Goal: Task Accomplishment & Management: Manage account settings

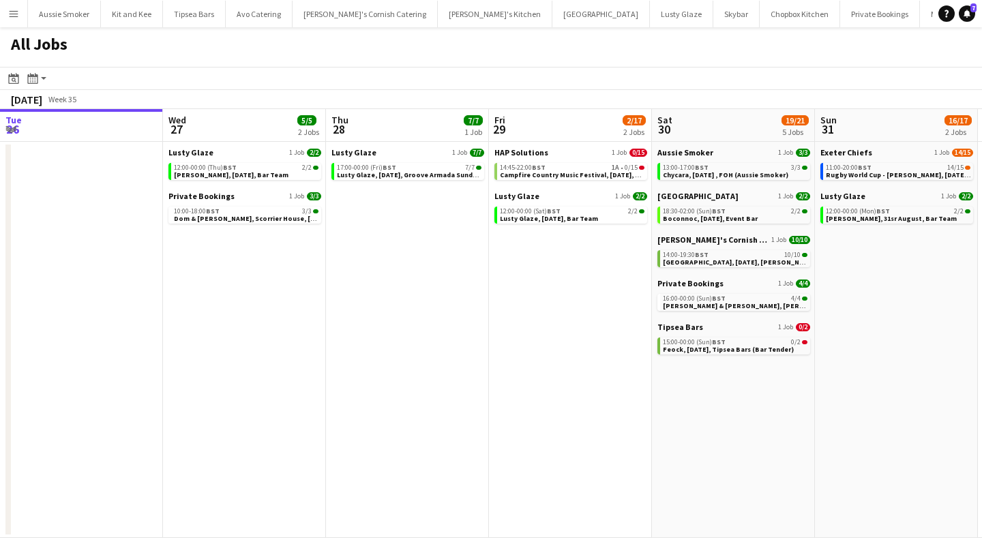
scroll to position [0, 382]
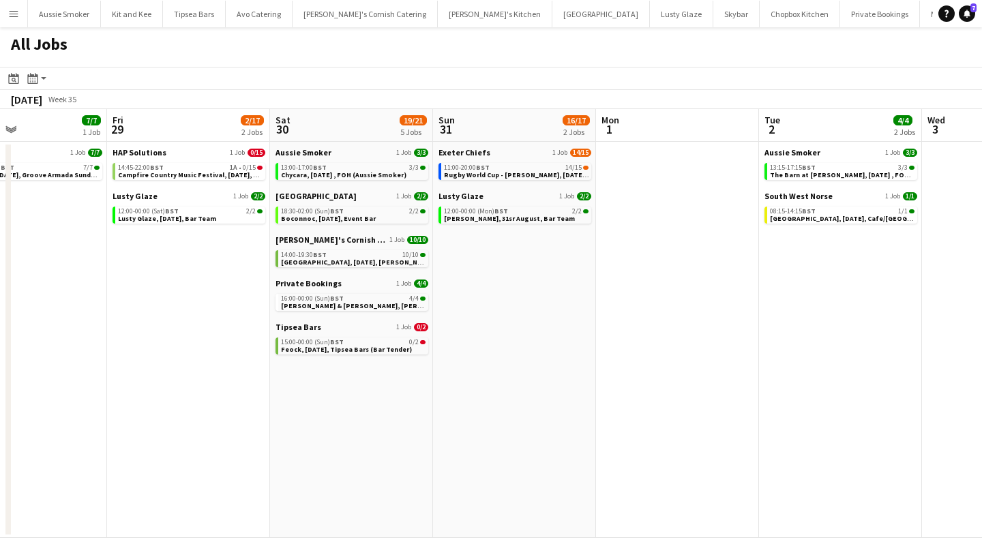
click at [11, 23] on button "Menu" at bounding box center [13, 13] width 27 height 27
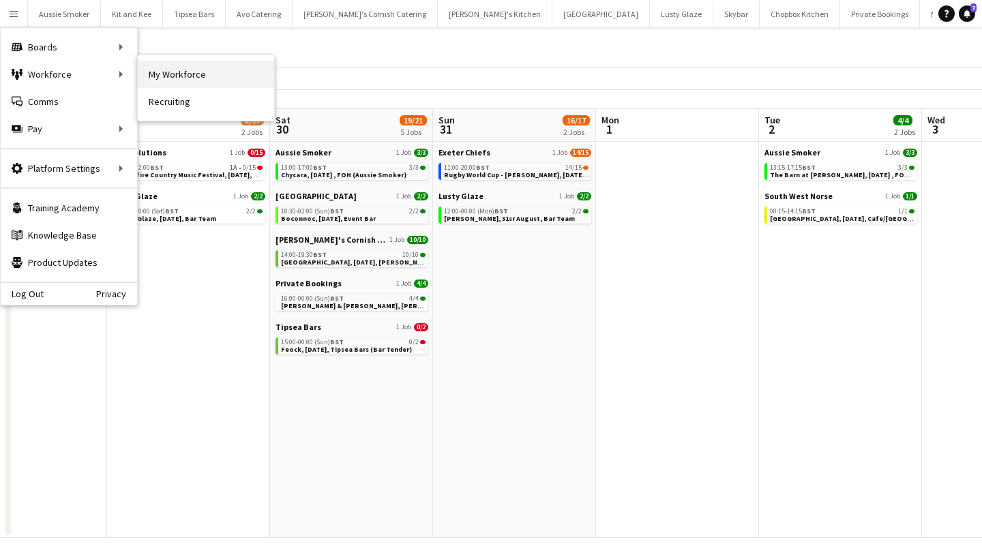
click at [181, 74] on link "My Workforce" at bounding box center [206, 74] width 136 height 27
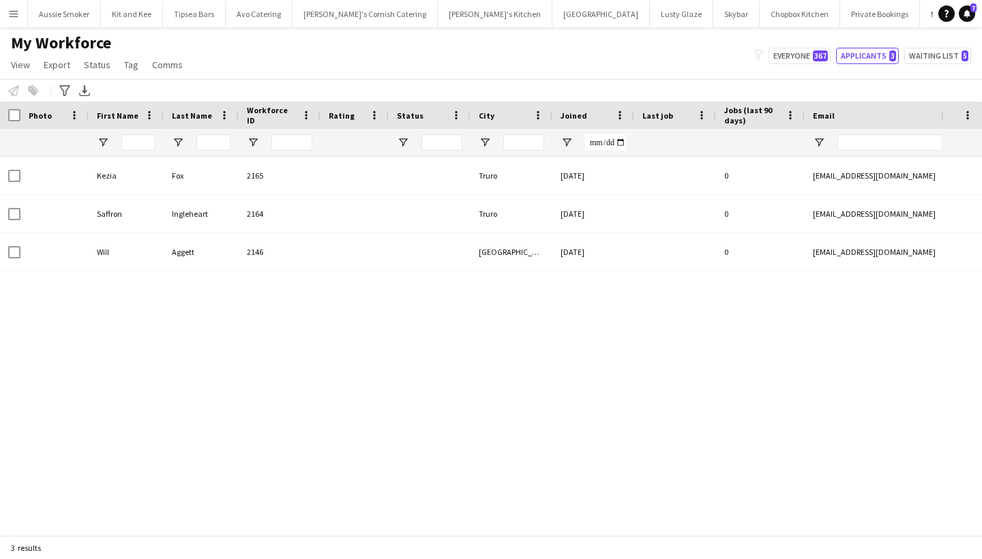
type input "**********"
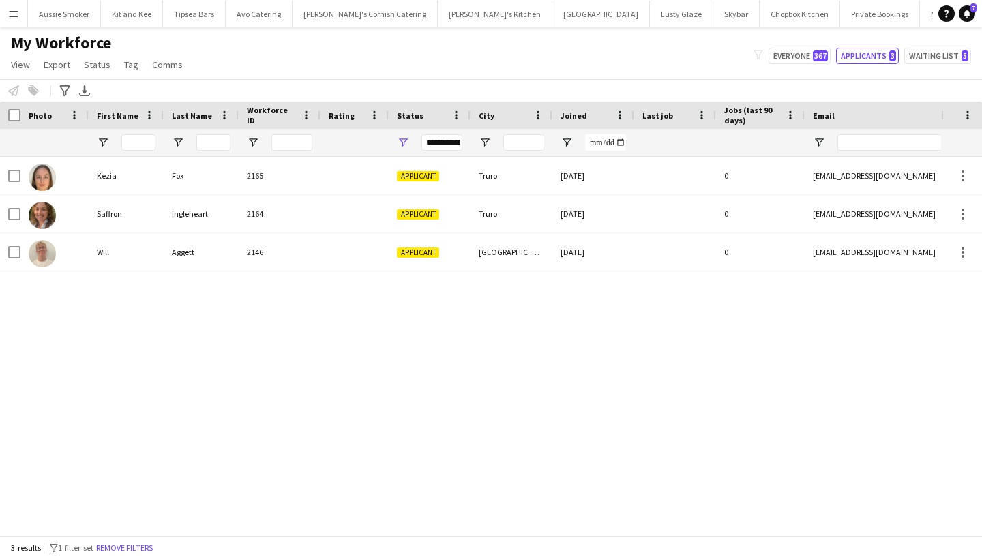
click at [14, 20] on button "Menu" at bounding box center [13, 13] width 27 height 27
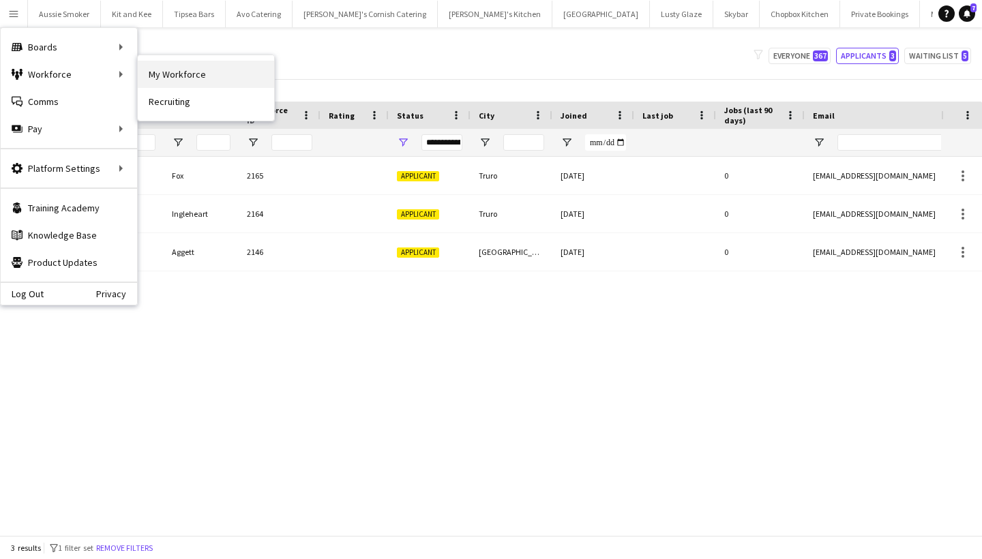
click at [179, 68] on link "My Workforce" at bounding box center [206, 74] width 136 height 27
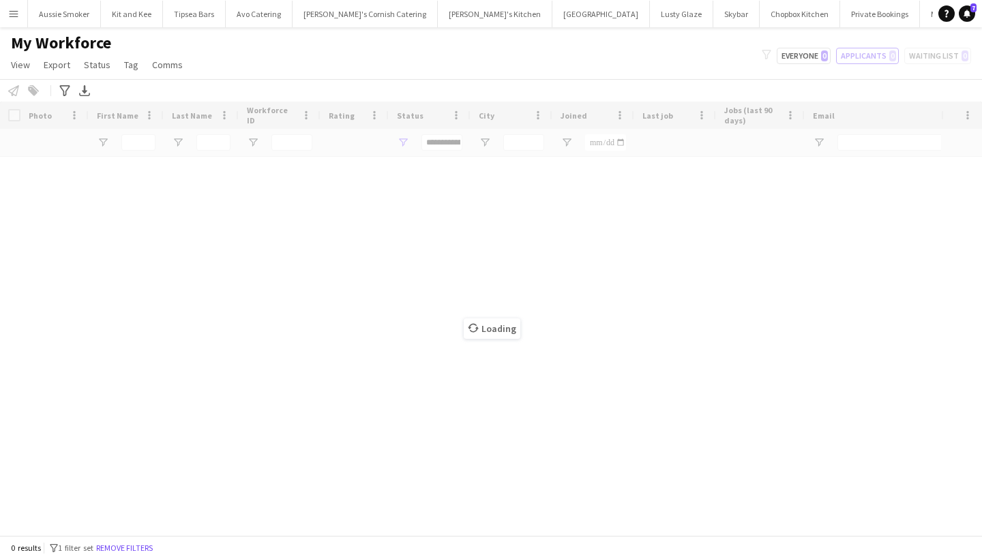
type input "**********"
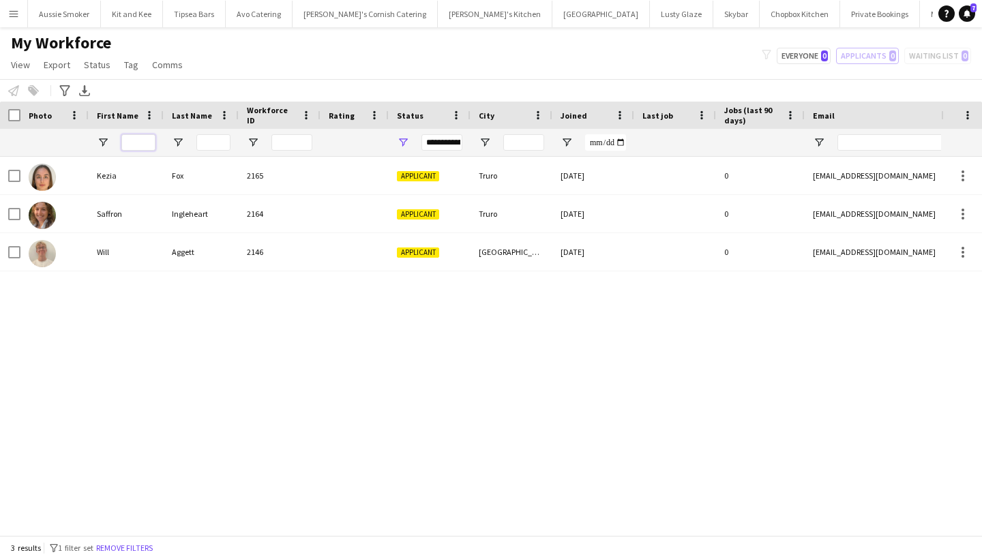
click at [145, 146] on input "First Name Filter Input" at bounding box center [138, 142] width 34 height 16
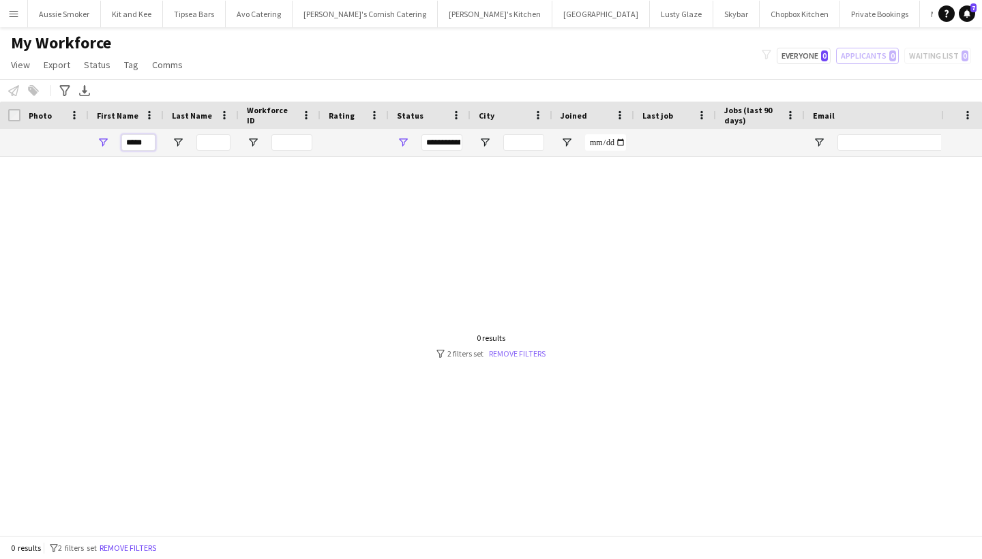
type input "*****"
click at [510, 358] on link "Remove filters" at bounding box center [517, 354] width 57 height 10
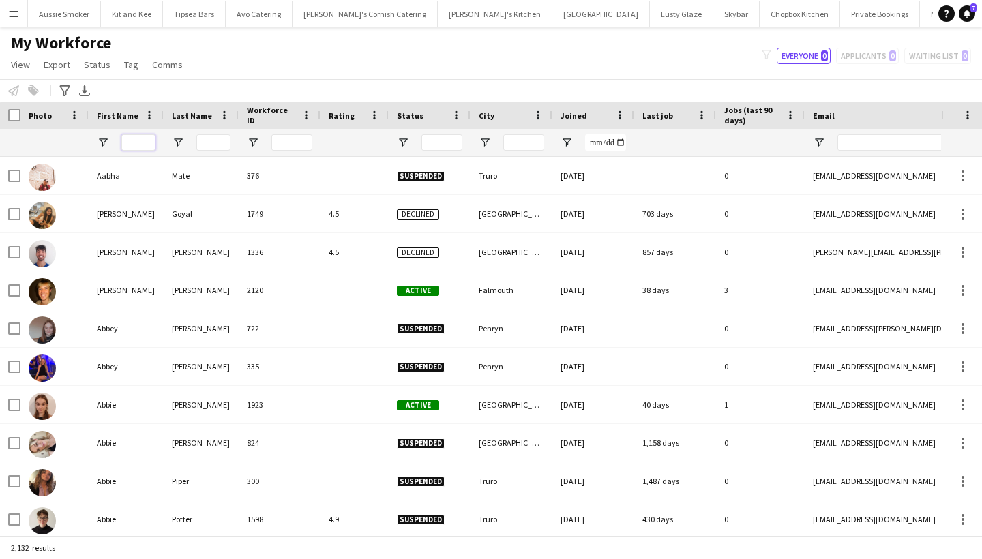
click at [136, 144] on input "First Name Filter Input" at bounding box center [138, 142] width 34 height 16
type input "*****"
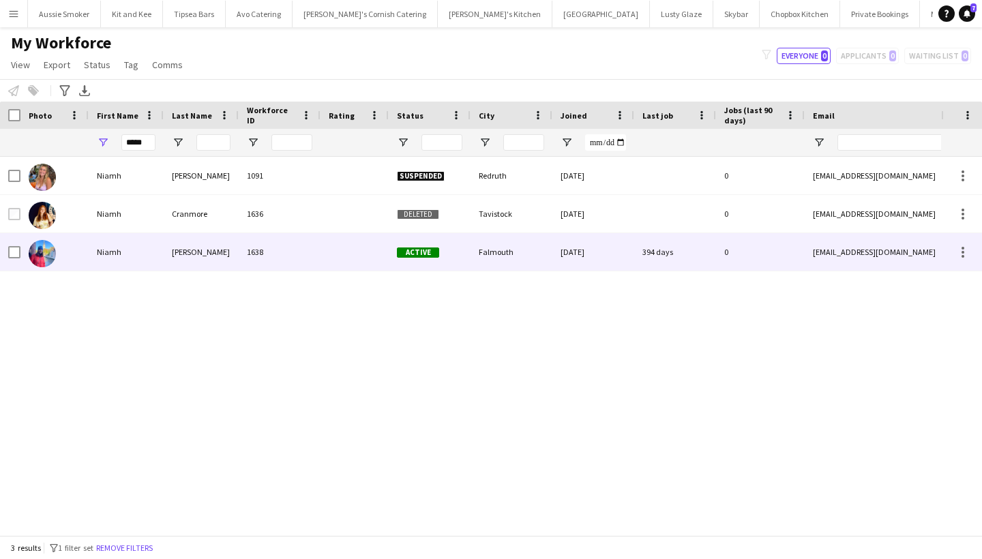
click at [142, 258] on div "Niamh" at bounding box center [126, 252] width 75 height 38
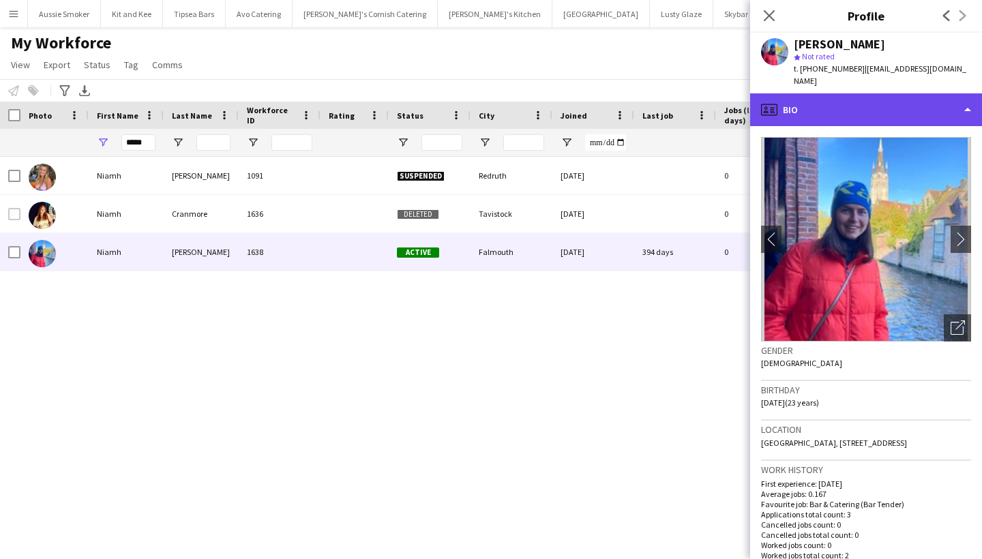
click at [825, 98] on div "profile Bio" at bounding box center [866, 109] width 232 height 33
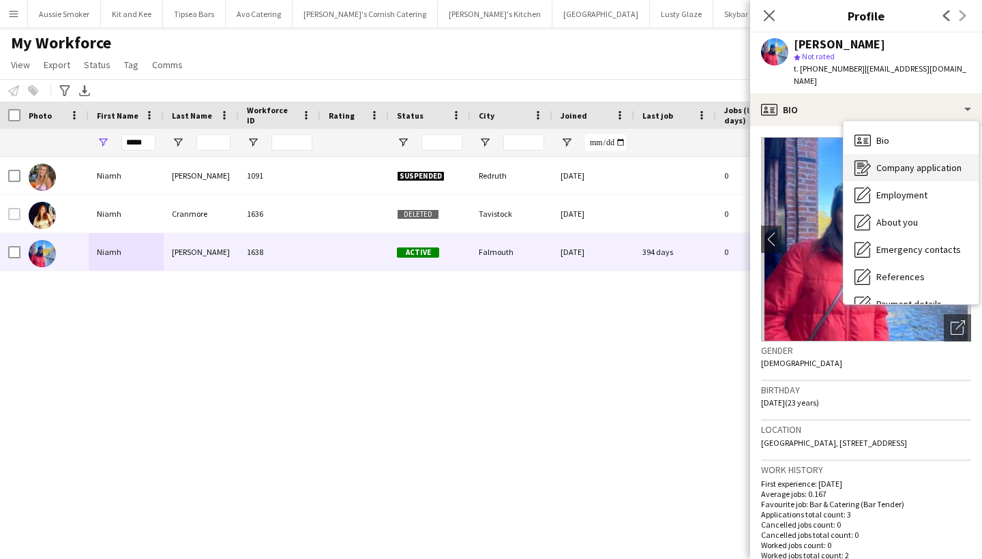
click at [909, 154] on div "Company application Company application" at bounding box center [911, 167] width 135 height 27
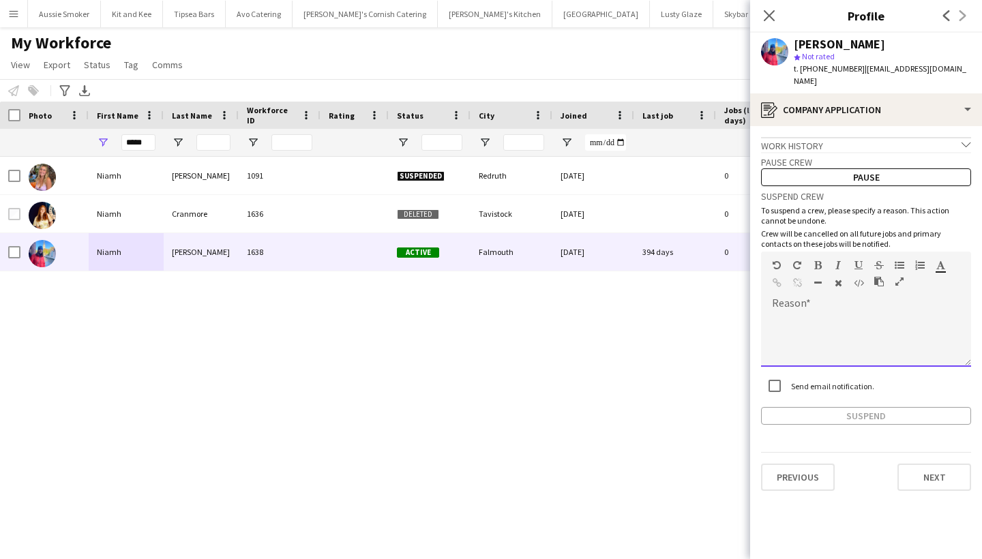
click at [819, 313] on div at bounding box center [866, 339] width 210 height 55
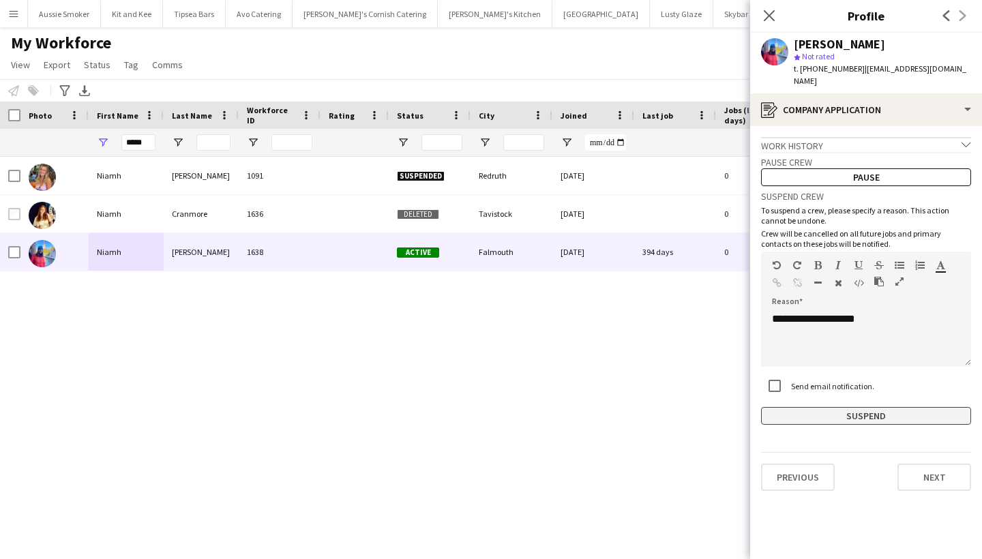
click at [818, 407] on button "Suspend" at bounding box center [866, 416] width 210 height 18
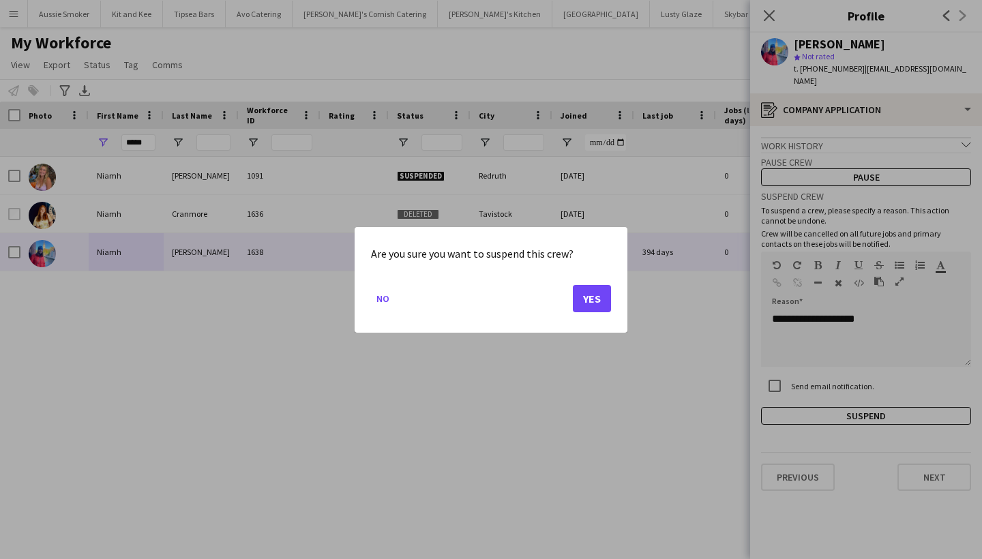
click at [595, 296] on button "Yes" at bounding box center [592, 297] width 38 height 27
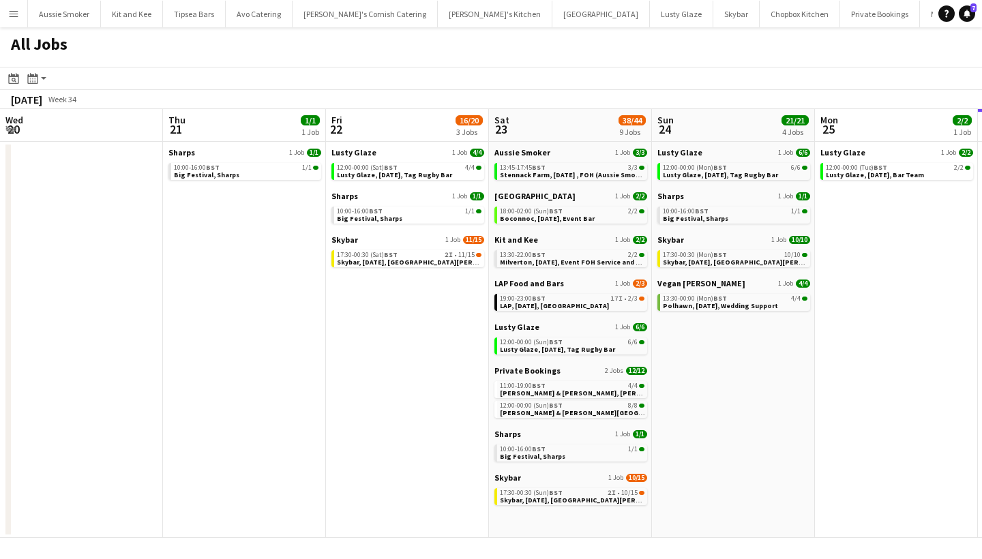
scroll to position [0, 361]
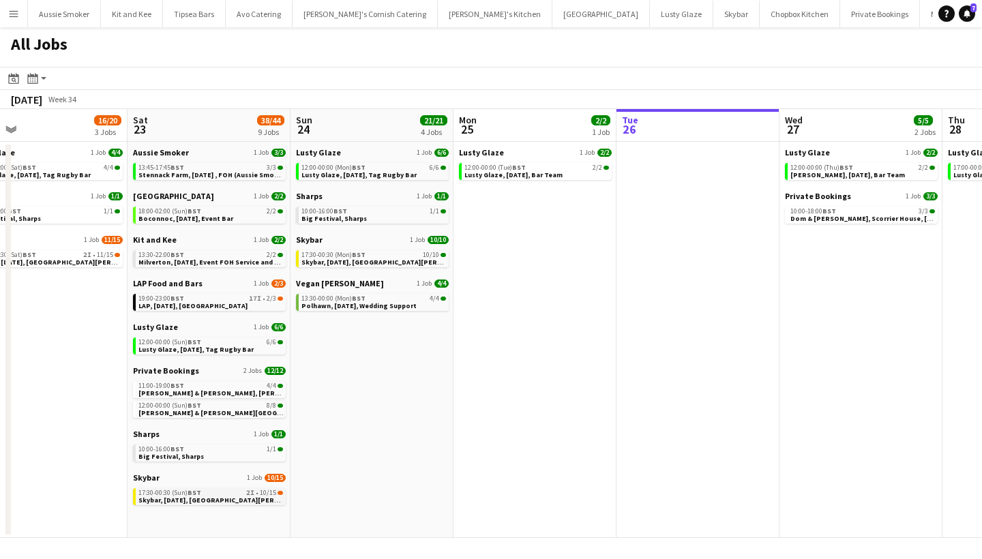
click at [186, 499] on span "Skybar, 23rd August, St Agnes" at bounding box center [225, 500] width 174 height 9
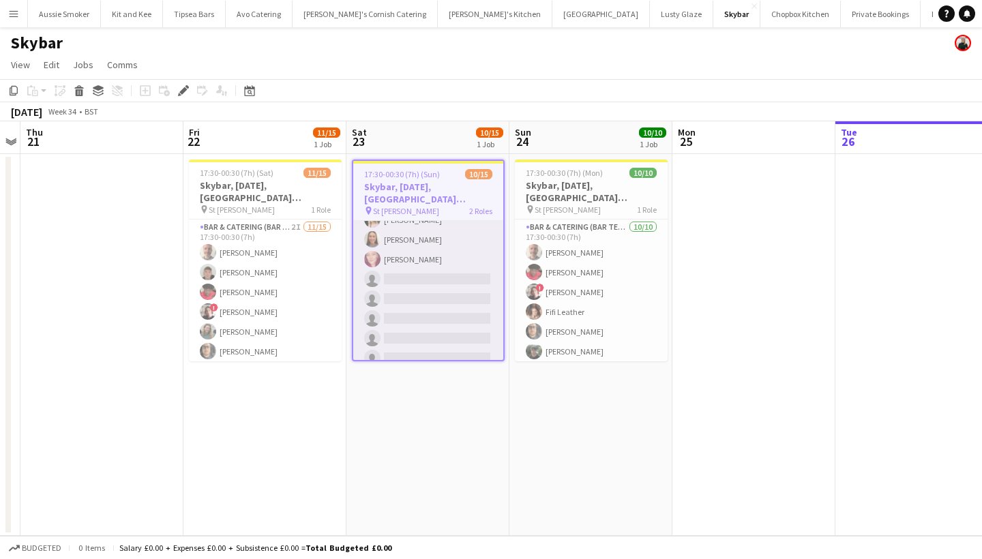
click at [419, 309] on app-card-role "Bar & Catering (Bar Tender) 2I 9/14 17:30-00:30 (7h) Domonique Jones Jo Parker …" at bounding box center [428, 219] width 150 height 303
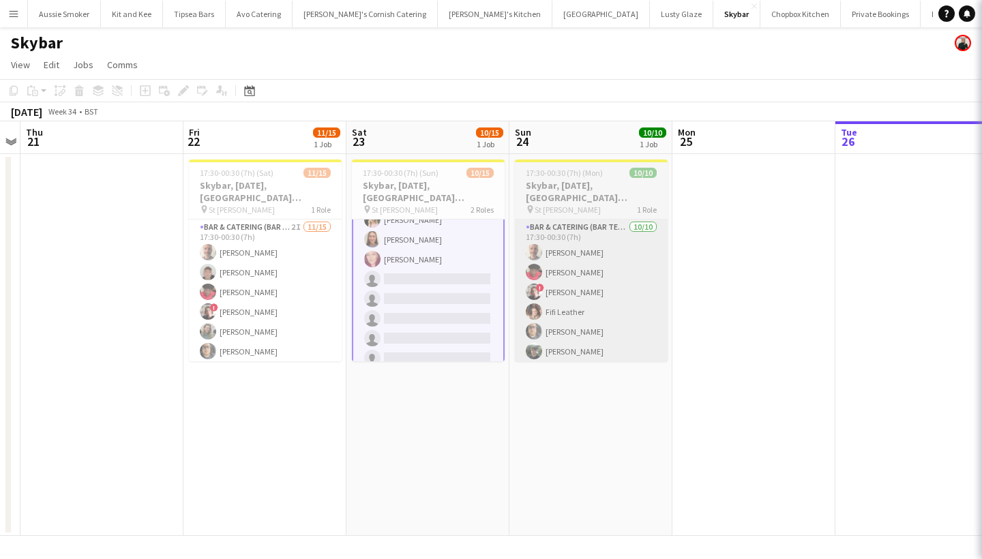
scroll to position [198, 0]
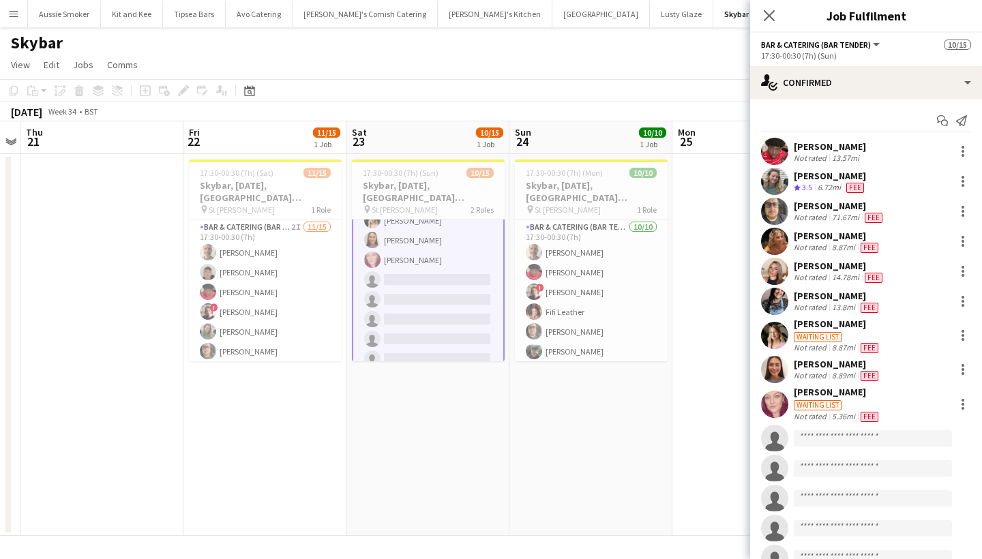
click at [3, 12] on button "Menu" at bounding box center [13, 13] width 27 height 27
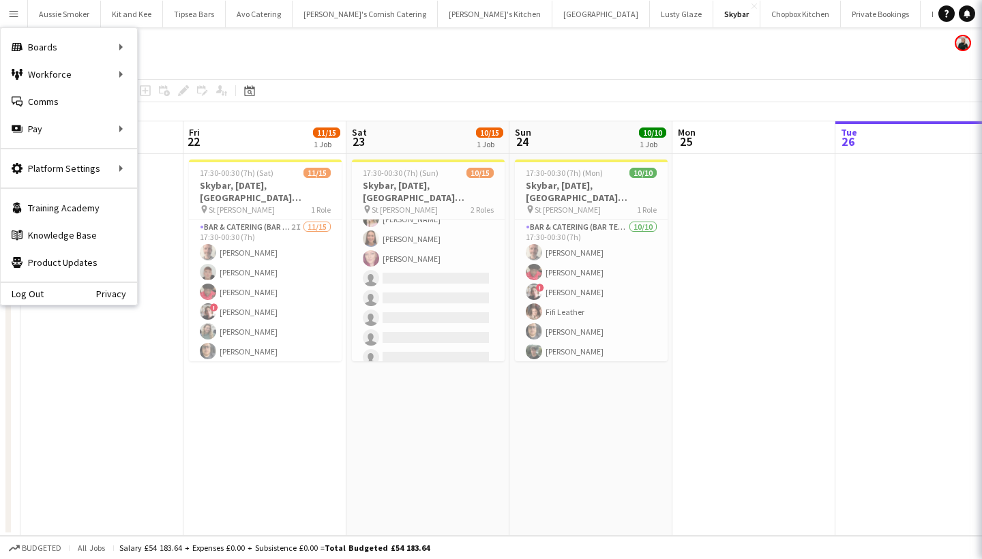
scroll to position [196, 0]
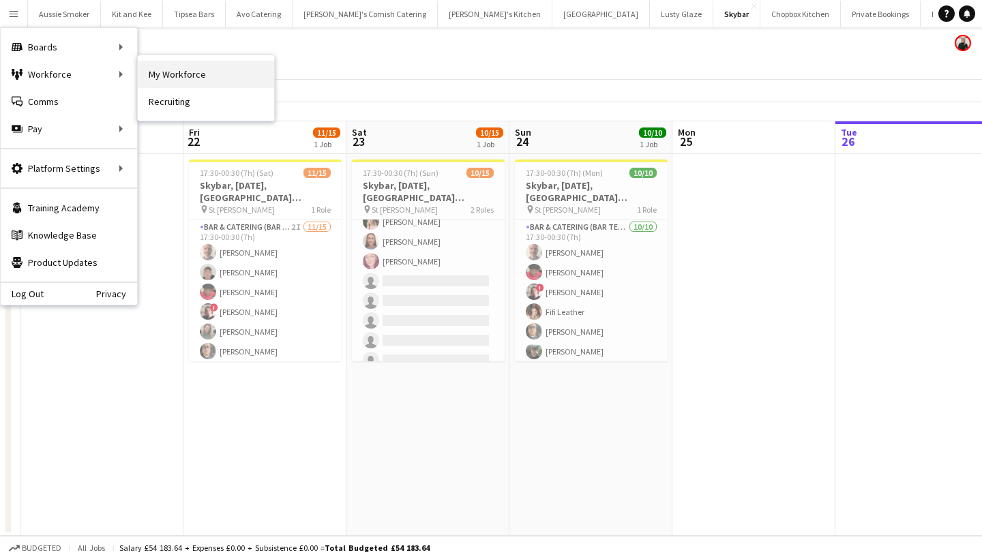
click at [190, 75] on link "My Workforce" at bounding box center [206, 74] width 136 height 27
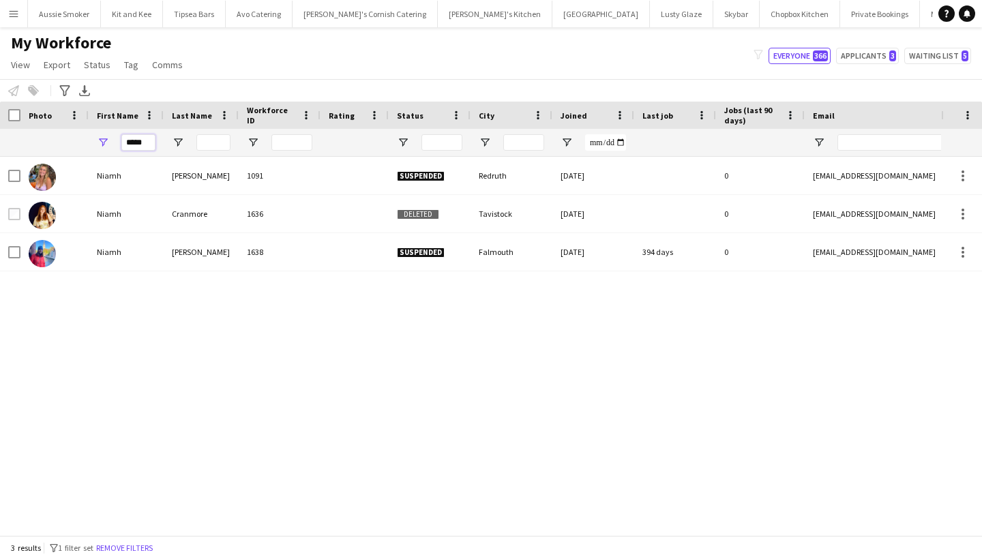
click at [149, 144] on input "*****" at bounding box center [138, 142] width 34 height 16
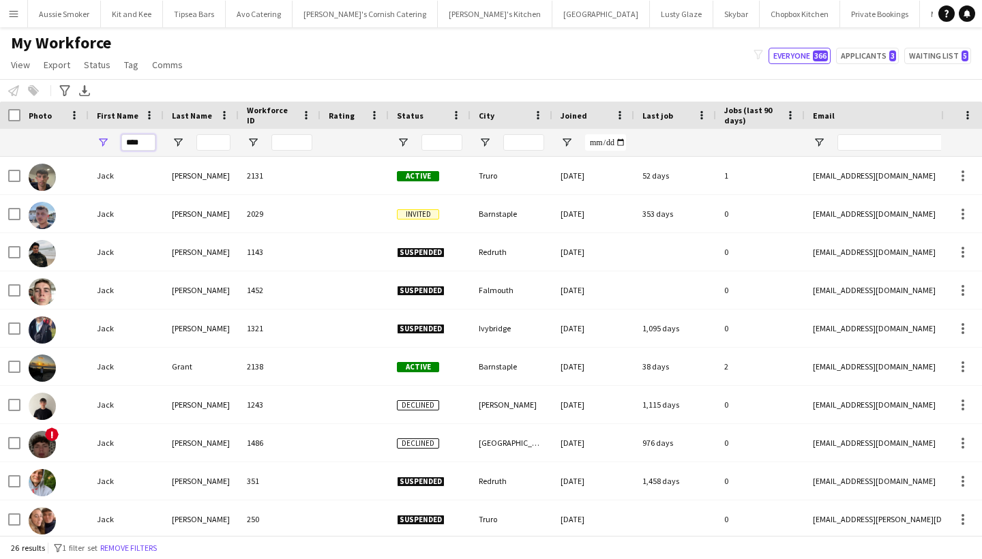
type input "****"
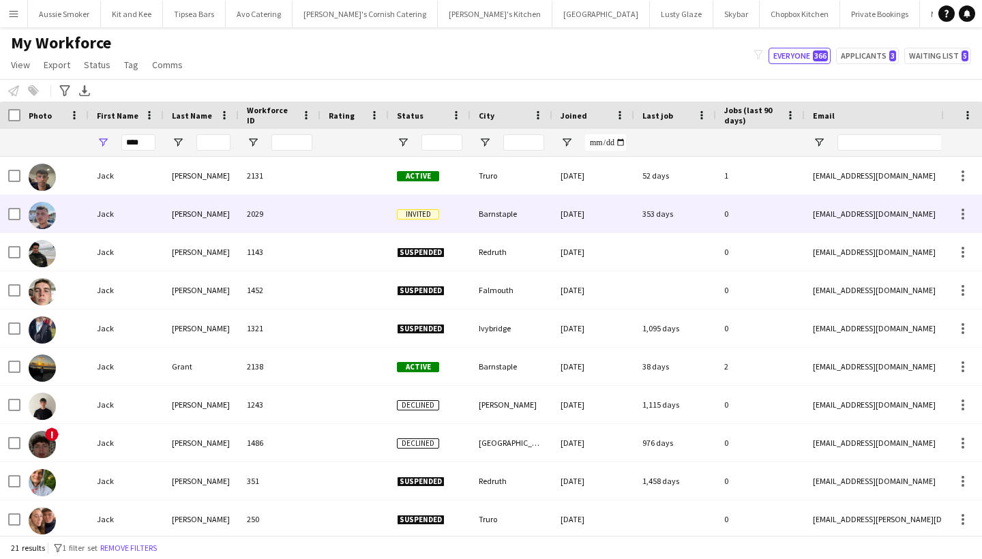
click at [191, 216] on div "[PERSON_NAME]" at bounding box center [201, 214] width 75 height 38
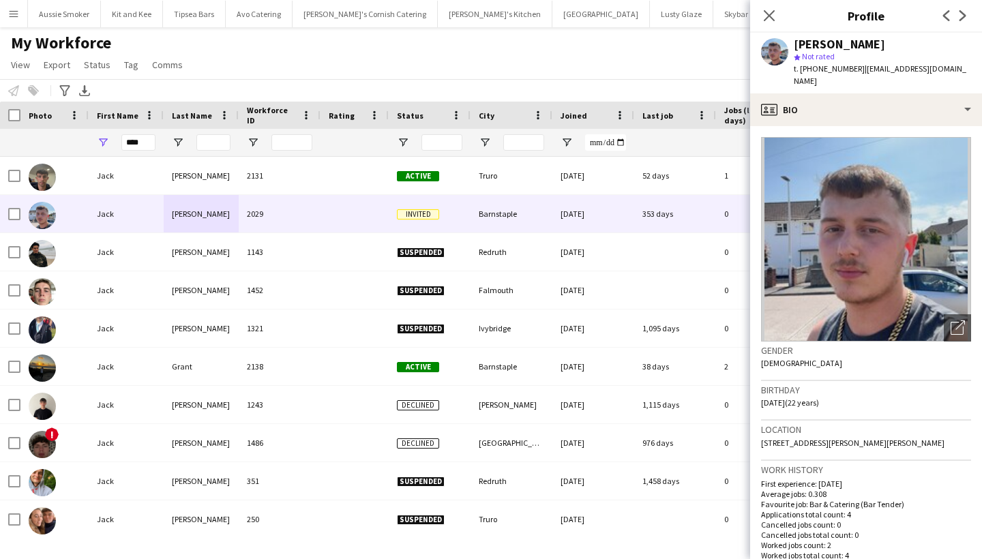
drag, startPoint x: 959, startPoint y: 64, endPoint x: 858, endPoint y: 66, distance: 101.0
click at [858, 66] on div "Jack Bellamy star Not rated t. +447812769135 | jack-bellamy@outlook.com" at bounding box center [866, 63] width 232 height 61
copy span "[EMAIL_ADDRESS][DOMAIN_NAME]"
click at [12, 15] on app-icon "Menu" at bounding box center [13, 13] width 11 height 11
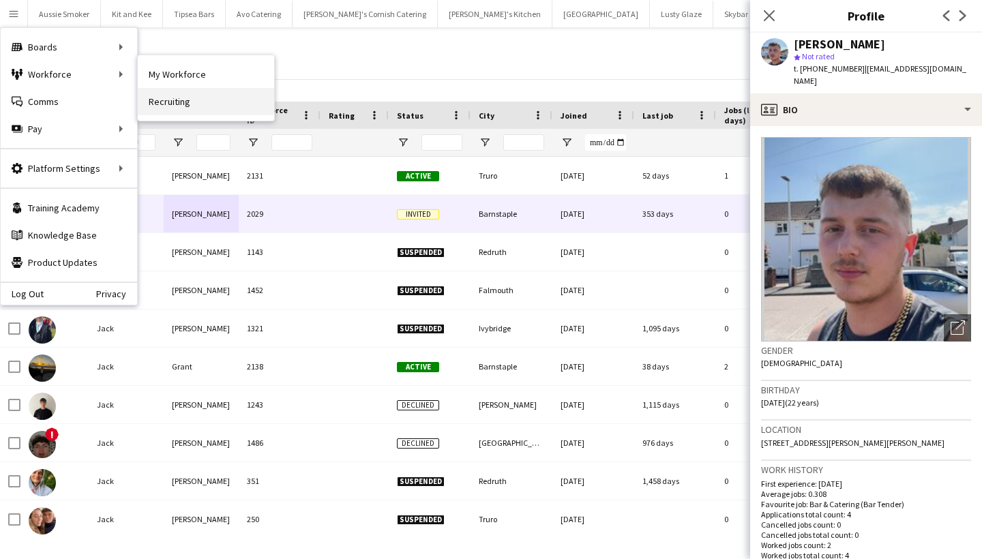
click at [168, 106] on link "Recruiting" at bounding box center [206, 101] width 136 height 27
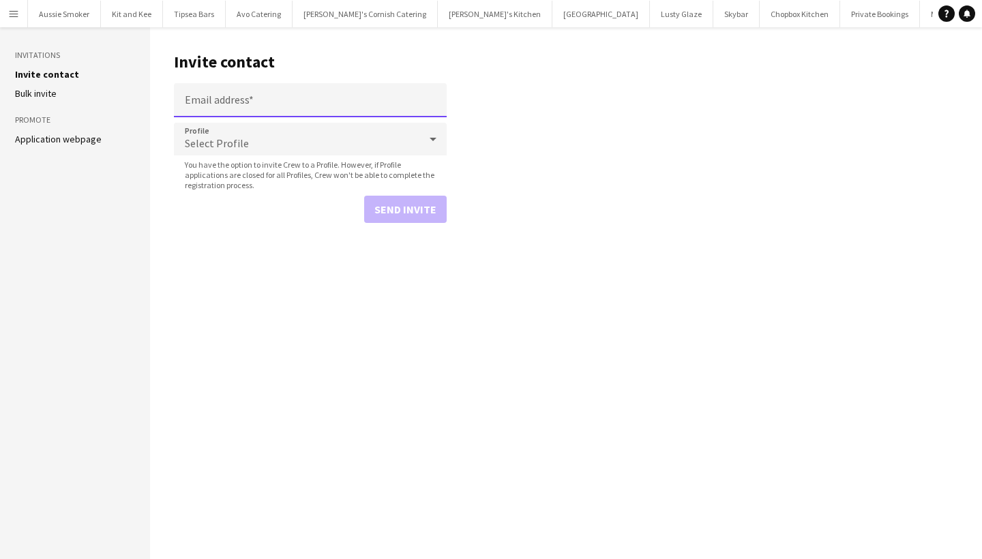
click at [237, 107] on input "Email address" at bounding box center [310, 100] width 273 height 34
paste input "**********"
type input "**********"
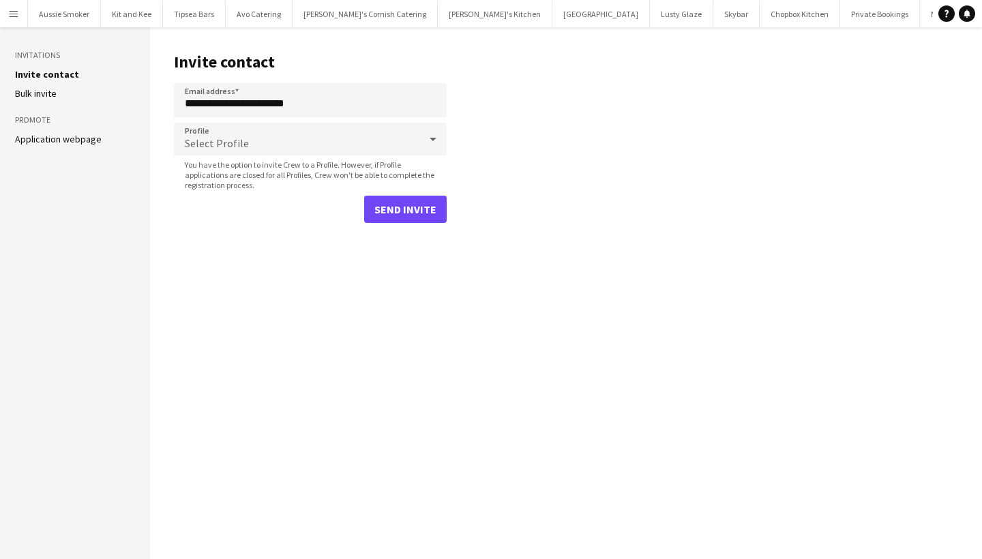
click at [411, 215] on button "Send invite" at bounding box center [405, 209] width 83 height 27
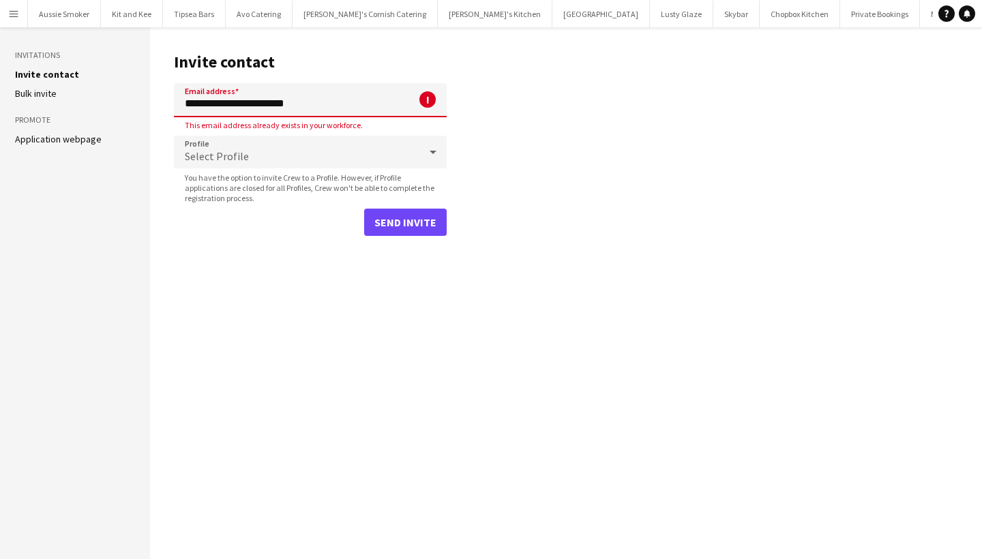
click at [407, 211] on button "Send invite" at bounding box center [405, 222] width 83 height 27
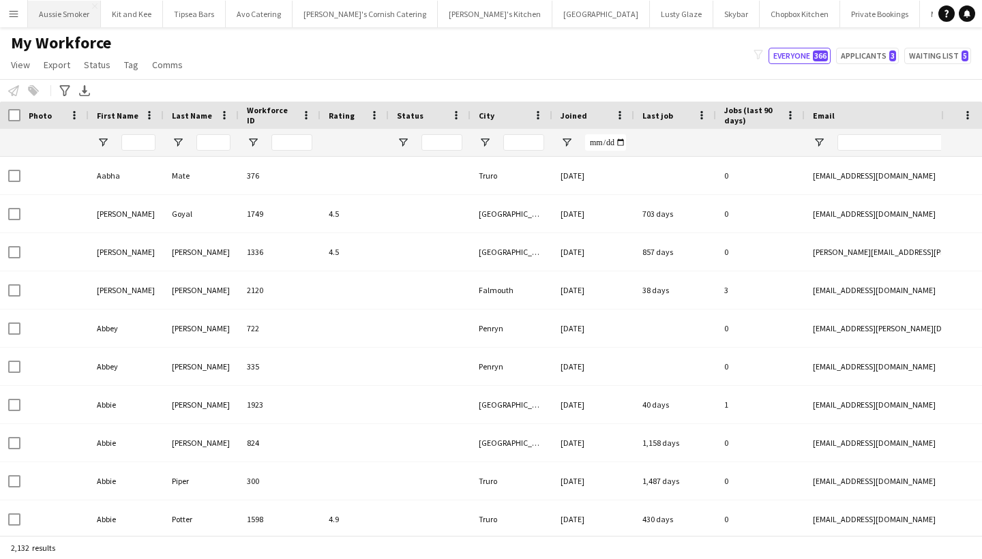
type input "****"
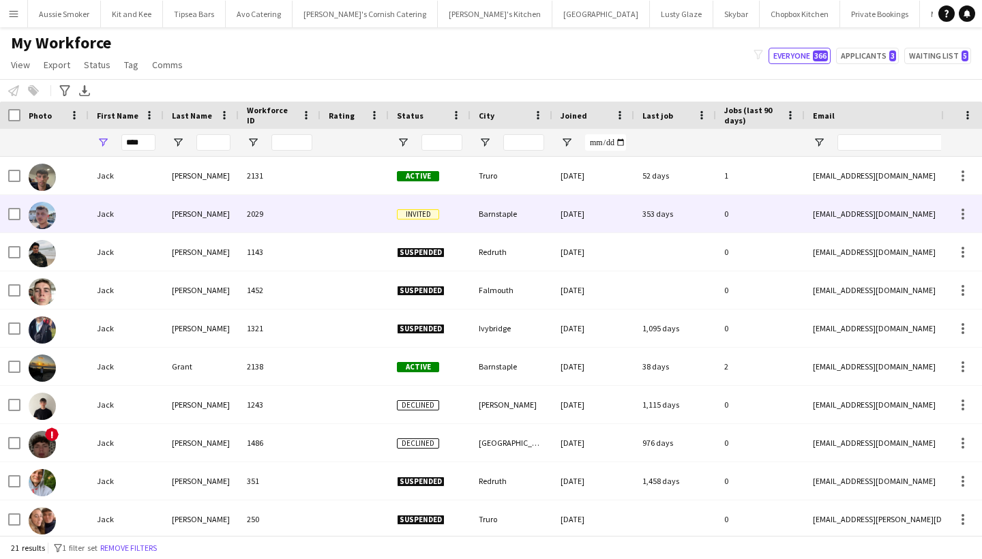
click at [280, 209] on div "2029" at bounding box center [280, 214] width 82 height 38
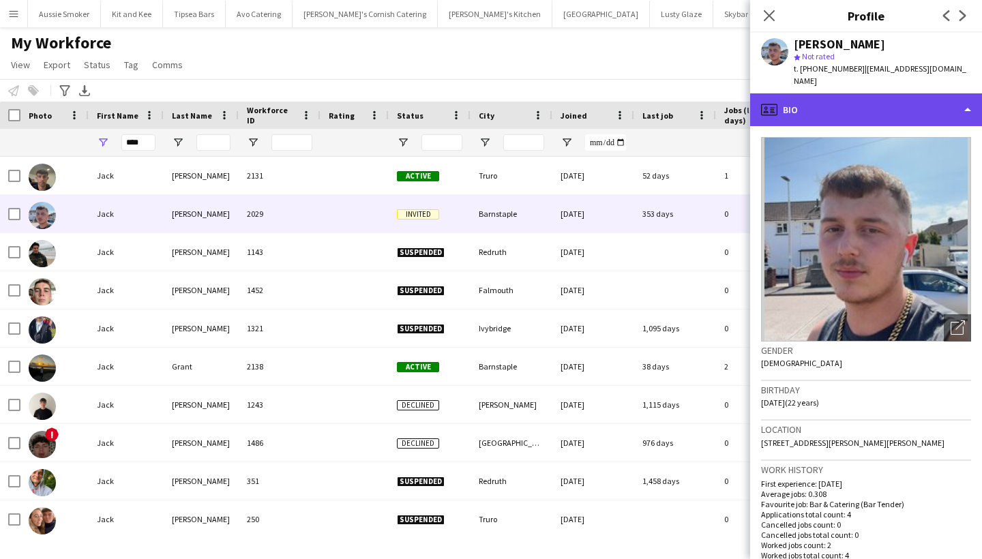
click at [833, 93] on div "profile Bio" at bounding box center [866, 109] width 232 height 33
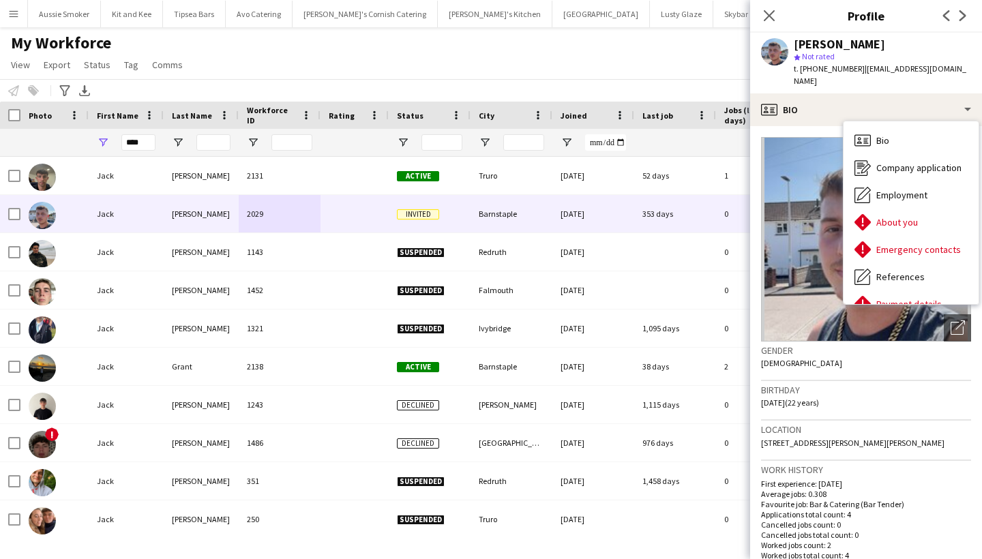
click at [5, 11] on button "Menu" at bounding box center [13, 13] width 27 height 27
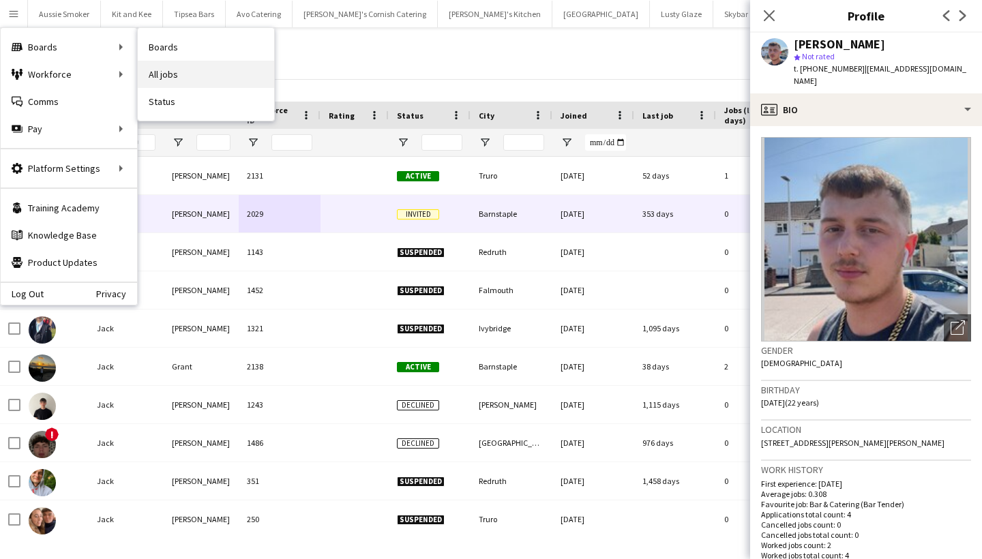
click at [190, 81] on link "All jobs" at bounding box center [206, 74] width 136 height 27
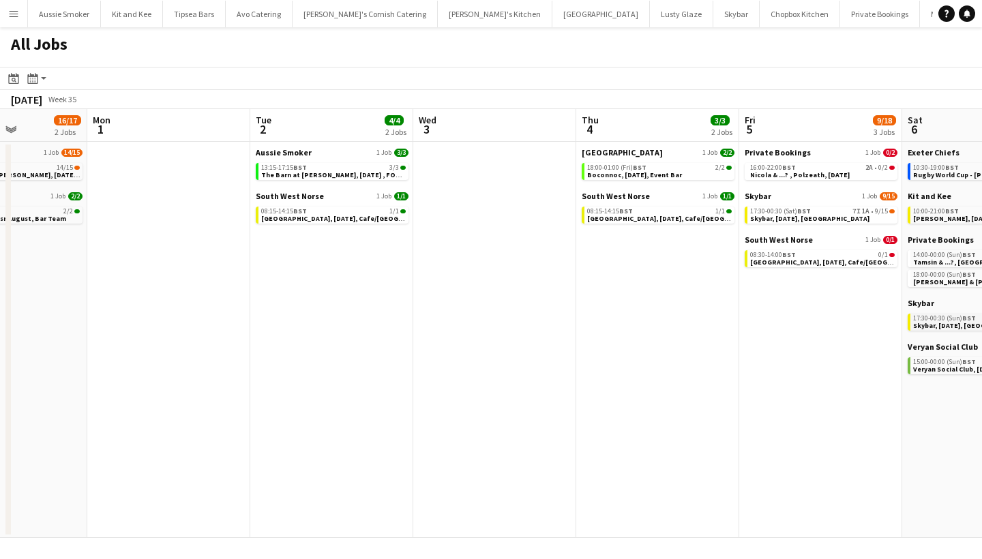
scroll to position [0, 400]
click at [343, 172] on span "The Barn at [PERSON_NAME], [DATE] , FOH (Aussie Smoker)" at bounding box center [360, 174] width 194 height 9
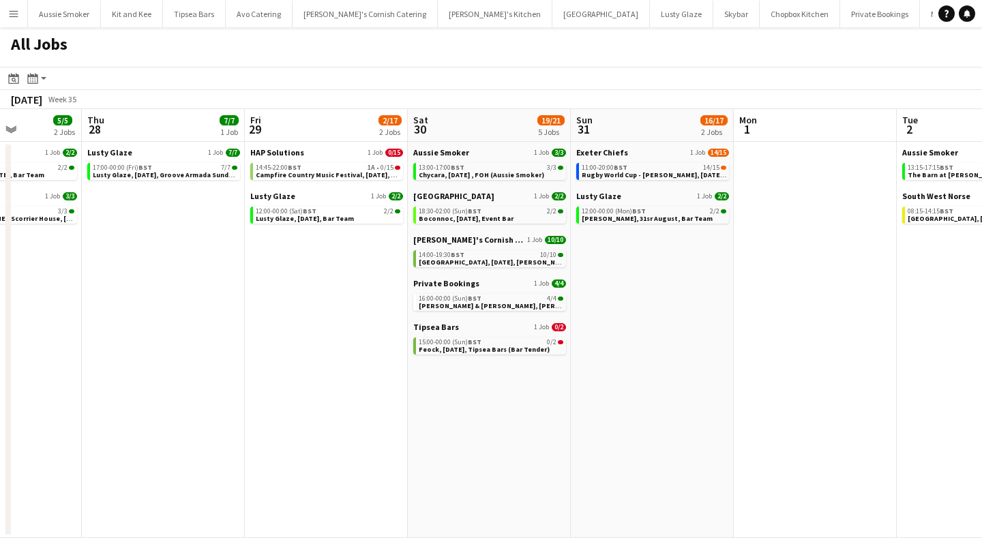
scroll to position [0, 404]
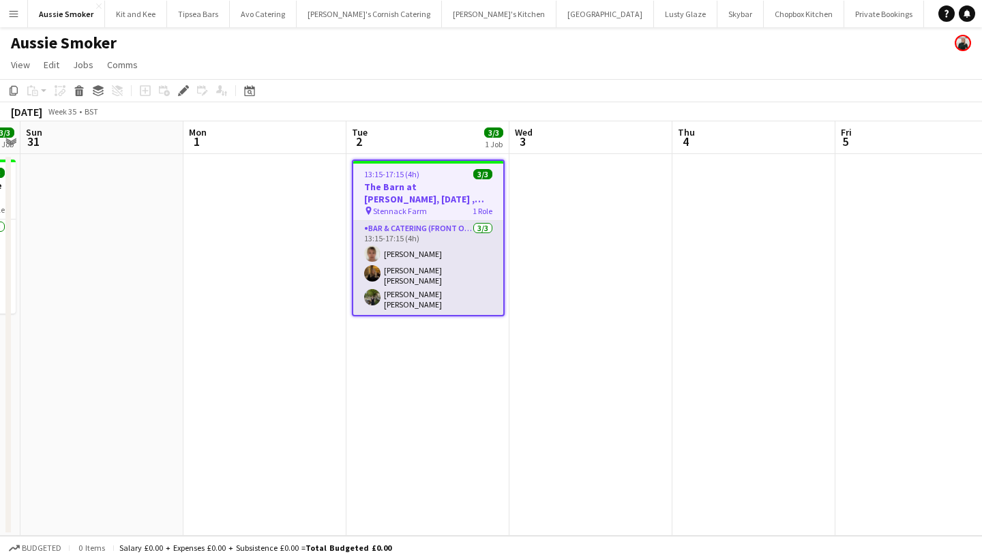
click at [413, 252] on app-card-role "Bar & Catering (Front of House) 3/3 13:15-17:15 (4h) Debbie Stevens Evelyn Heat…" at bounding box center [428, 268] width 150 height 94
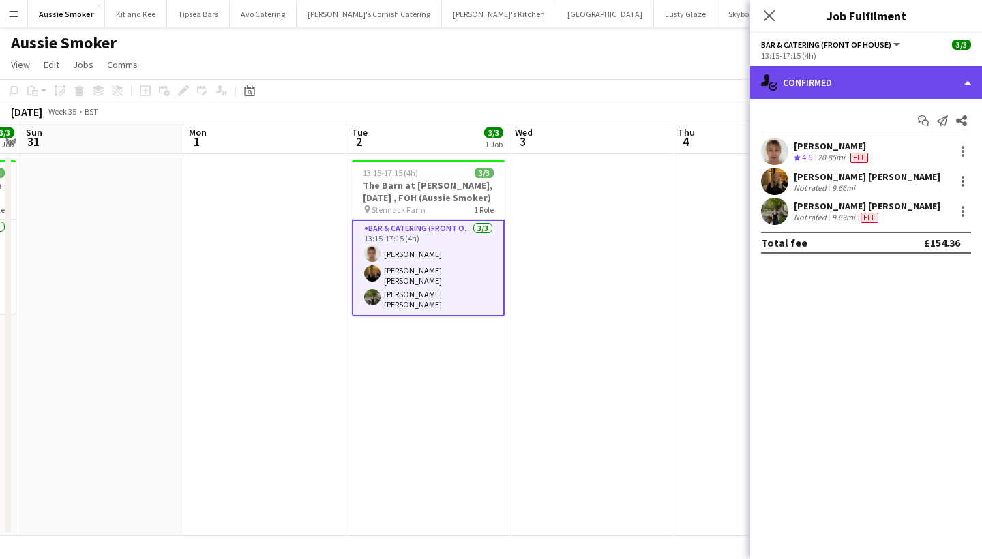
click at [857, 85] on div "single-neutral-actions-check-2 Confirmed" at bounding box center [866, 82] width 232 height 33
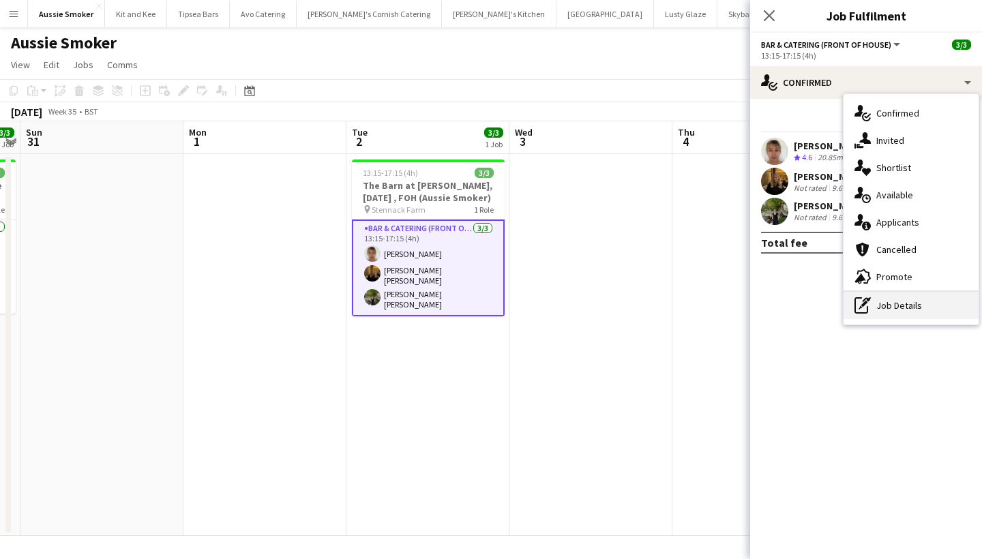
click at [908, 312] on div "pen-write Job Details" at bounding box center [911, 305] width 135 height 27
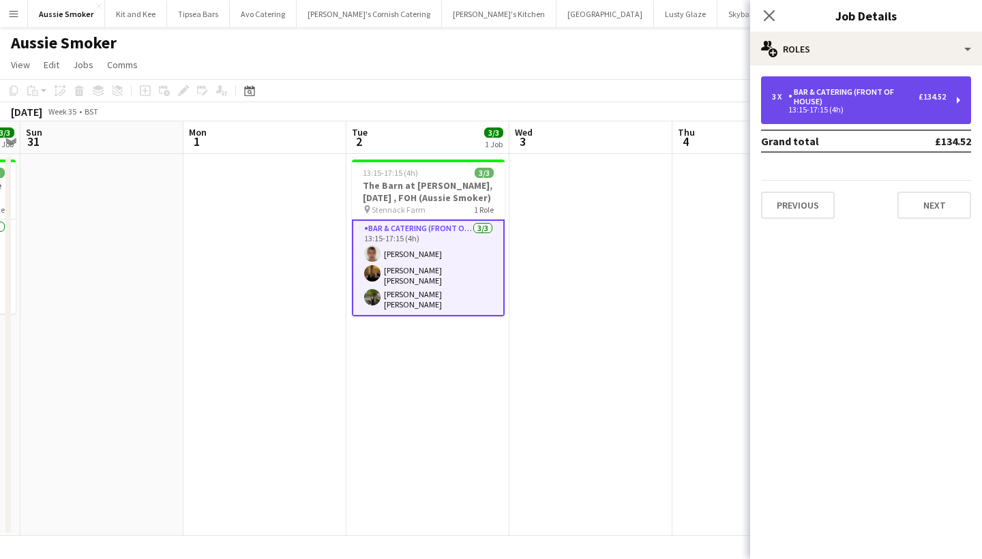
click at [867, 91] on div "Bar & Catering (Front of House)" at bounding box center [853, 96] width 130 height 19
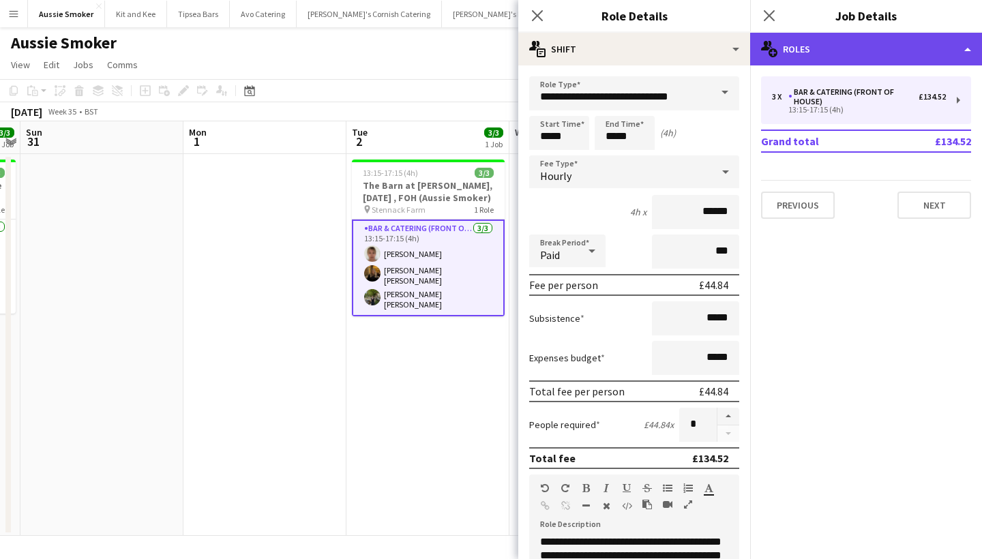
click at [847, 55] on div "multiple-users-add Roles" at bounding box center [866, 49] width 232 height 33
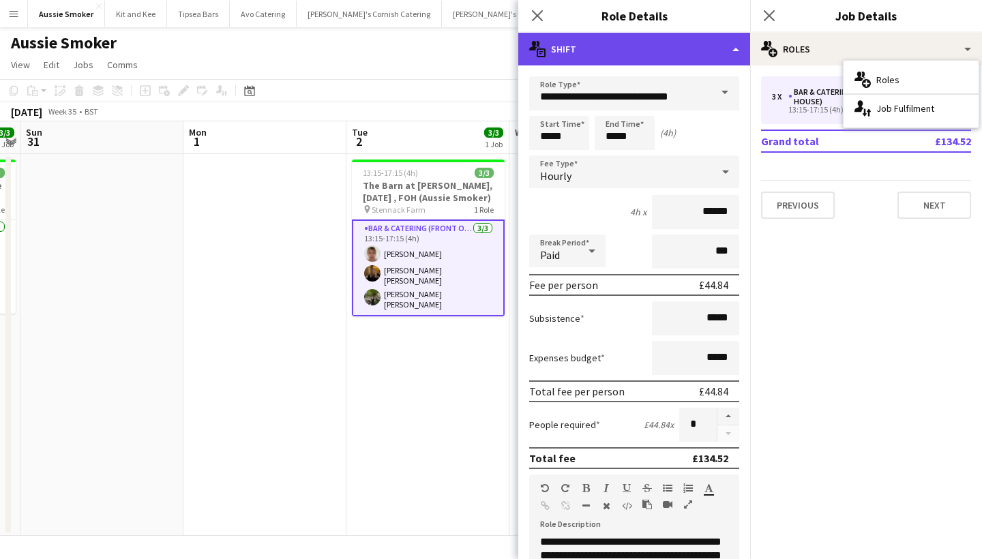
click at [692, 55] on div "multiple-actions-text Shift" at bounding box center [634, 49] width 232 height 33
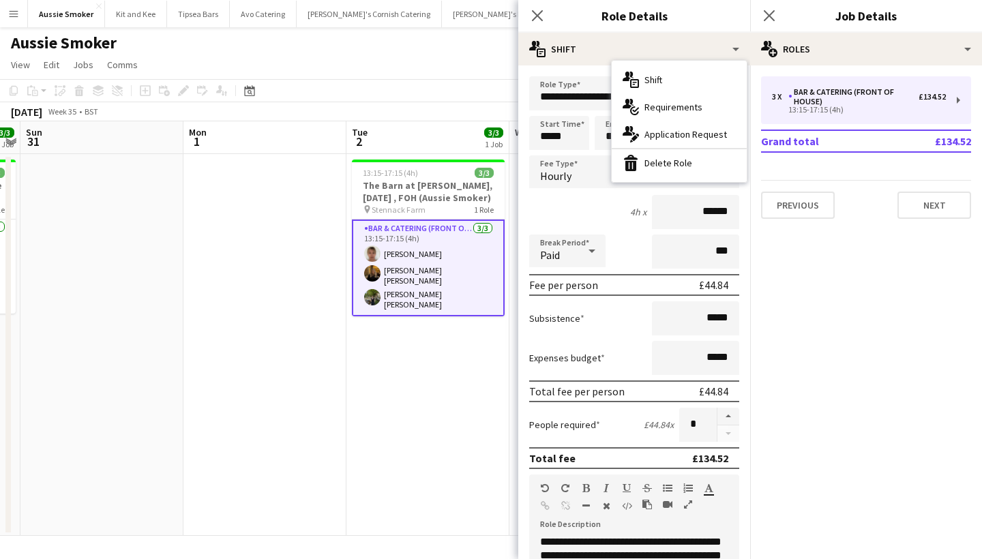
click at [822, 247] on mat-expansion-panel "pencil3 General details 3 x Bar & Catering (Front of House) £134.52 13:15-17:15…" at bounding box center [866, 312] width 232 height 494
click at [544, 25] on div "Close pop-in" at bounding box center [537, 15] width 38 height 31
click at [539, 20] on icon "Close pop-in" at bounding box center [537, 15] width 13 height 13
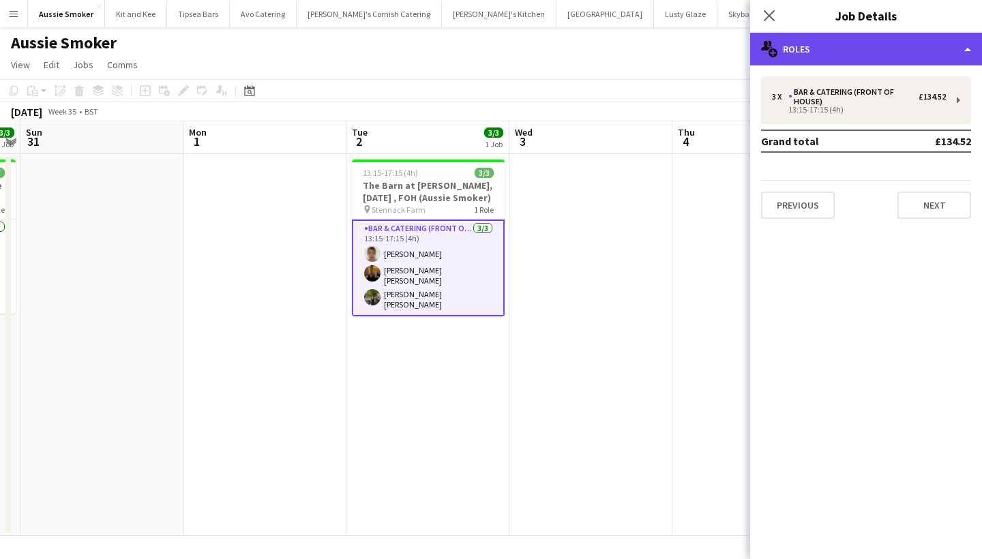
click at [852, 56] on div "multiple-users-add Roles" at bounding box center [866, 49] width 232 height 33
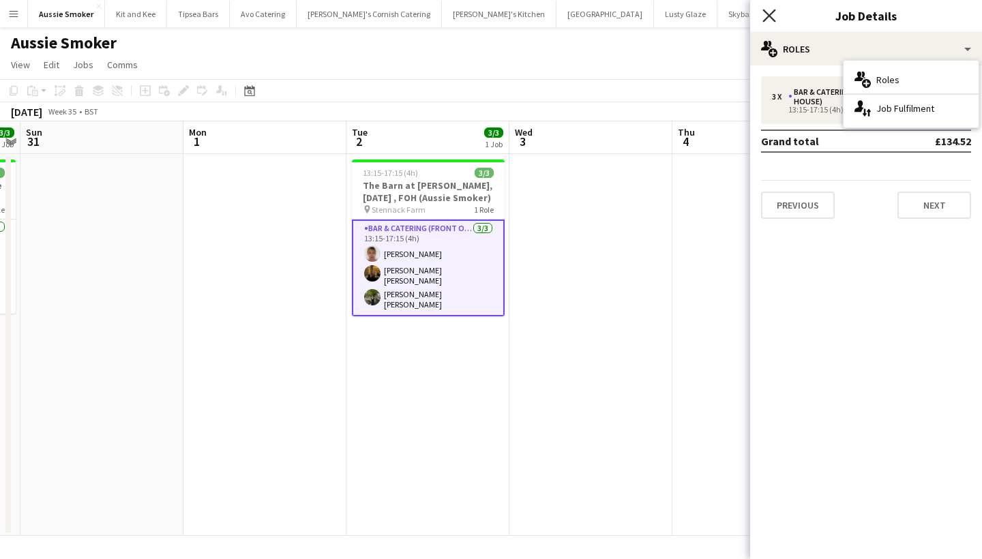
click at [774, 16] on icon "Close pop-in" at bounding box center [768, 15] width 13 height 13
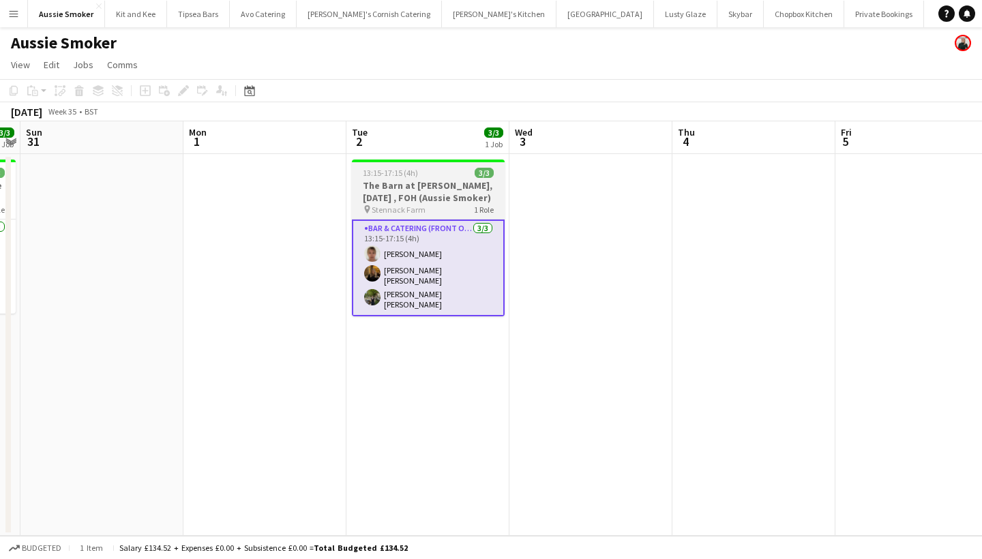
click at [439, 198] on h3 "The Barn at [PERSON_NAME], [DATE] , FOH (Aussie Smoker)" at bounding box center [428, 191] width 153 height 25
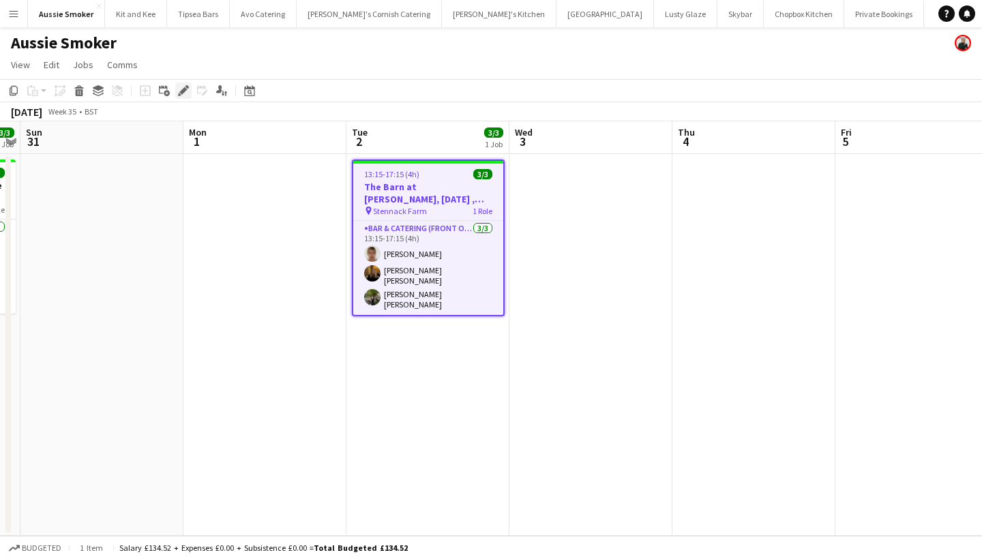
click at [181, 91] on icon "Edit" at bounding box center [183, 90] width 11 height 11
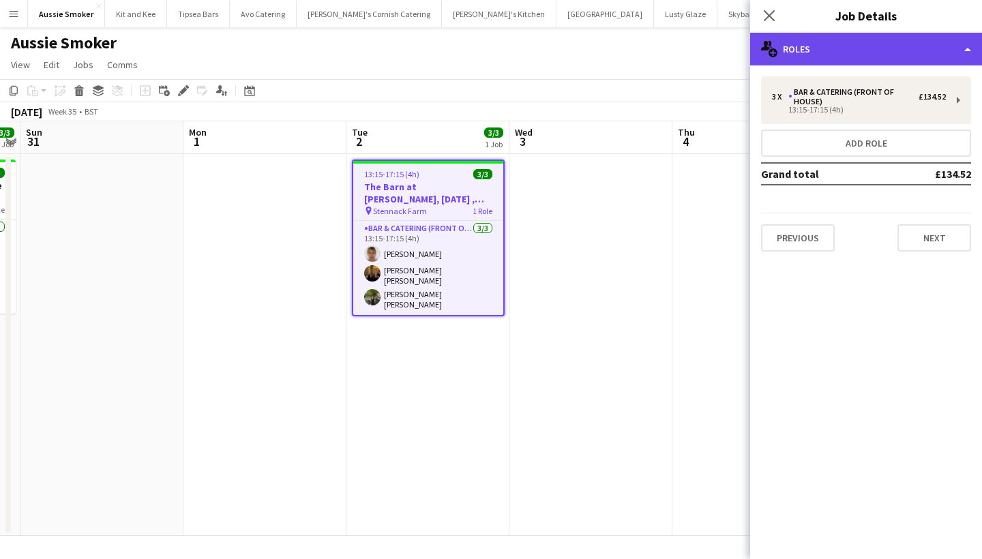
click at [862, 58] on div "multiple-users-add Roles" at bounding box center [866, 49] width 232 height 33
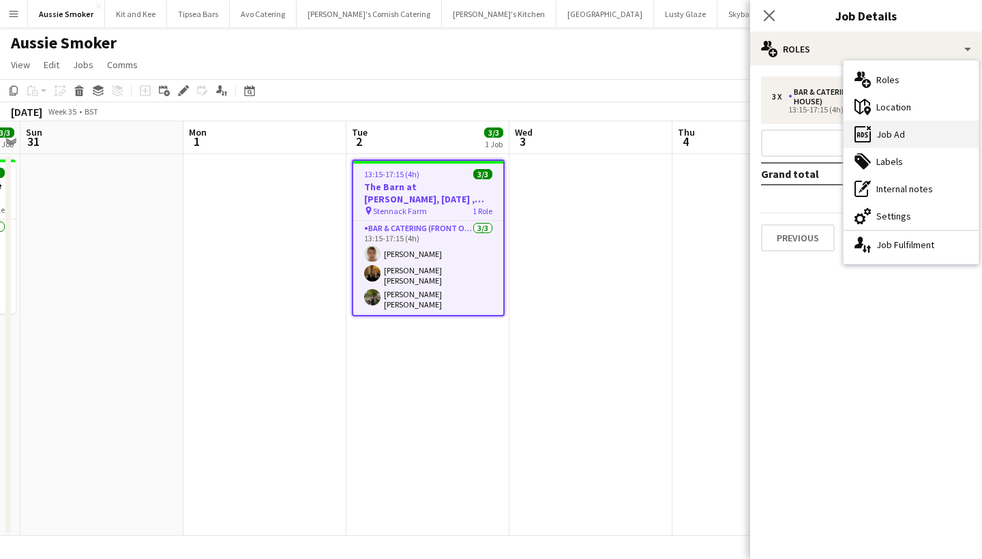
click at [899, 138] on div "ads-window Job Ad" at bounding box center [911, 134] width 135 height 27
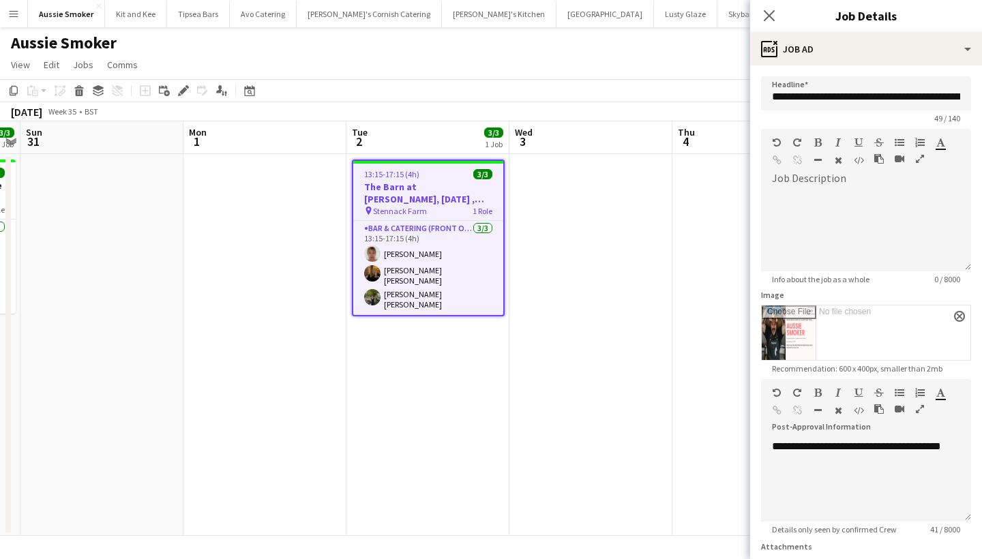
click at [784, 341] on input "Image" at bounding box center [866, 333] width 209 height 55
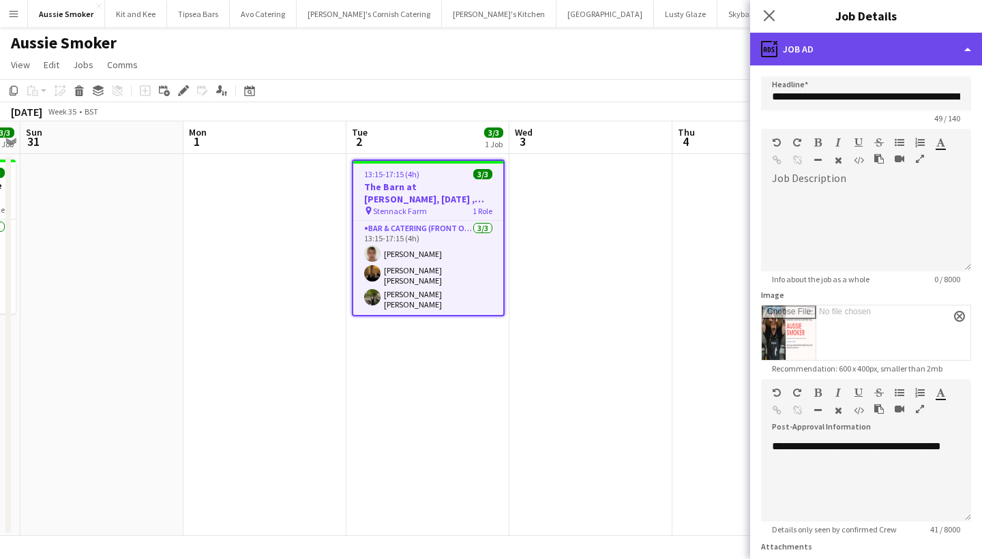
click at [868, 56] on div "ads-window Job Ad" at bounding box center [866, 49] width 232 height 33
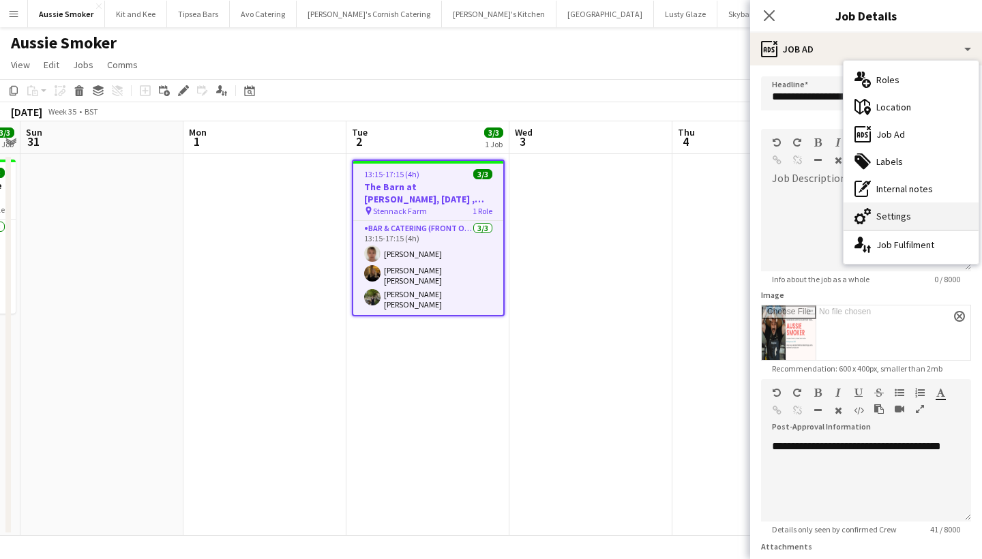
click at [899, 216] on div "cog-double-3 Settings" at bounding box center [911, 216] width 135 height 27
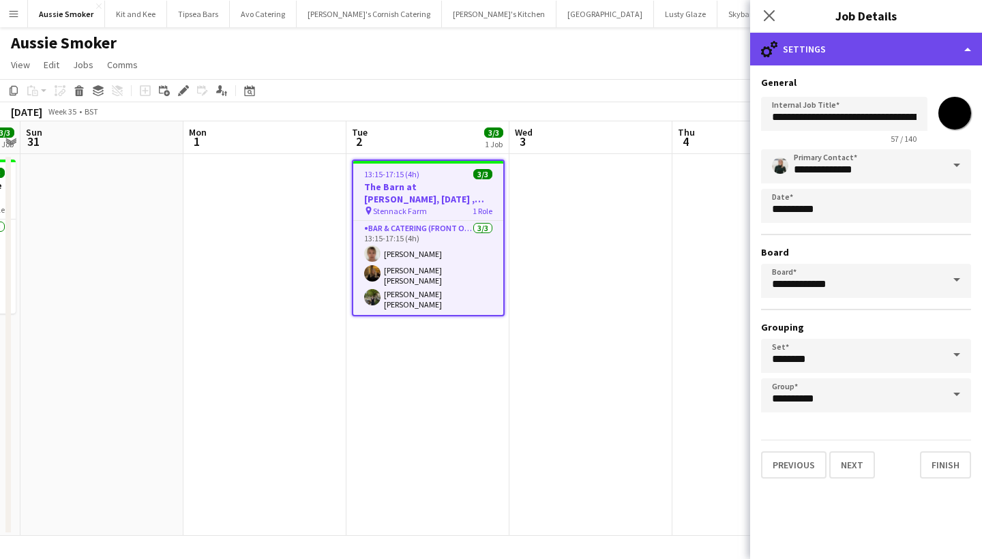
click at [805, 51] on div "cog-double-3 Settings" at bounding box center [866, 49] width 232 height 33
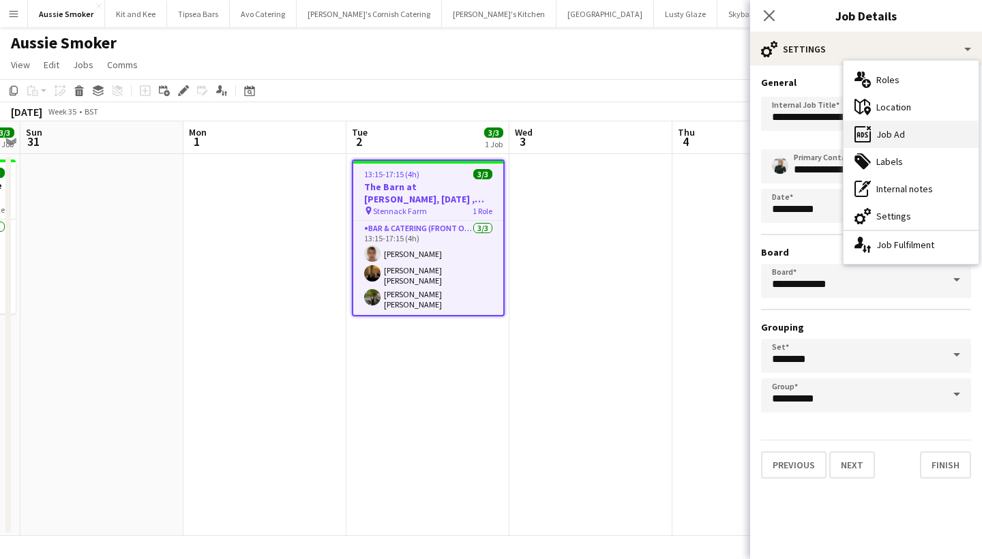
click at [881, 134] on div "ads-window Job Ad" at bounding box center [911, 134] width 135 height 27
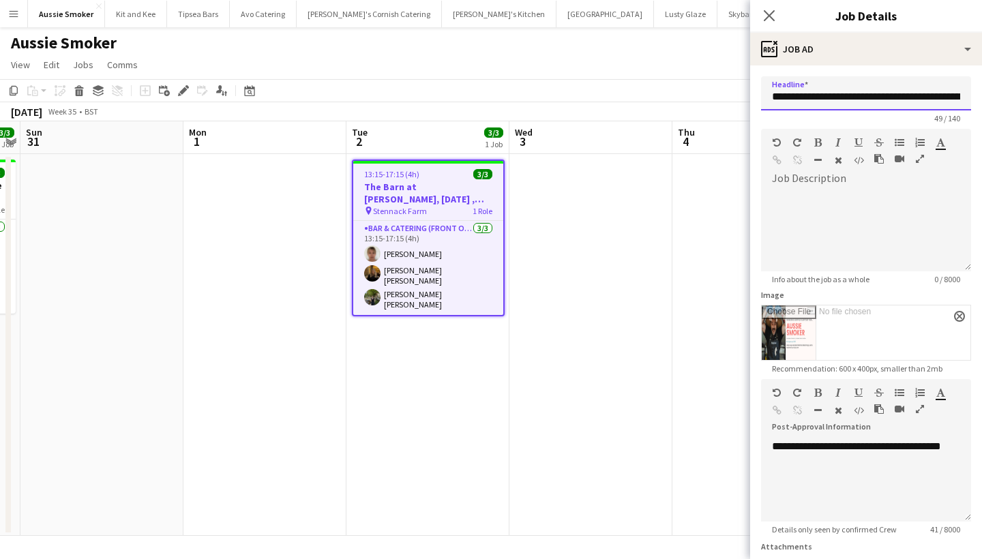
click at [848, 95] on input "**********" at bounding box center [866, 93] width 210 height 34
type input "**********"
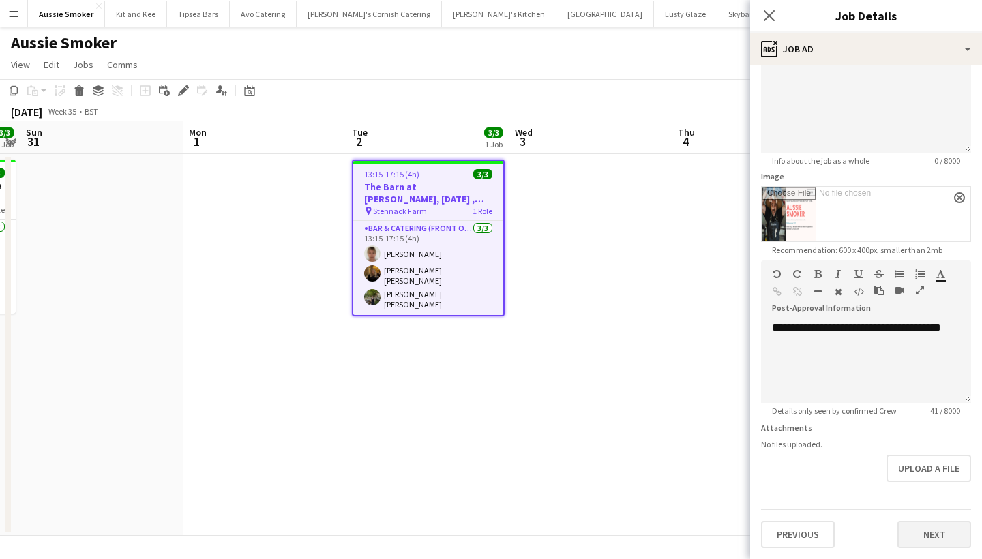
scroll to position [119, 0]
click at [924, 537] on button "Next" at bounding box center [935, 534] width 74 height 27
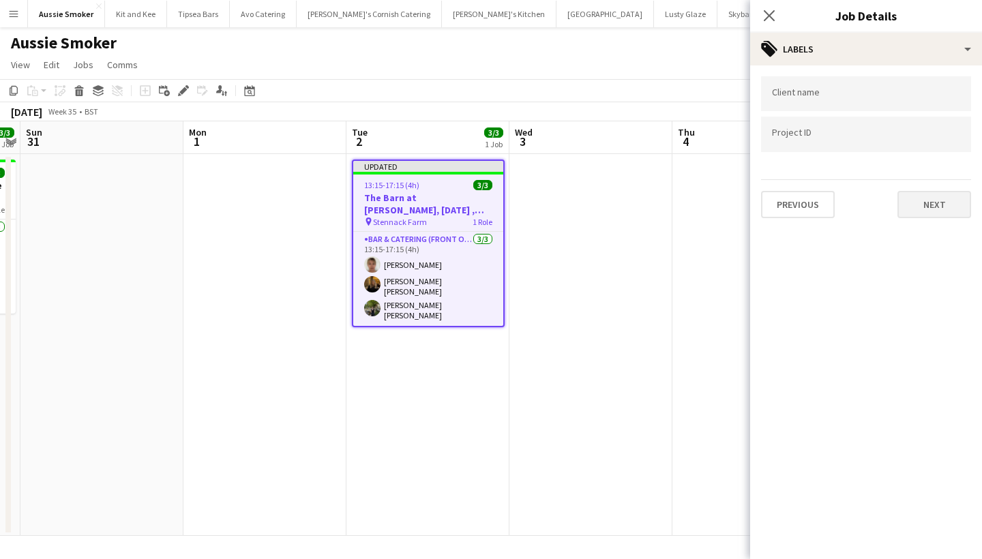
click at [909, 203] on button "Next" at bounding box center [935, 204] width 74 height 27
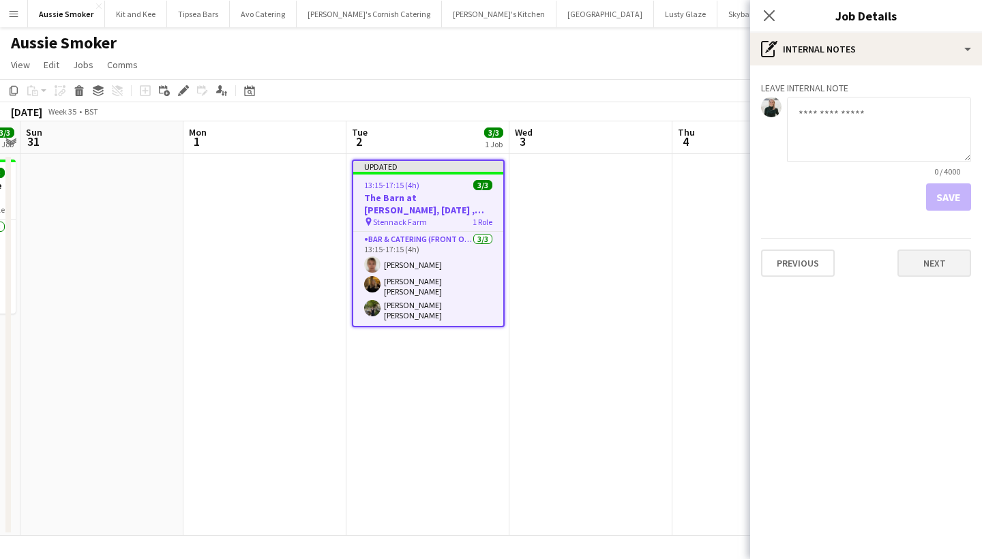
click at [917, 263] on button "Next" at bounding box center [935, 263] width 74 height 27
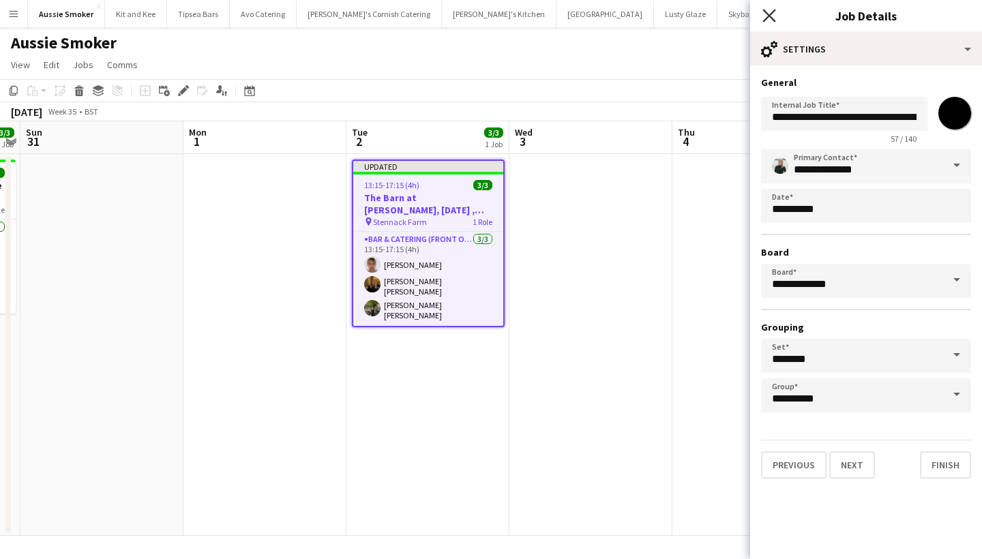
click at [769, 18] on icon "Close pop-in" at bounding box center [768, 15] width 13 height 13
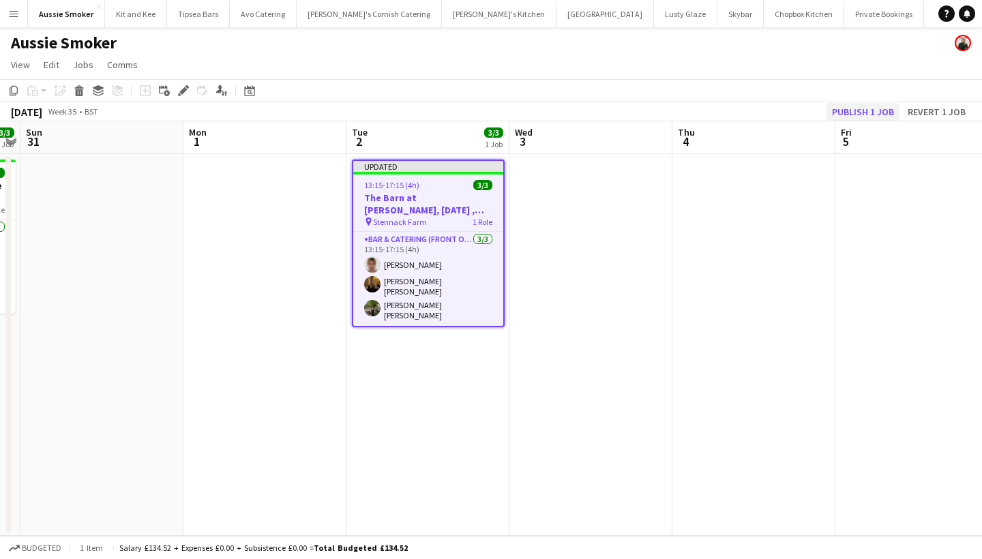
click at [863, 113] on button "Publish 1 job" at bounding box center [863, 112] width 73 height 18
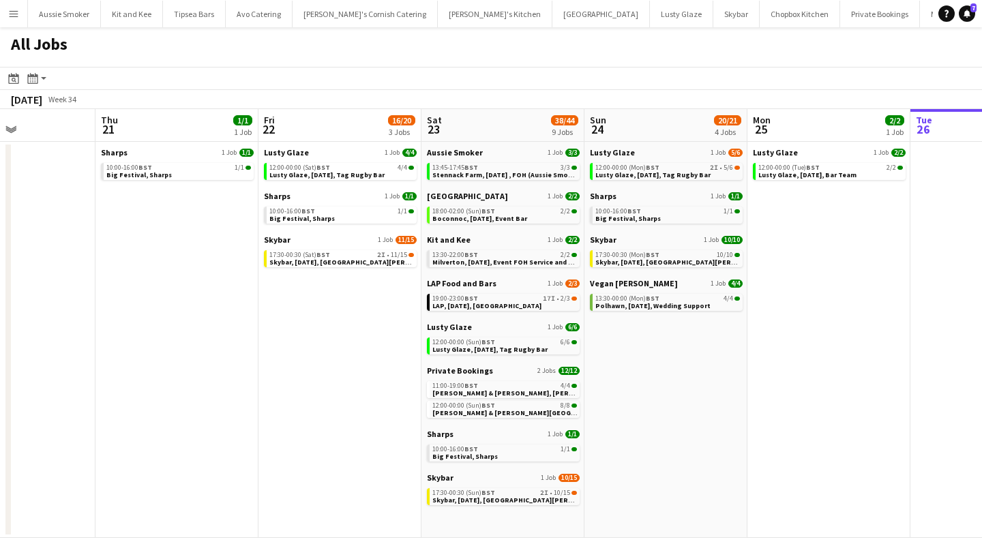
scroll to position [0, 391]
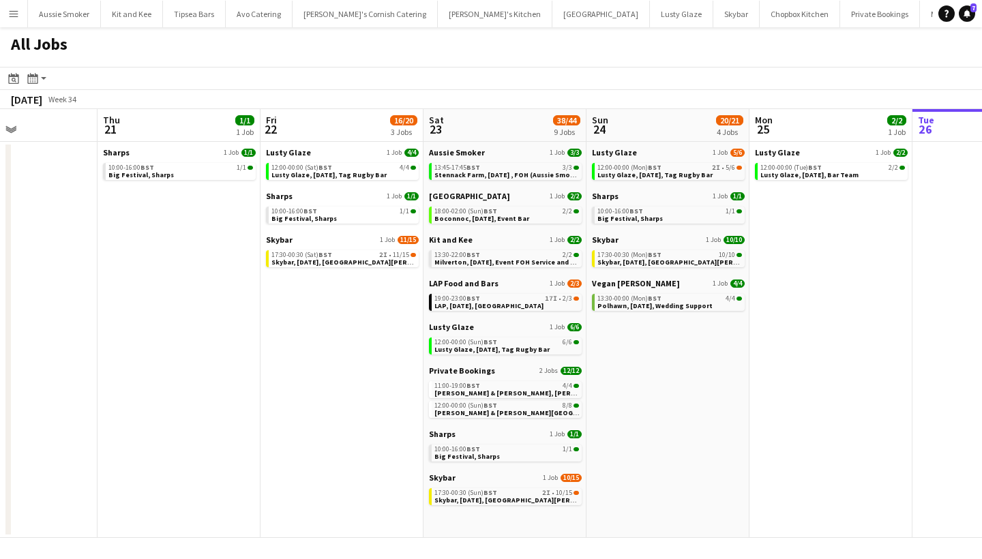
click at [11, 16] on app-icon "Menu" at bounding box center [13, 13] width 11 height 11
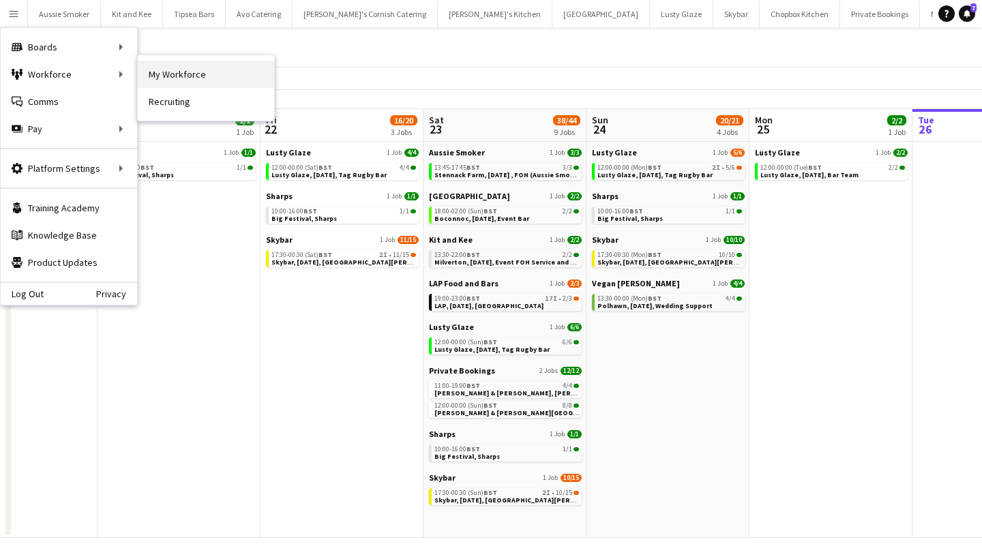
click at [200, 77] on link "My Workforce" at bounding box center [206, 74] width 136 height 27
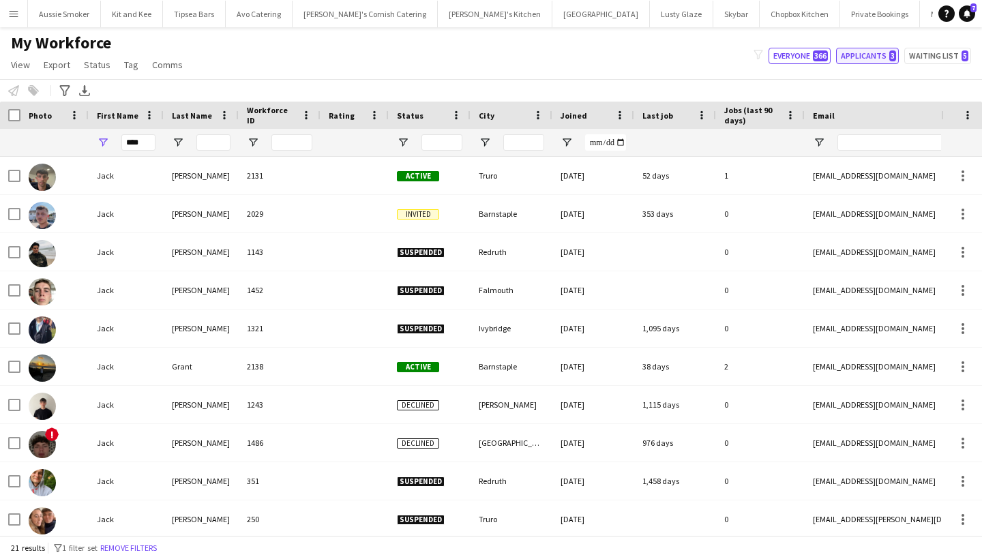
click at [873, 59] on button "Applicants 3" at bounding box center [867, 56] width 63 height 16
type input "**********"
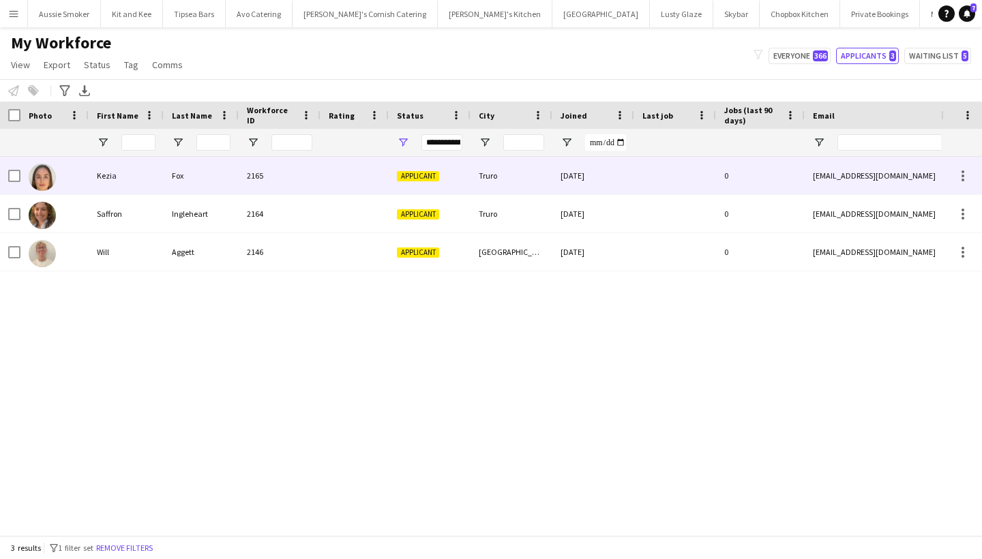
click at [339, 175] on div at bounding box center [355, 176] width 68 height 38
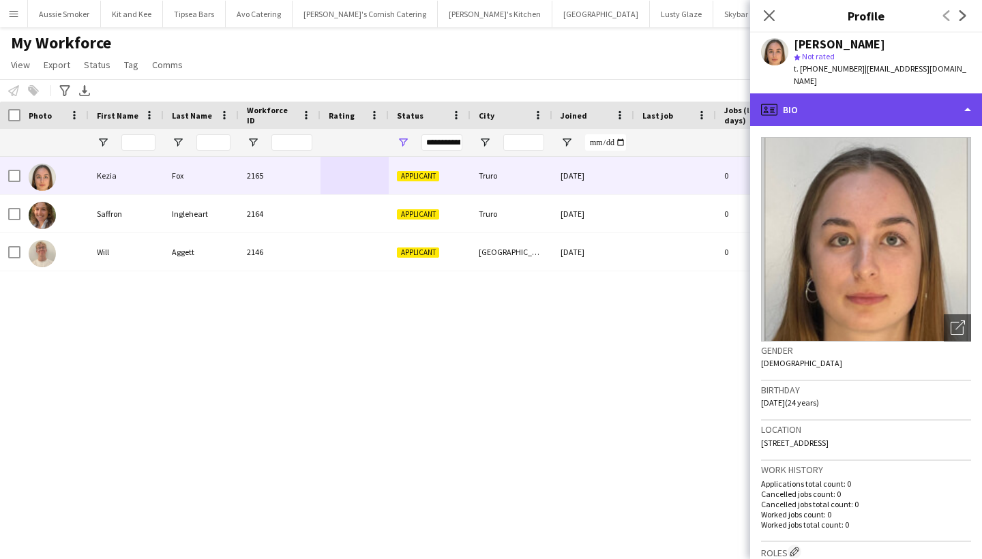
click at [807, 111] on div "profile Bio" at bounding box center [866, 109] width 232 height 33
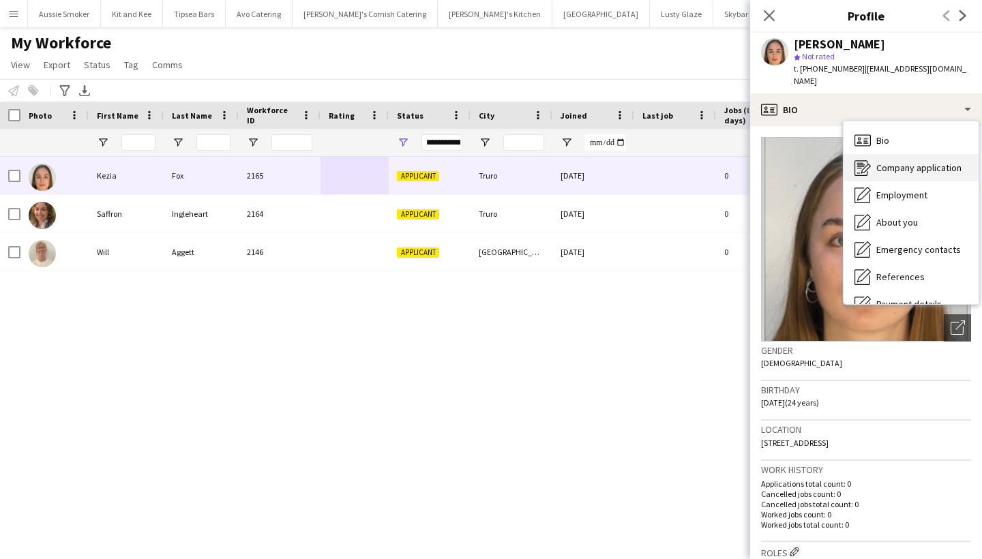
click at [910, 162] on div "Company application Company application" at bounding box center [911, 167] width 135 height 27
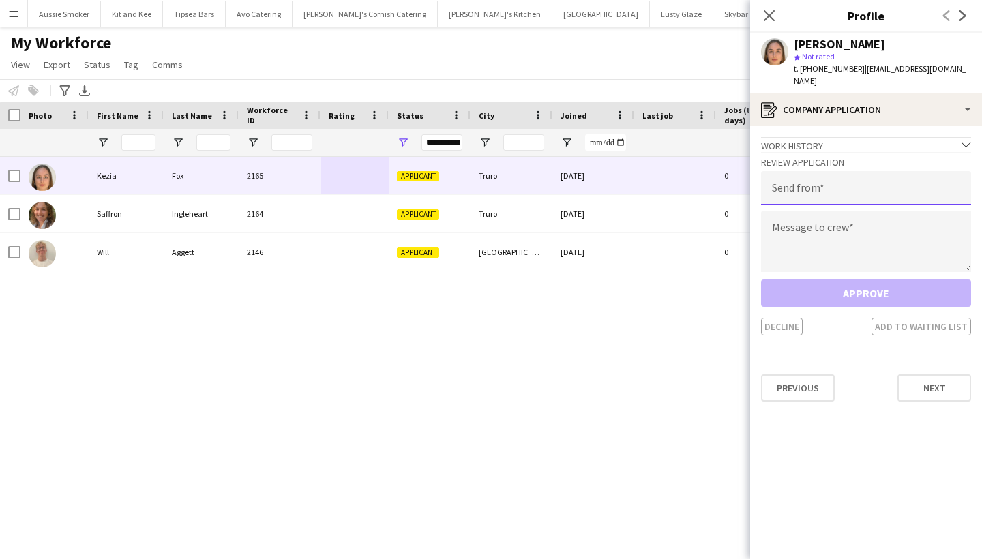
click at [833, 173] on input "email" at bounding box center [866, 188] width 210 height 34
type input "**********"
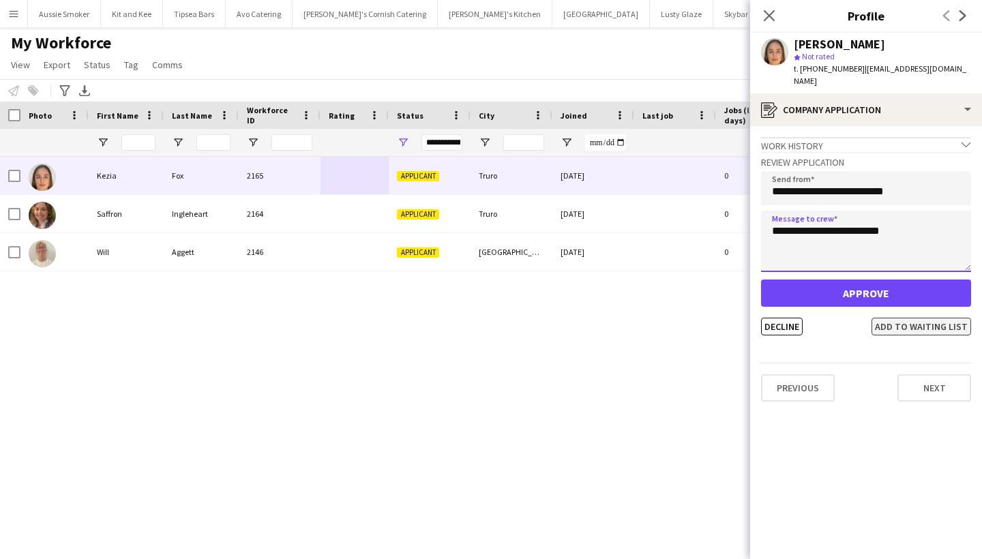
type textarea "**********"
click at [908, 318] on button "Add to waiting list" at bounding box center [922, 327] width 100 height 18
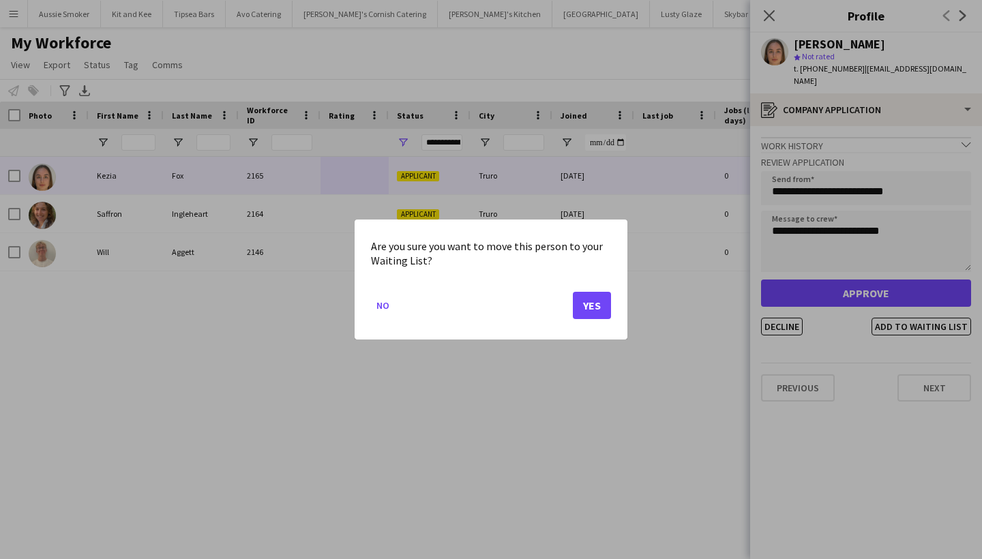
click at [597, 303] on button "Yes" at bounding box center [592, 305] width 38 height 27
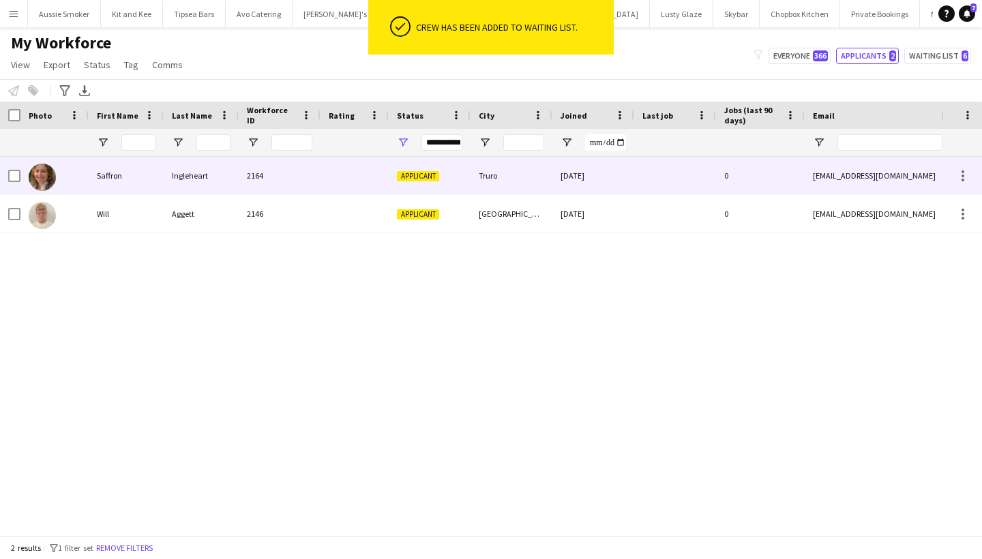
click at [357, 179] on div at bounding box center [355, 176] width 68 height 38
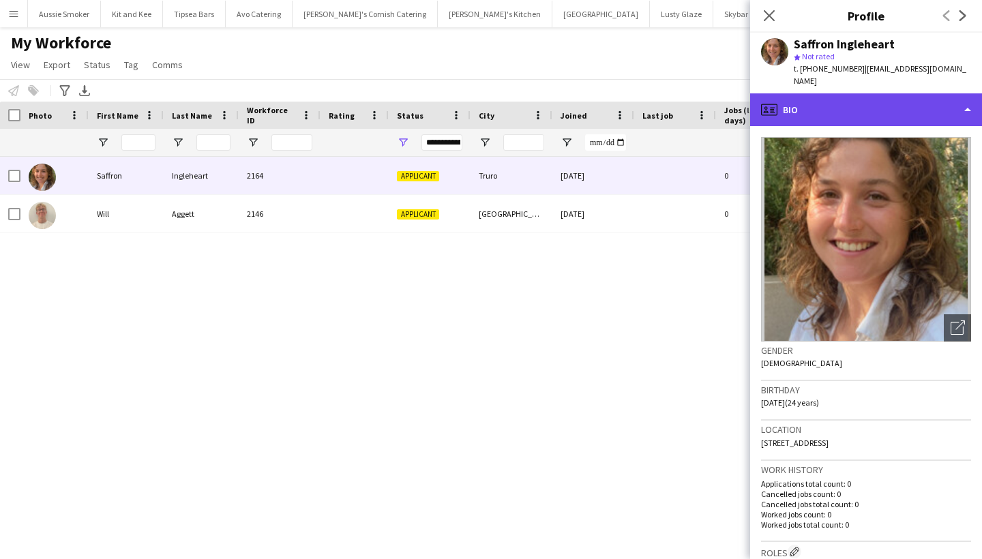
click at [848, 106] on div "profile Bio" at bounding box center [866, 109] width 232 height 33
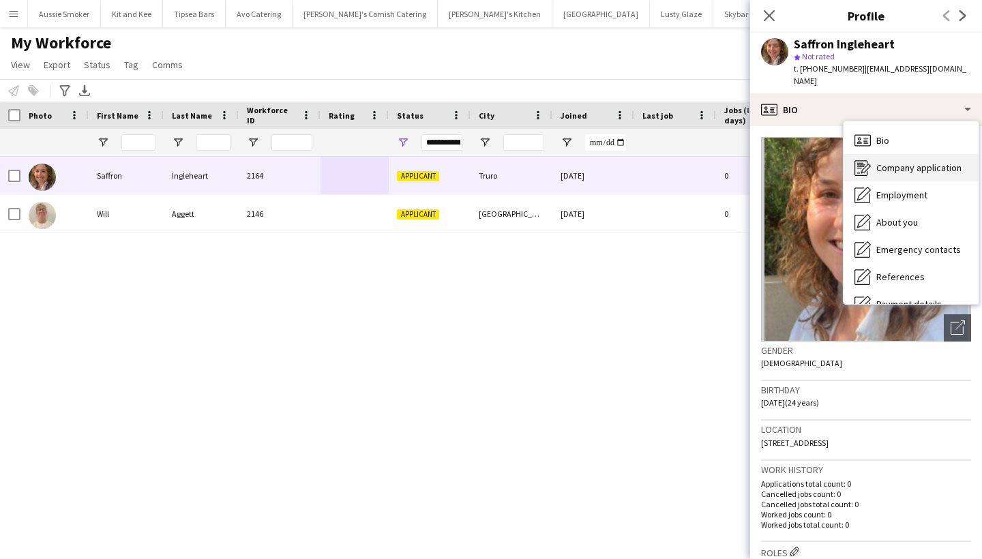
click at [917, 162] on span "Company application" at bounding box center [918, 168] width 85 height 12
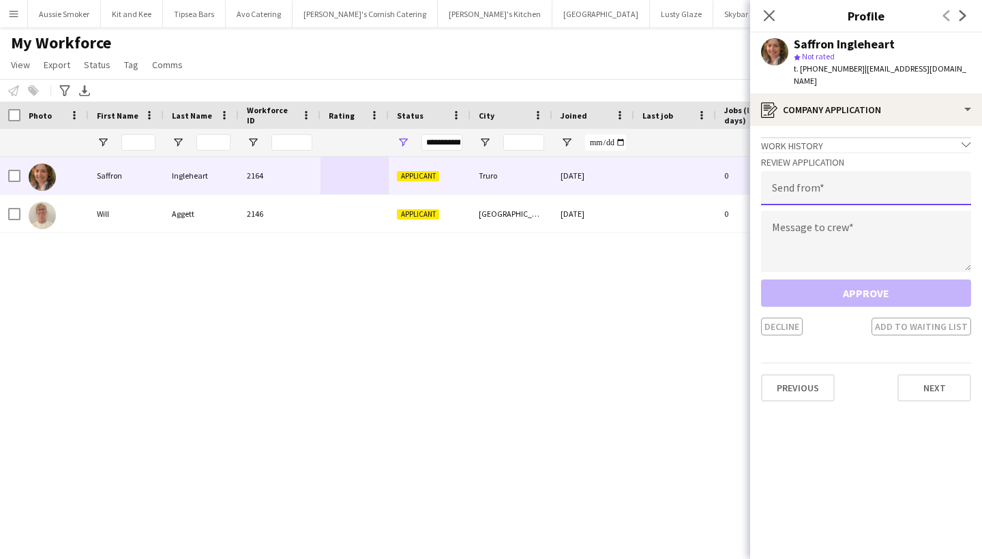
click at [815, 189] on input "email" at bounding box center [866, 188] width 210 height 34
click at [926, 181] on input "**********" at bounding box center [866, 188] width 210 height 34
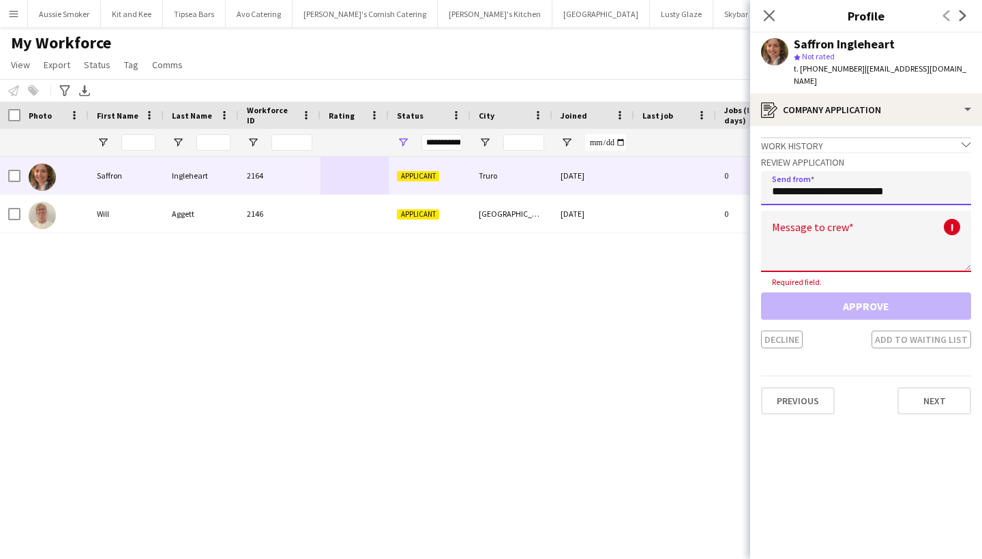
type input "**********"
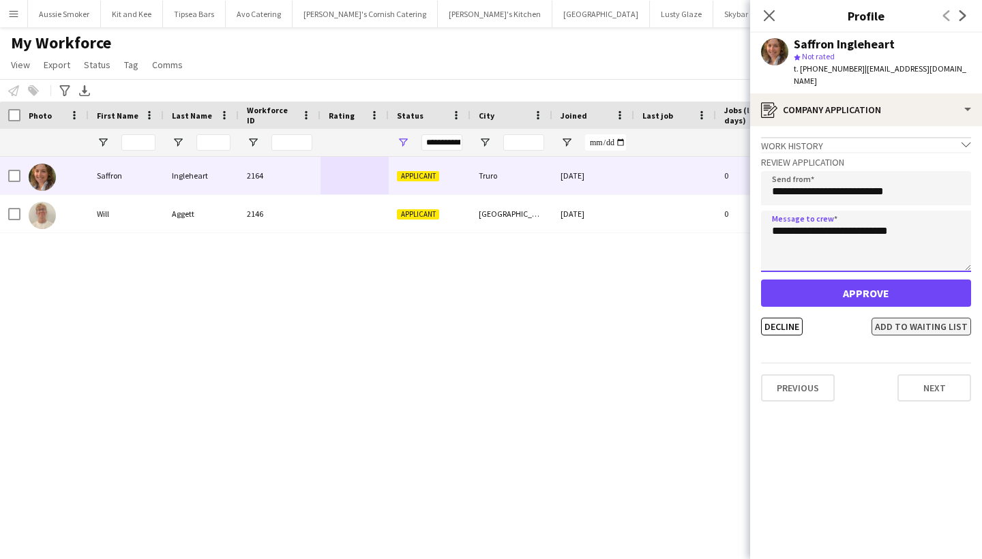
type textarea "**********"
click at [935, 318] on button "Add to waiting list" at bounding box center [922, 327] width 100 height 18
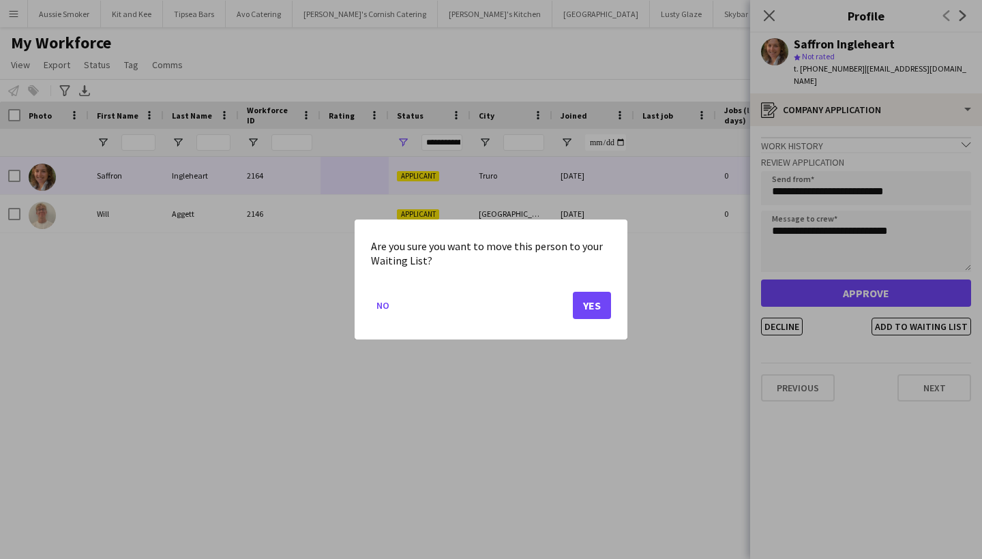
click at [595, 305] on button "Yes" at bounding box center [592, 305] width 38 height 27
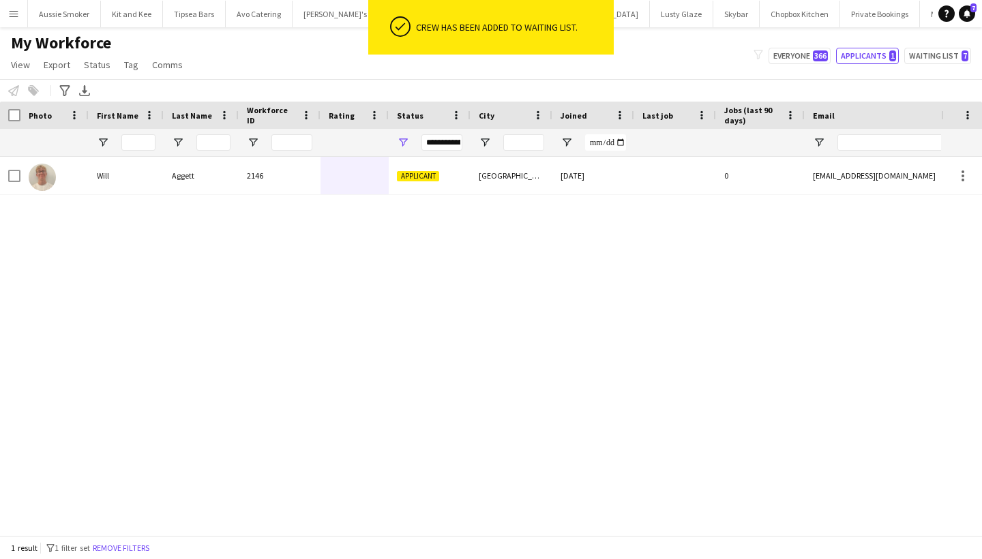
click at [13, 15] on app-icon "Menu" at bounding box center [13, 13] width 11 height 11
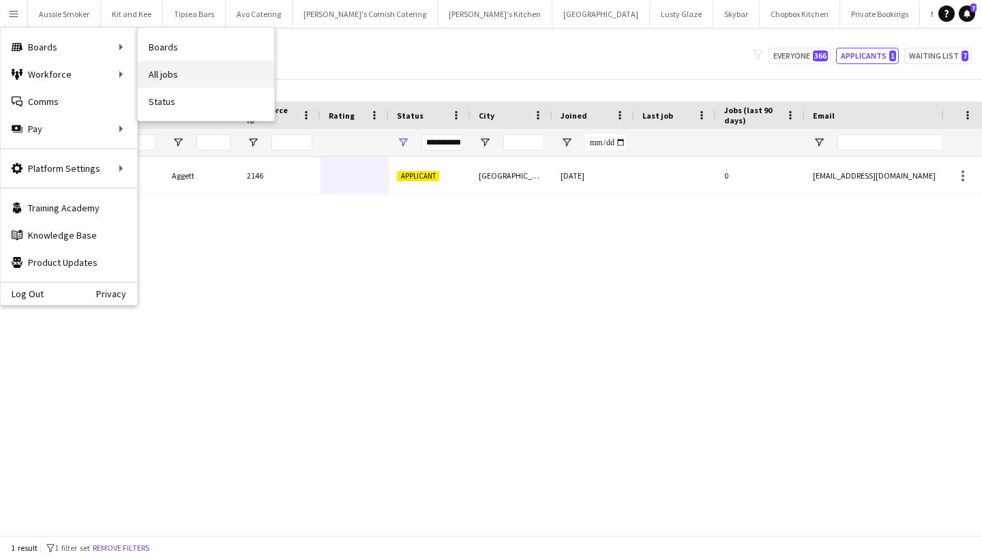
click at [184, 69] on link "All jobs" at bounding box center [206, 74] width 136 height 27
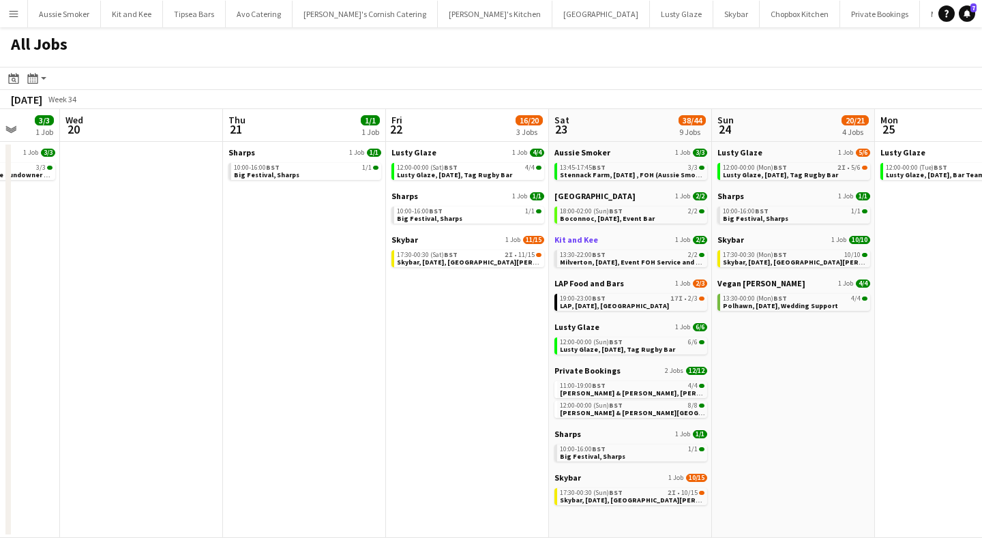
scroll to position [0, 458]
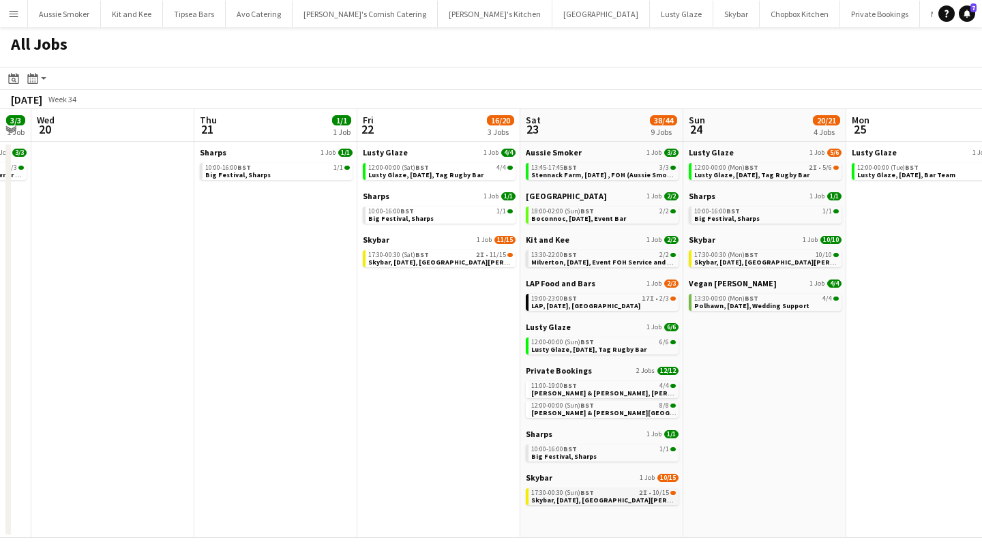
click at [580, 494] on span "17:30-00:30 (Sun) BST" at bounding box center [562, 493] width 63 height 7
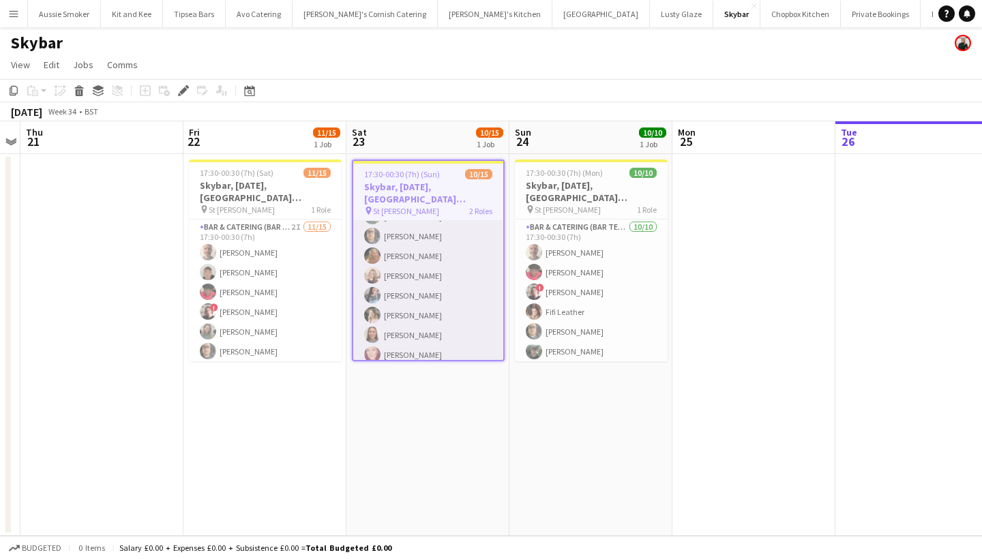
scroll to position [109, 0]
click at [437, 314] on app-card-role "Bar & Catering (Bar Tender) 2I [DATE] 17:30-00:30 (7h) [PERSON_NAME] [PERSON_NA…" at bounding box center [428, 309] width 150 height 303
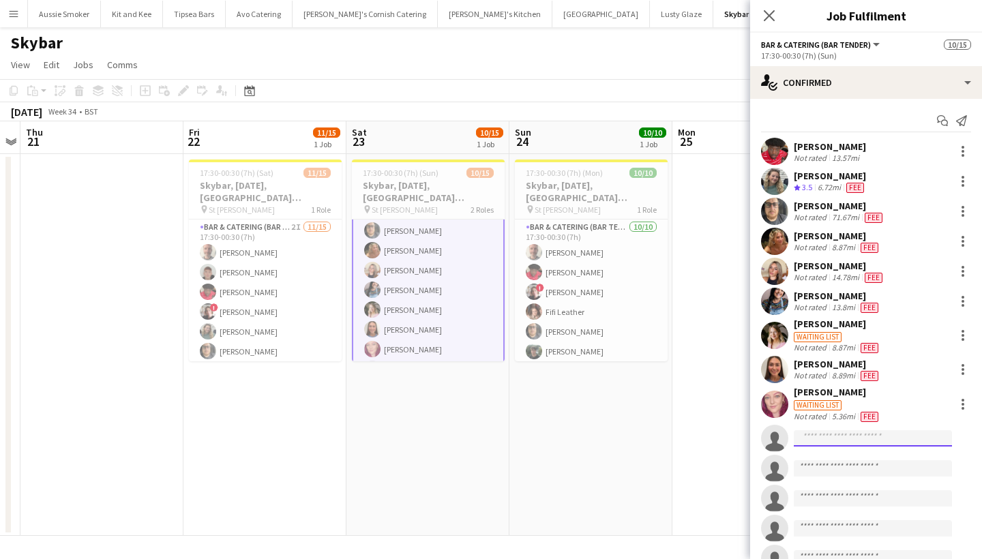
click at [837, 431] on input at bounding box center [873, 438] width 158 height 16
type input "****"
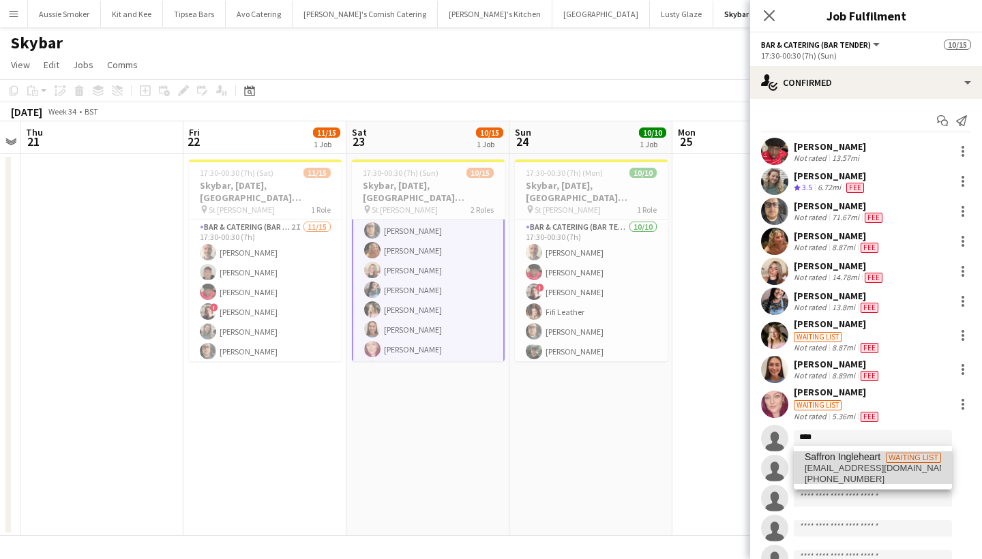
drag, startPoint x: 837, startPoint y: 431, endPoint x: 875, endPoint y: 464, distance: 50.7
click at [875, 464] on span "saffroningleheart11@gmail.com" at bounding box center [873, 468] width 136 height 11
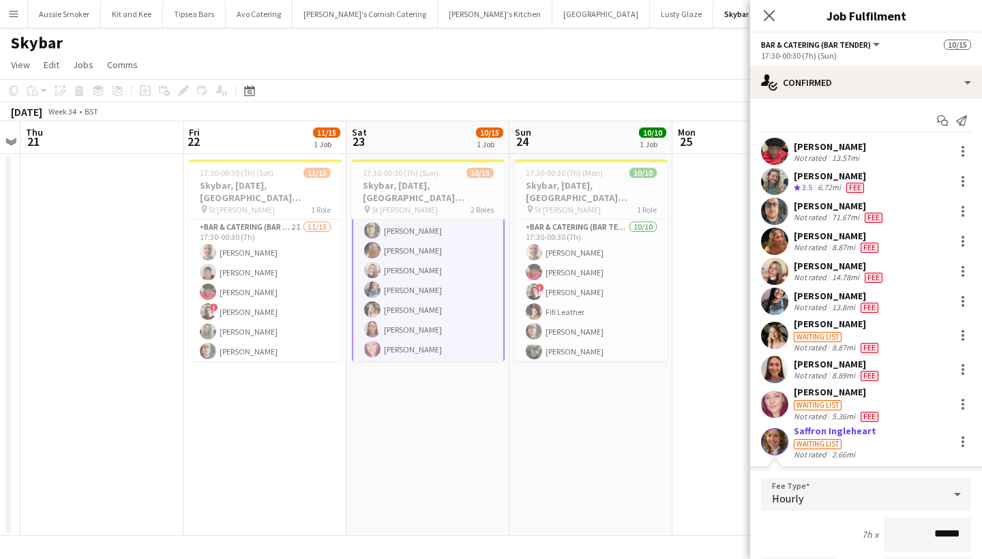
type input "******"
click at [842, 435] on div "Saffron Ingleheart" at bounding box center [835, 431] width 83 height 12
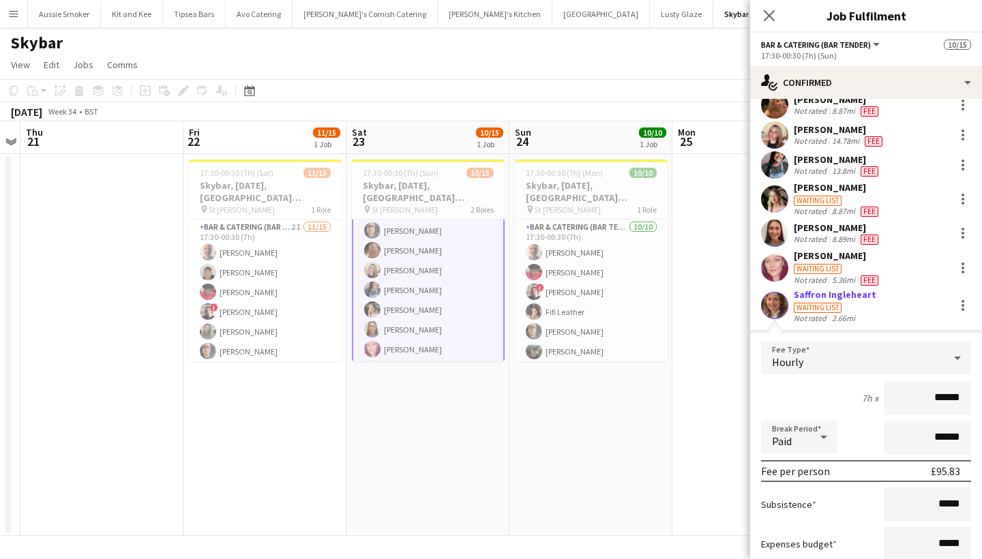
scroll to position [265, 0]
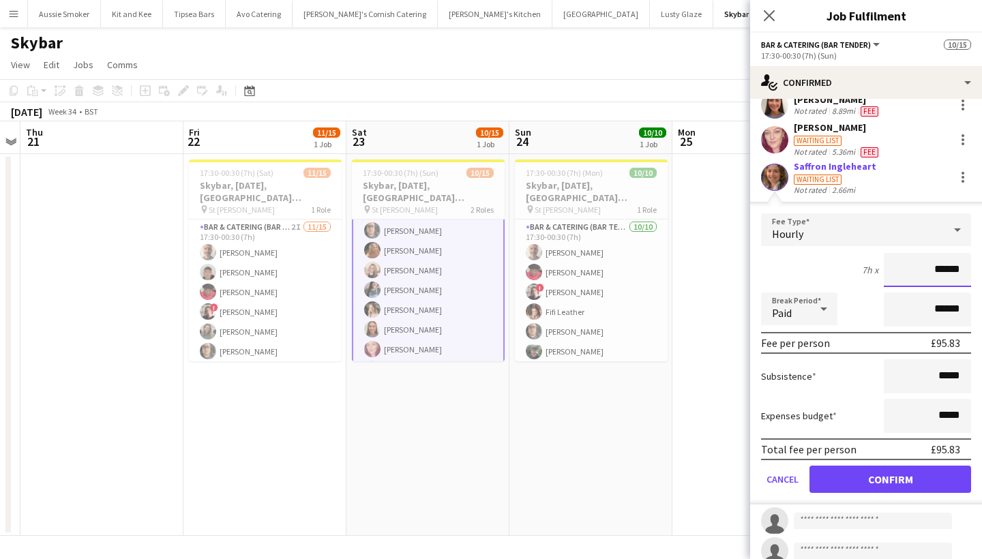
drag, startPoint x: 963, startPoint y: 264, endPoint x: 938, endPoint y: 264, distance: 25.2
click at [938, 264] on input "******" at bounding box center [927, 270] width 87 height 34
type input "******"
click at [895, 488] on button "Confirm" at bounding box center [891, 479] width 162 height 27
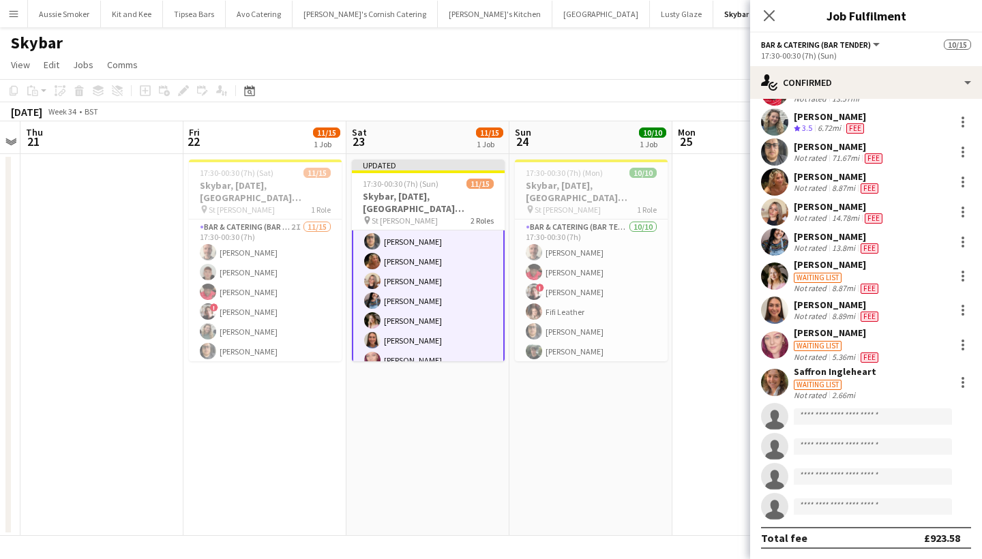
click at [824, 378] on div "Waiting list" at bounding box center [835, 384] width 83 height 12
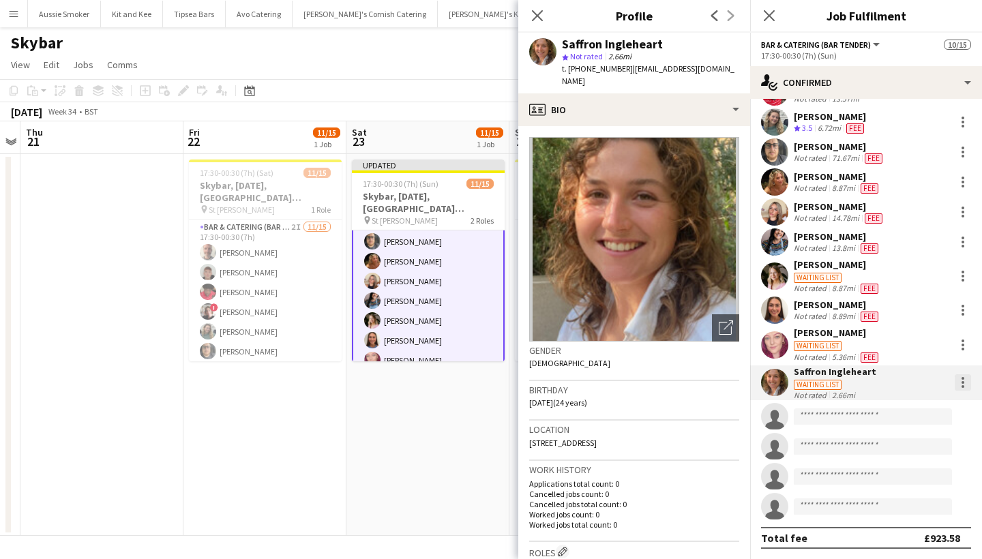
click at [960, 382] on div at bounding box center [963, 382] width 16 height 16
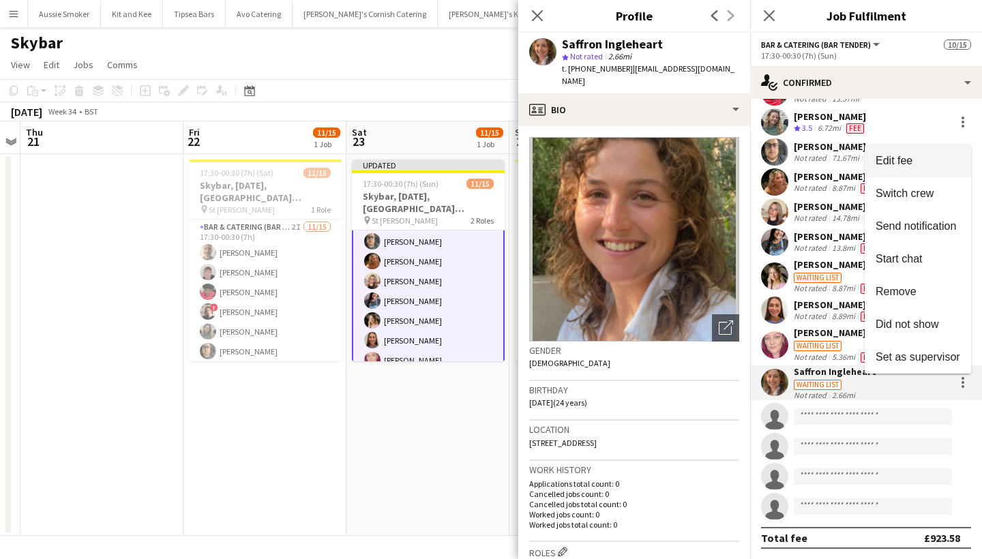
click at [912, 168] on button "Edit fee" at bounding box center [918, 161] width 106 height 33
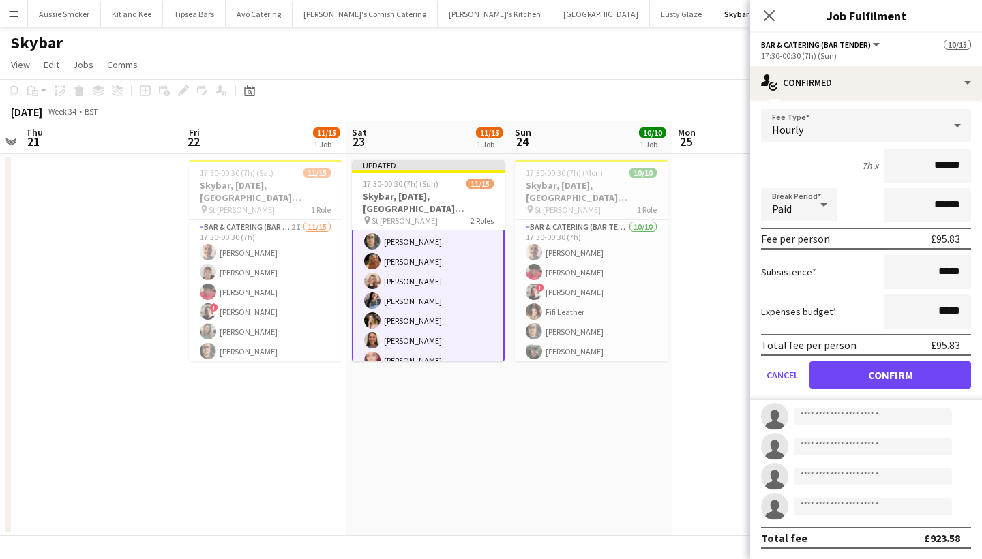
type input "******"
click at [899, 375] on button "Confirm" at bounding box center [891, 374] width 162 height 27
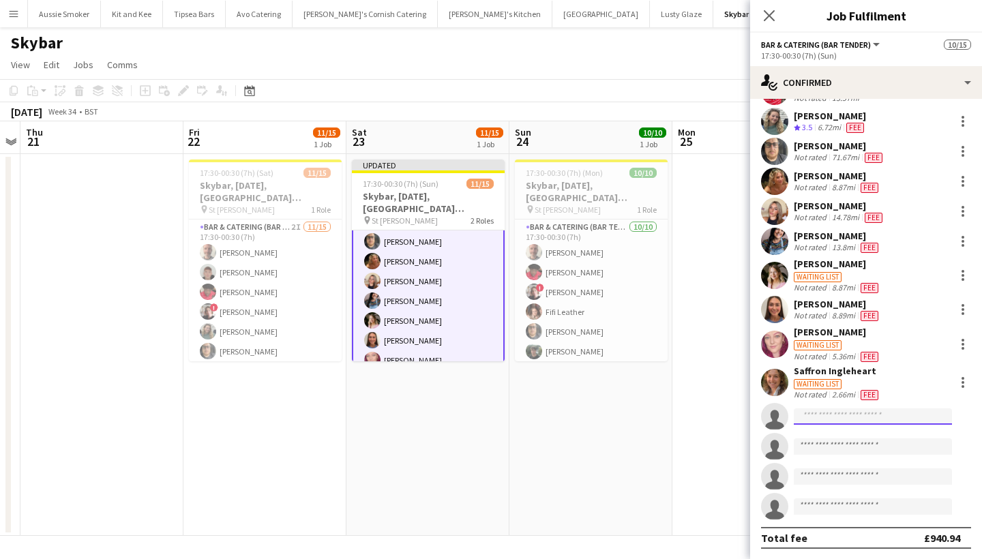
click at [852, 418] on input at bounding box center [873, 417] width 158 height 16
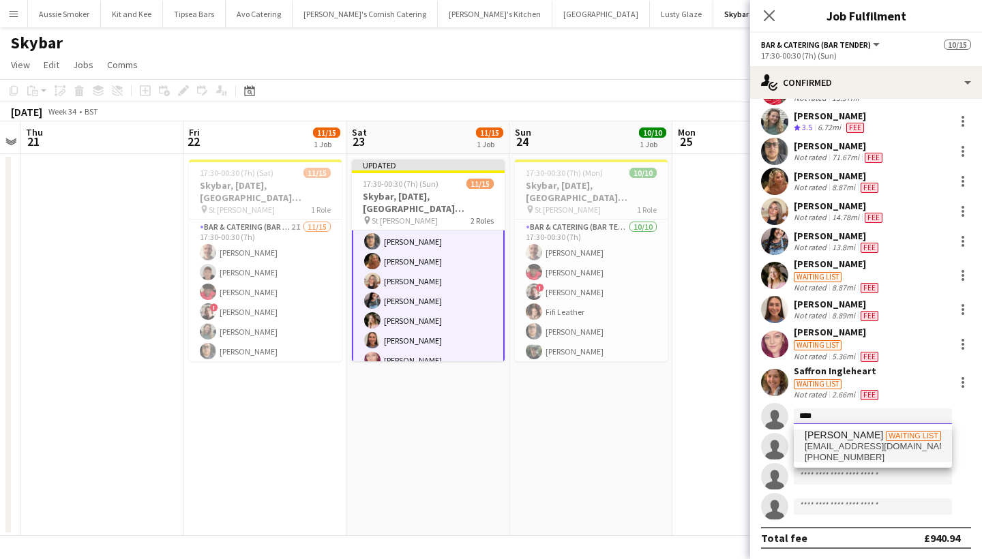
type input "****"
click at [869, 450] on span "foxkizzy9@gmail.com" at bounding box center [873, 446] width 136 height 11
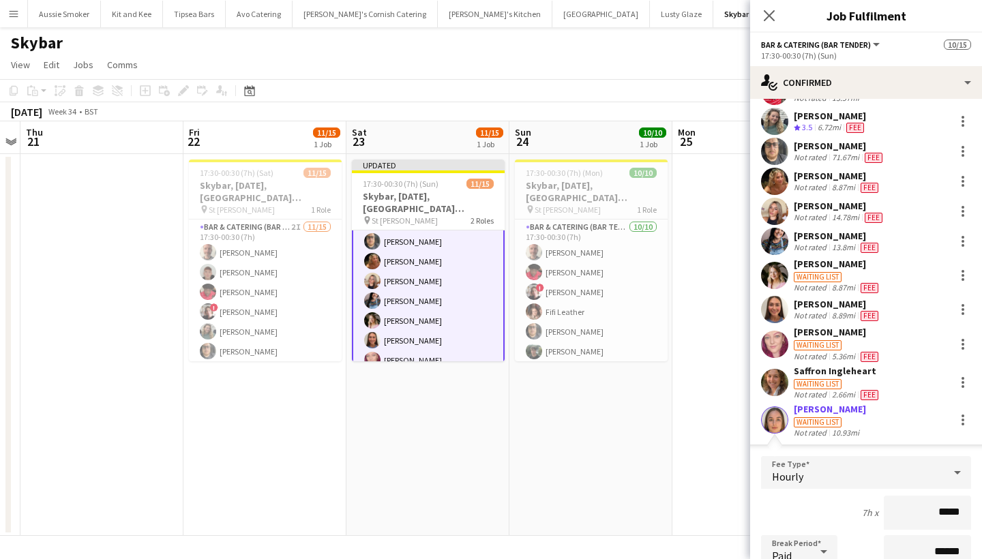
type input "******"
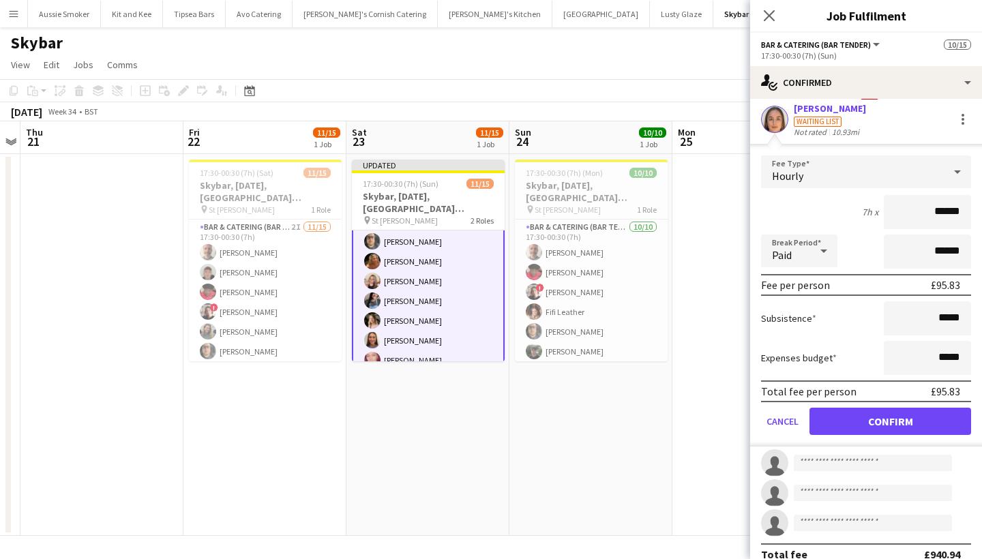
click at [890, 424] on button "Confirm" at bounding box center [891, 421] width 162 height 27
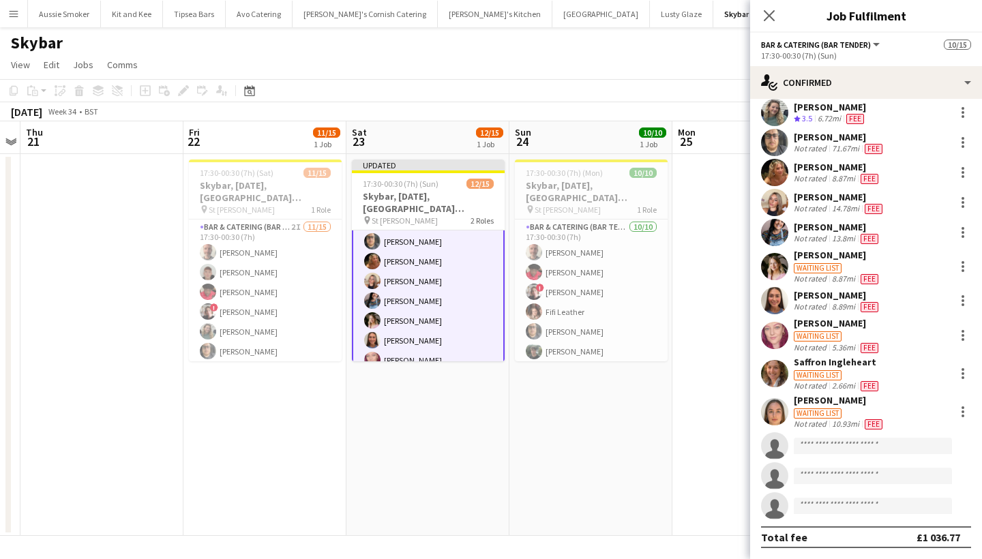
scroll to position [68, 0]
click at [772, 16] on icon "Close pop-in" at bounding box center [768, 15] width 13 height 13
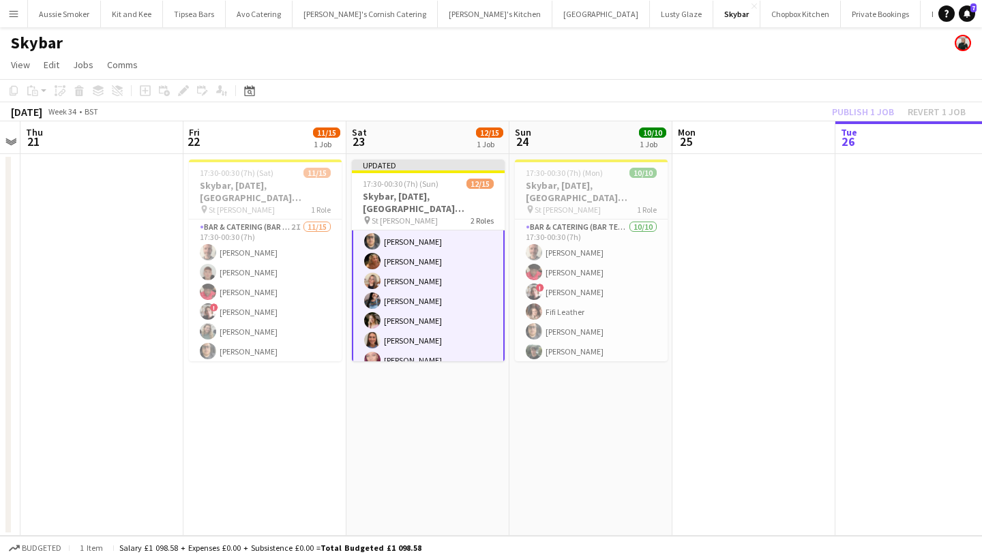
click at [843, 110] on div "Publish 1 job Revert 1 job" at bounding box center [899, 112] width 166 height 18
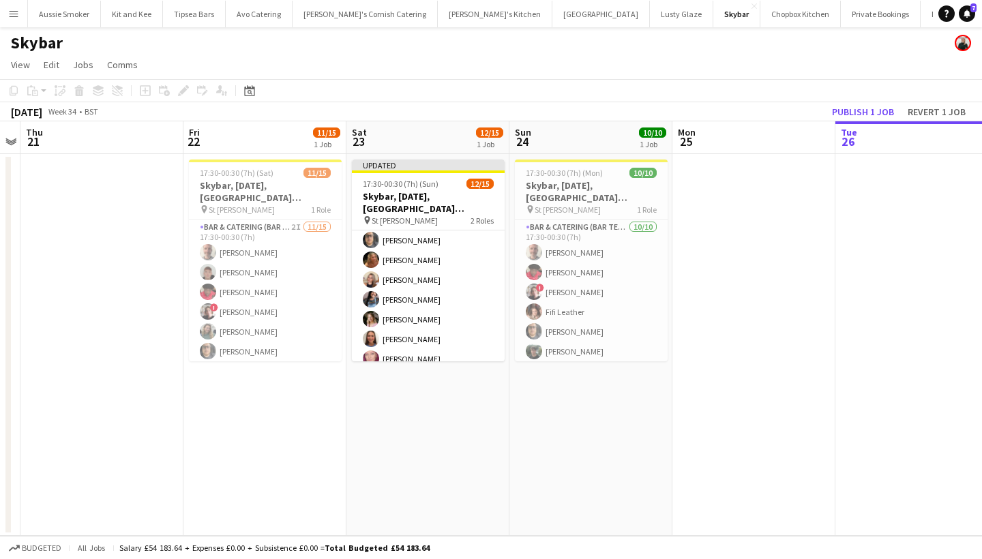
click at [843, 110] on button "Publish 1 job" at bounding box center [863, 112] width 73 height 18
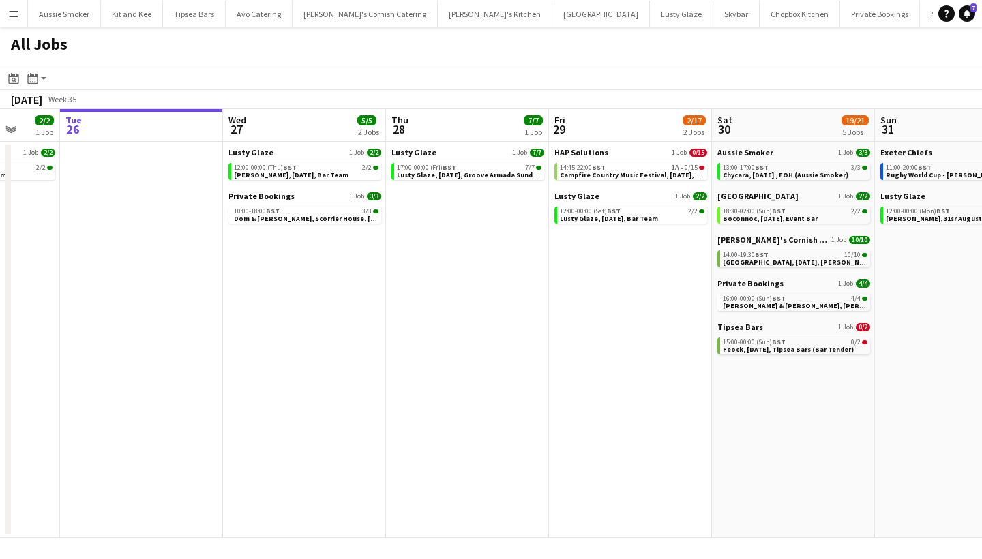
scroll to position [0, 430]
click at [800, 164] on link "13:00-17:00 BST 3/3 Chycara, 30th August , FOH (Aussie Smoker)" at bounding box center [794, 171] width 145 height 16
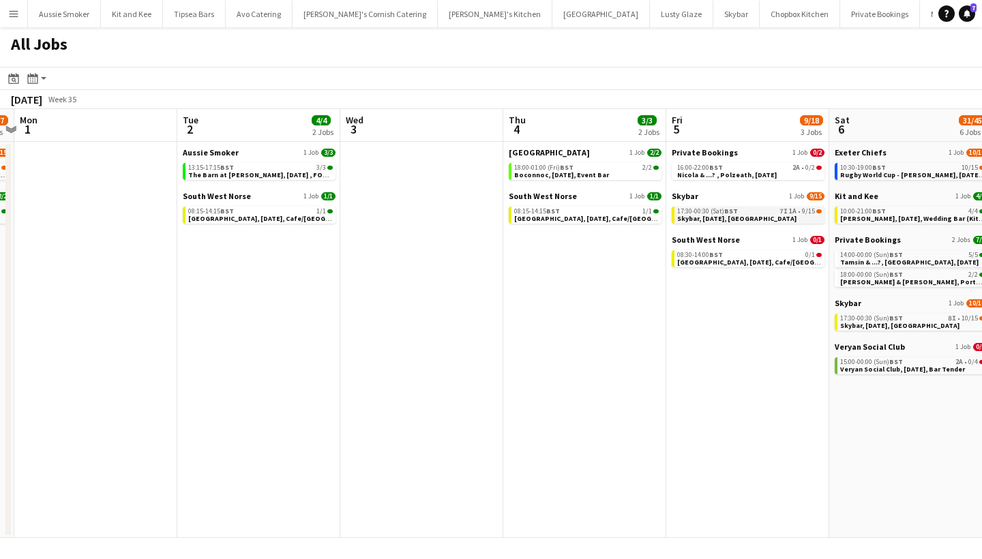
scroll to position [0, 639]
click at [736, 220] on span "Skybar, 5th September, Croyde Bay" at bounding box center [735, 218] width 119 height 9
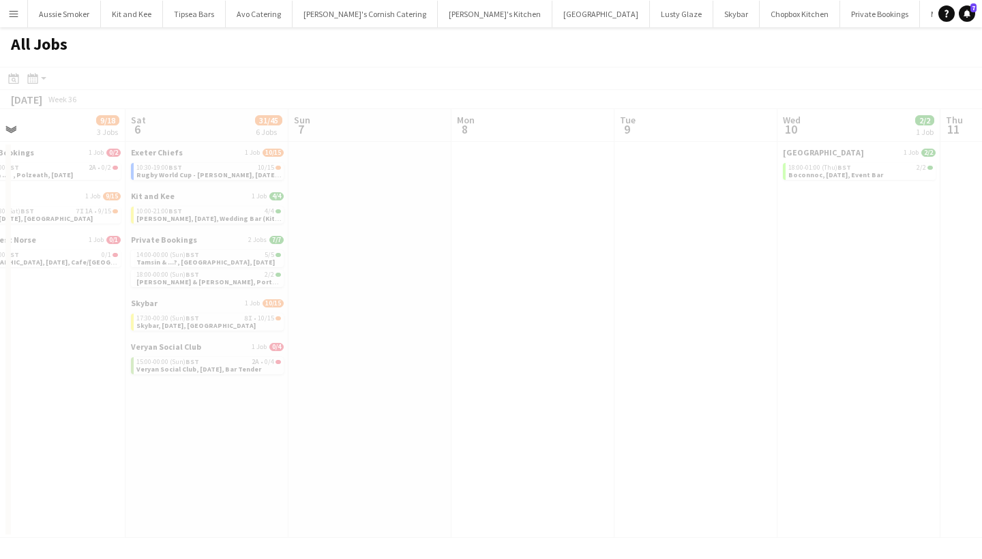
scroll to position [0, 381]
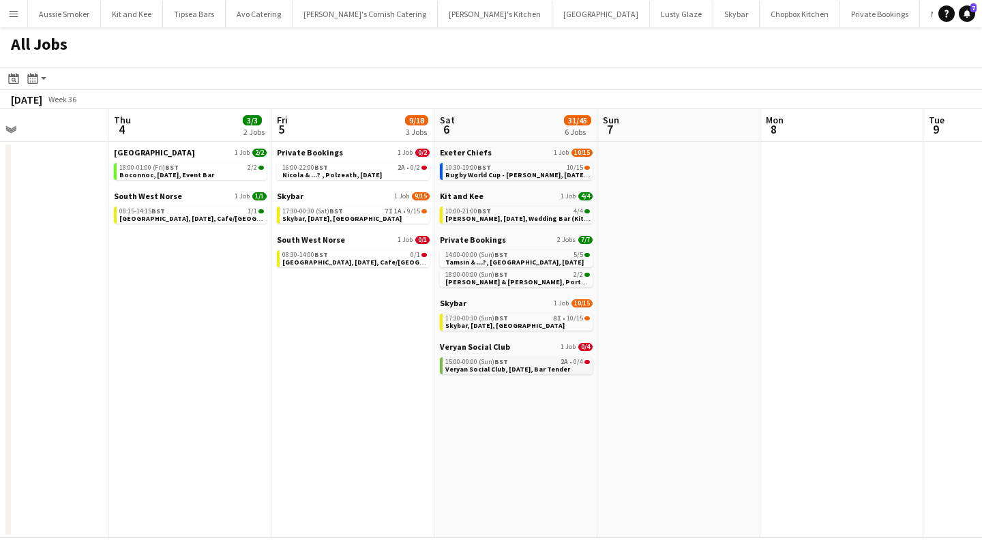
click at [564, 365] on span "Veryan Social Club, 6th September, Bar Tender" at bounding box center [507, 369] width 125 height 9
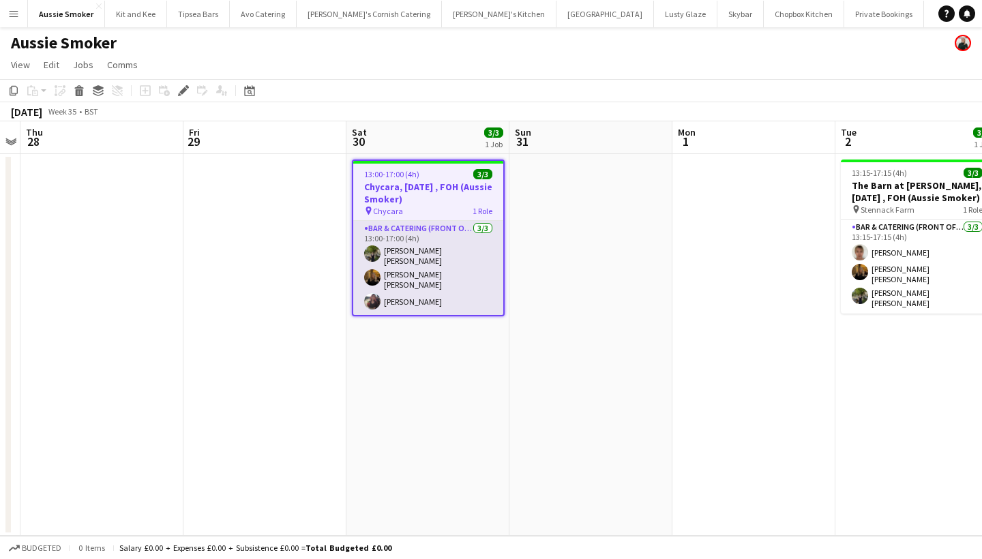
click at [496, 260] on app-card-role "Bar & Catering (Front of House) [DATE] 13:00-17:00 (4h) [PERSON_NAME] [PERSON_N…" at bounding box center [428, 268] width 150 height 94
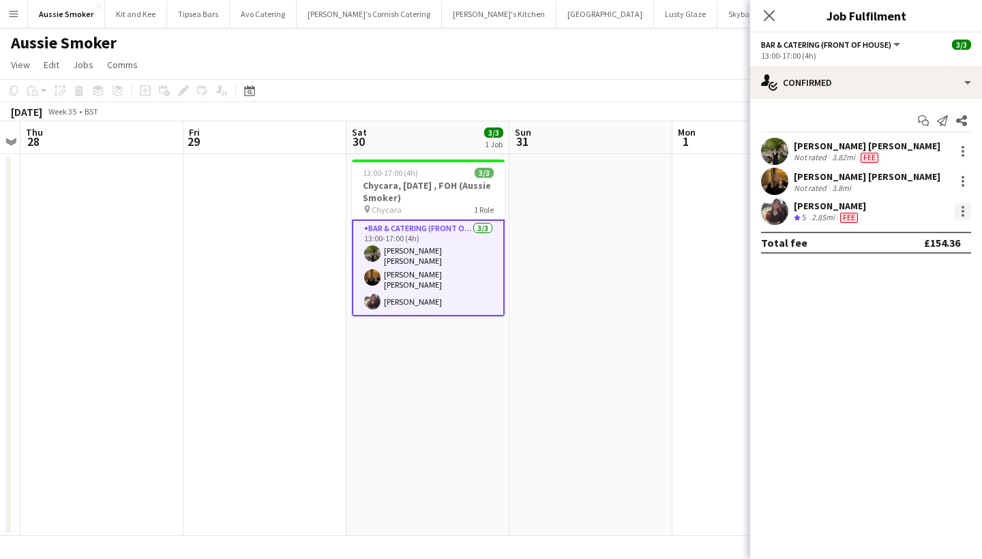
click at [960, 211] on div at bounding box center [963, 211] width 16 height 16
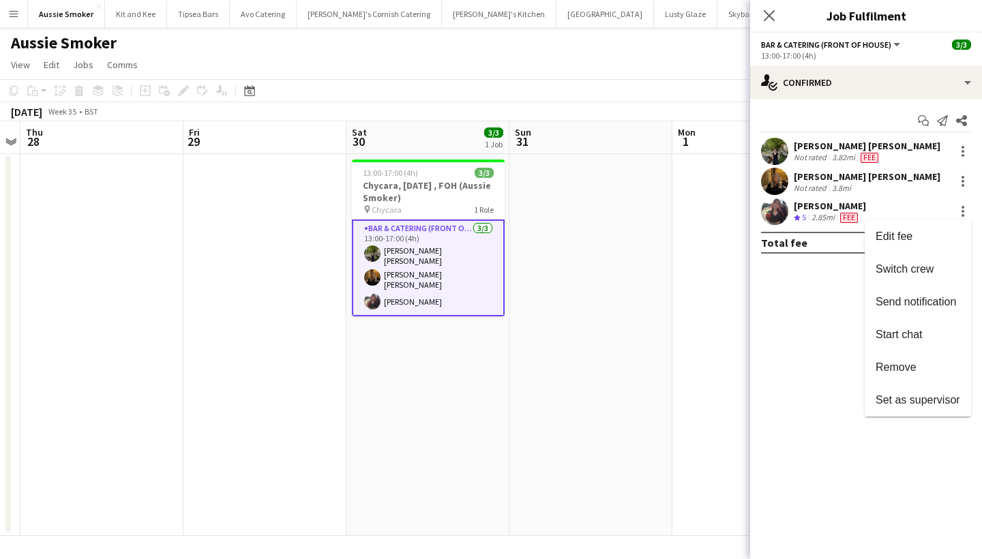
click at [548, 388] on div at bounding box center [491, 279] width 982 height 559
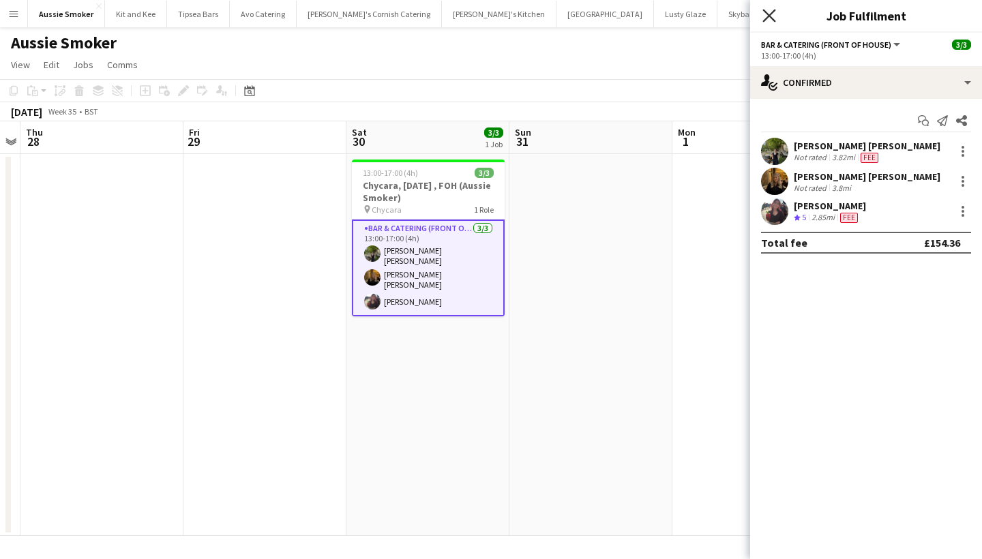
click at [771, 16] on icon "Close pop-in" at bounding box center [768, 15] width 13 height 13
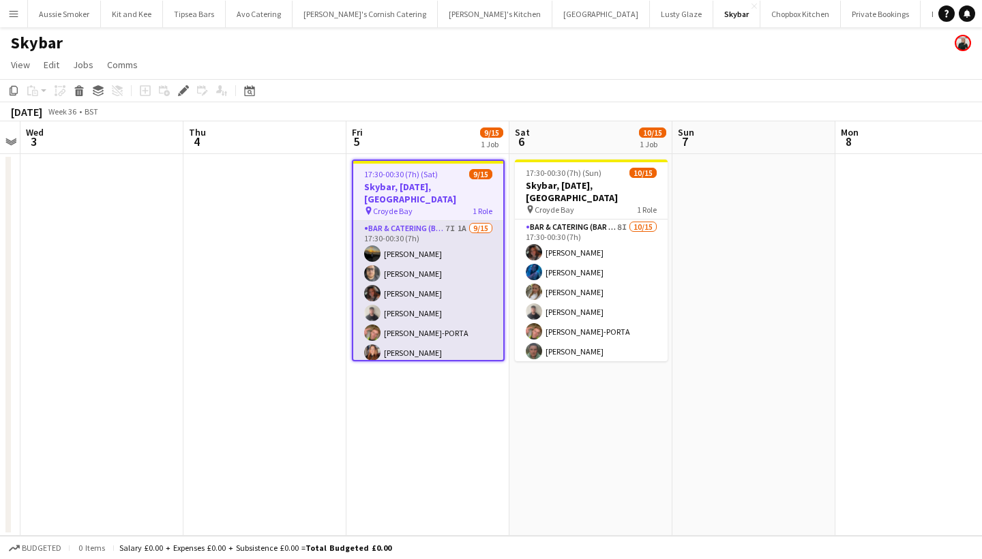
click at [466, 294] on app-card-role "Bar & Catering (Bar Tender) 7I 1A [DATE] 17:30-00:30 (7h) [PERSON_NAME] [PERSON…" at bounding box center [428, 382] width 150 height 323
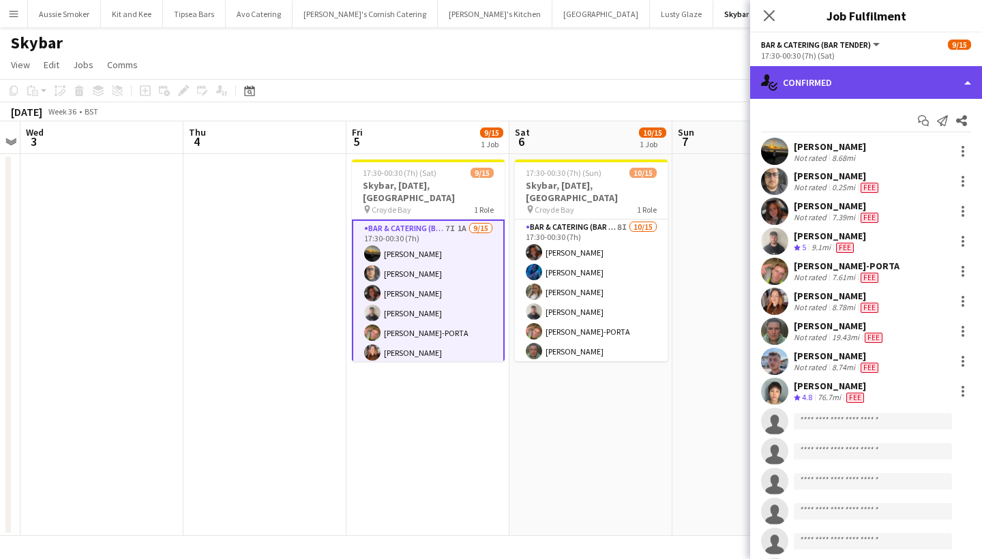
click at [867, 78] on div "single-neutral-actions-check-2 Confirmed" at bounding box center [866, 82] width 232 height 33
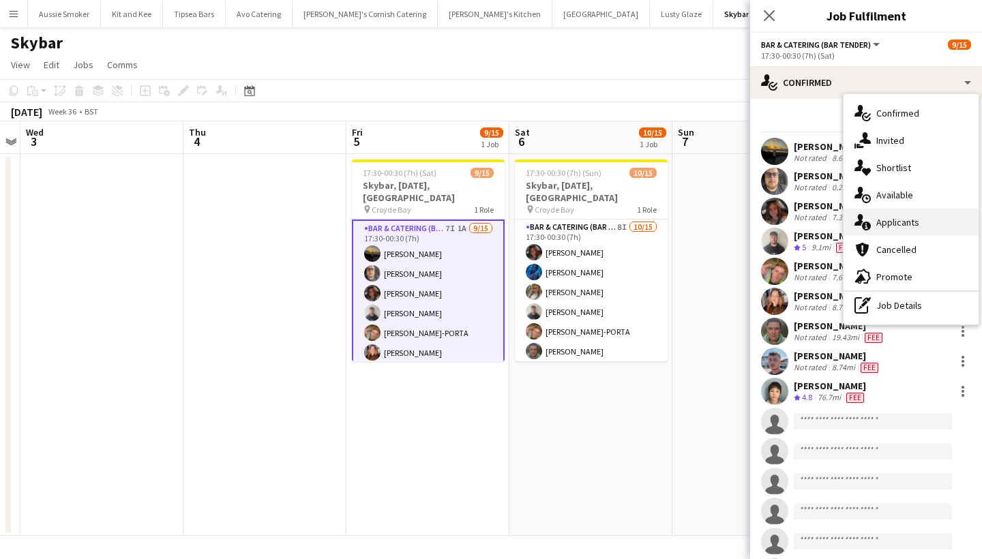
click at [893, 219] on div "single-neutral-actions-information Applicants" at bounding box center [911, 222] width 135 height 27
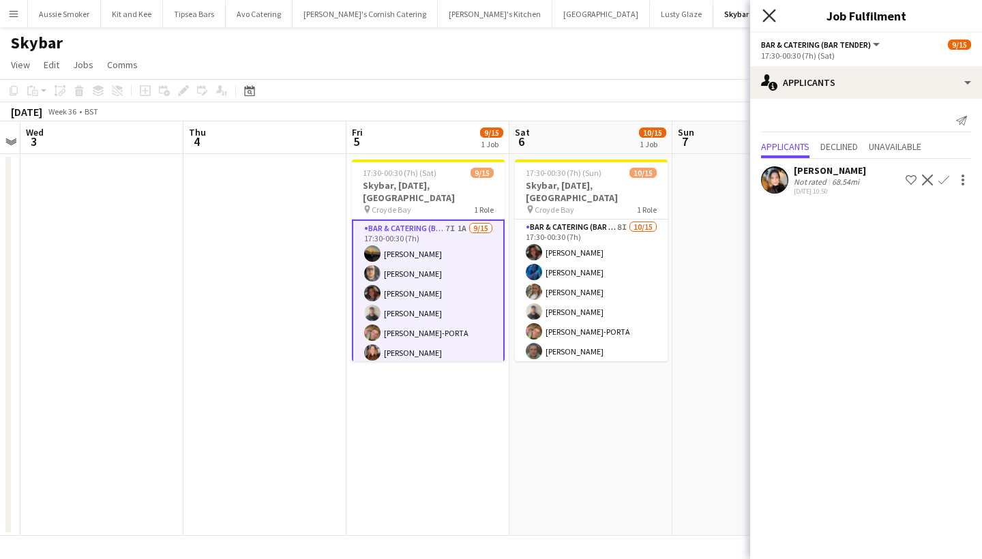
click at [769, 15] on icon at bounding box center [768, 15] width 13 height 13
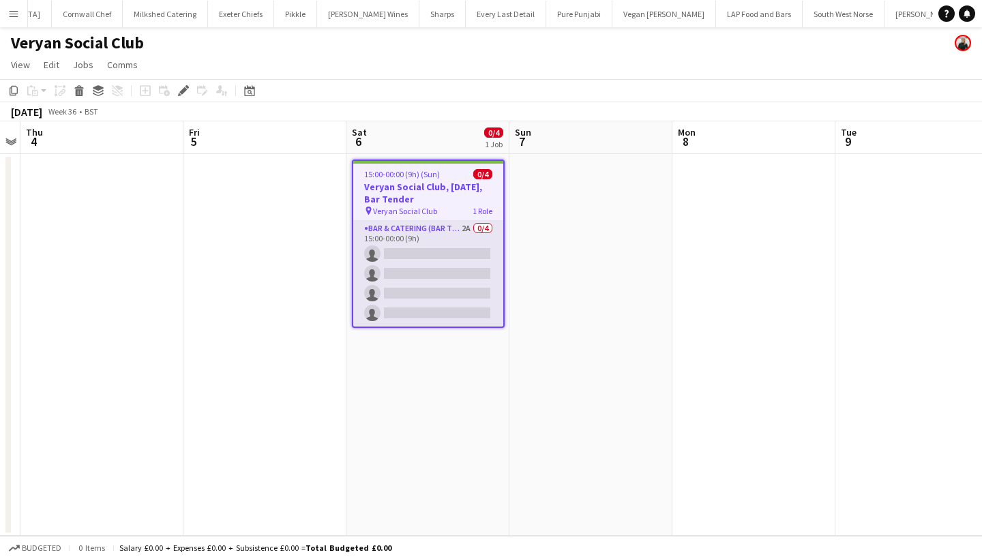
click at [451, 303] on app-card-role "Bar & Catering (Bar Tender) 2A 0/4 15:00-00:00 (9h) single-neutral-actions sing…" at bounding box center [428, 274] width 150 height 106
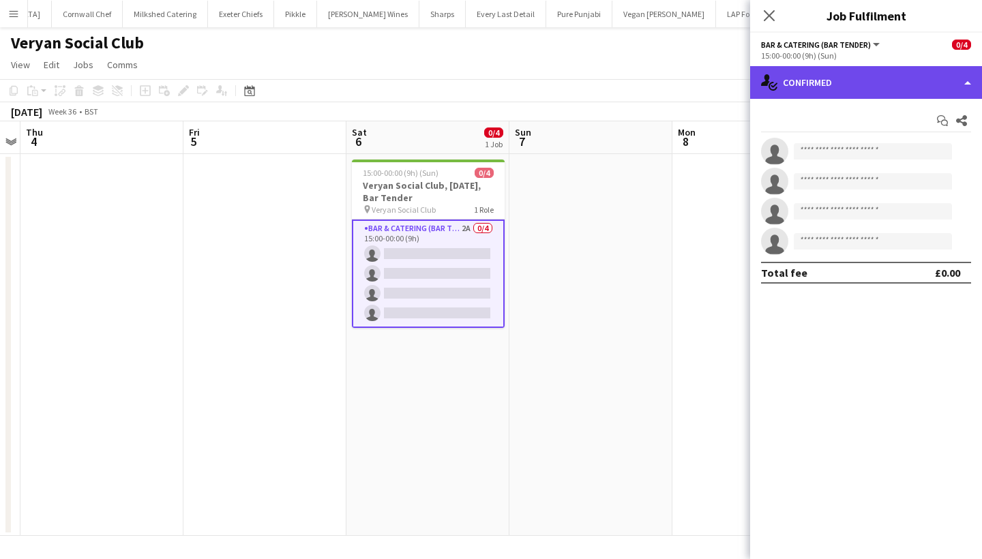
click at [813, 80] on div "single-neutral-actions-check-2 Confirmed" at bounding box center [866, 82] width 232 height 33
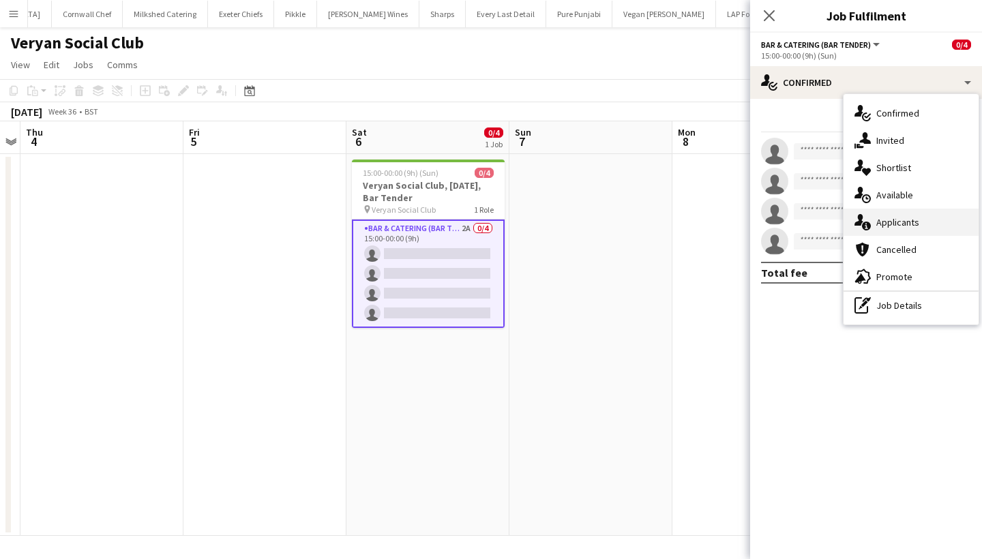
click at [878, 213] on div "single-neutral-actions-information Applicants" at bounding box center [911, 222] width 135 height 27
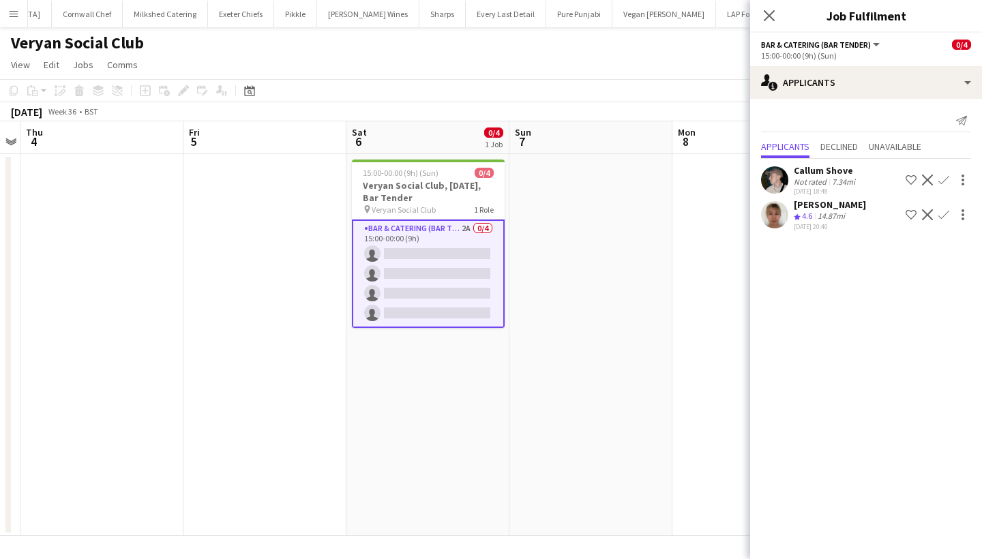
click at [942, 179] on app-icon "Confirm" at bounding box center [943, 180] width 11 height 11
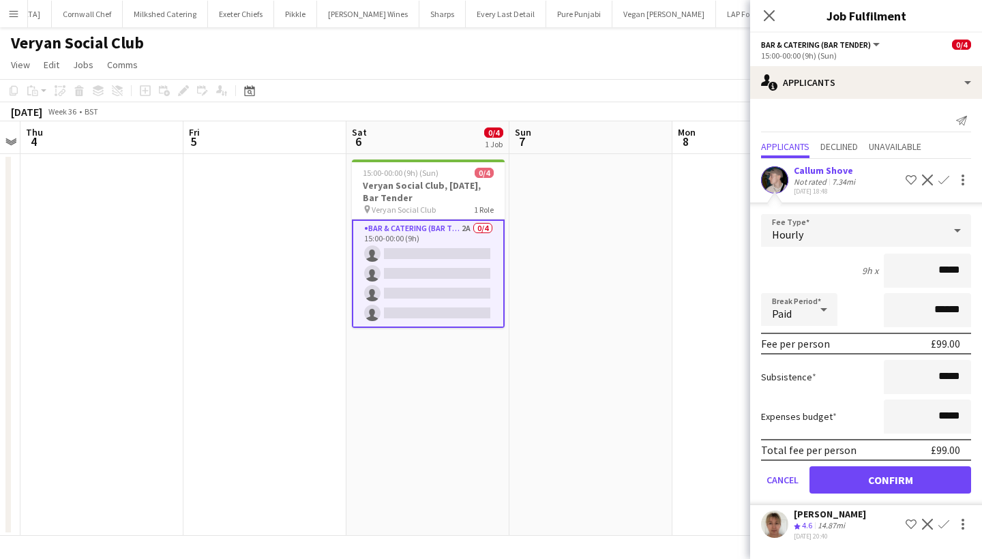
type input "******"
click at [893, 475] on button "Confirm" at bounding box center [891, 479] width 162 height 27
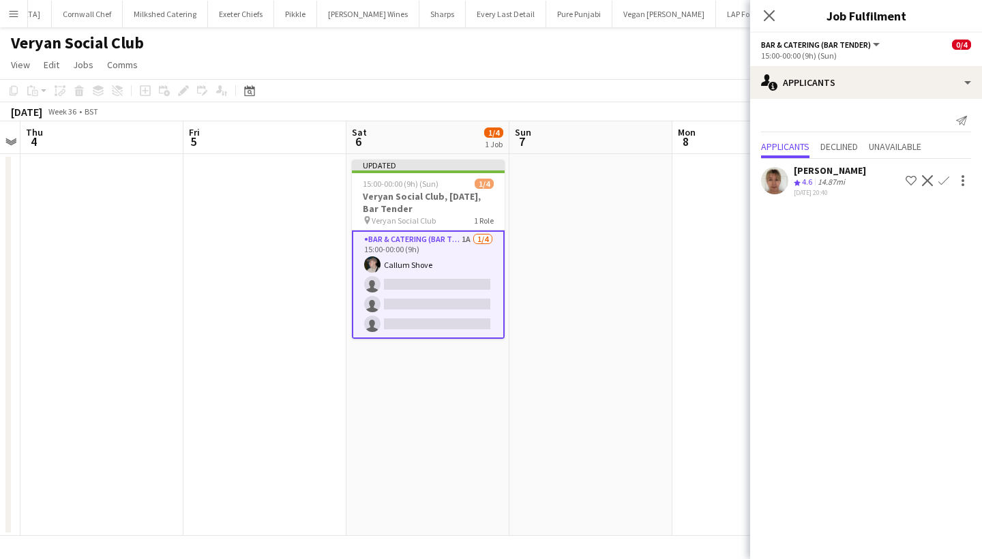
click at [948, 182] on app-icon "Confirm" at bounding box center [943, 180] width 11 height 11
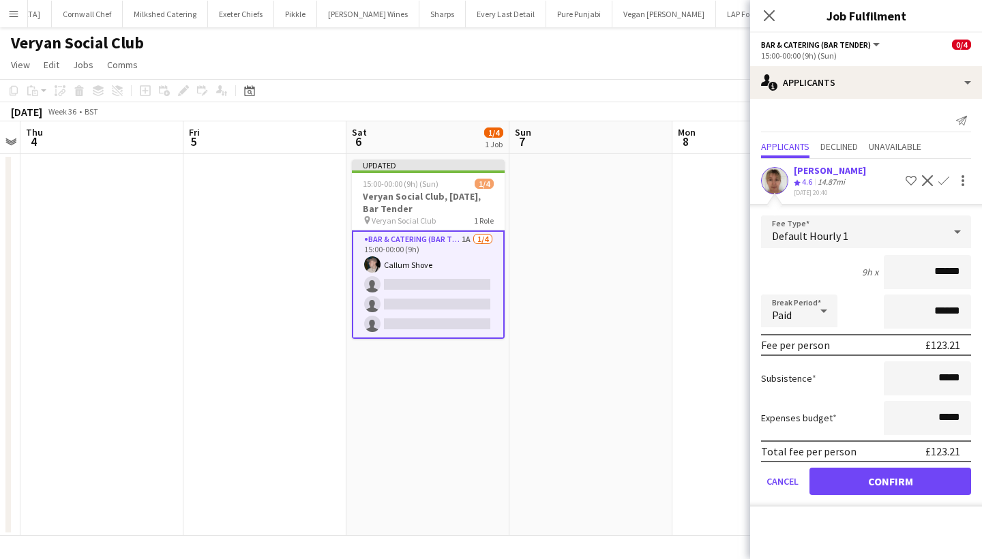
type input "******"
click at [865, 484] on button "Confirm" at bounding box center [891, 481] width 162 height 27
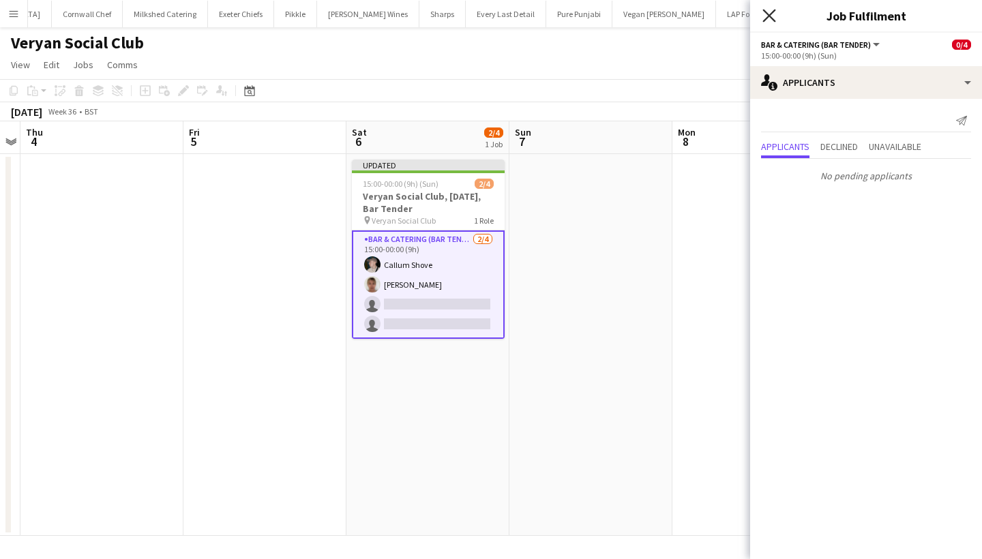
click at [771, 14] on icon at bounding box center [768, 15] width 13 height 13
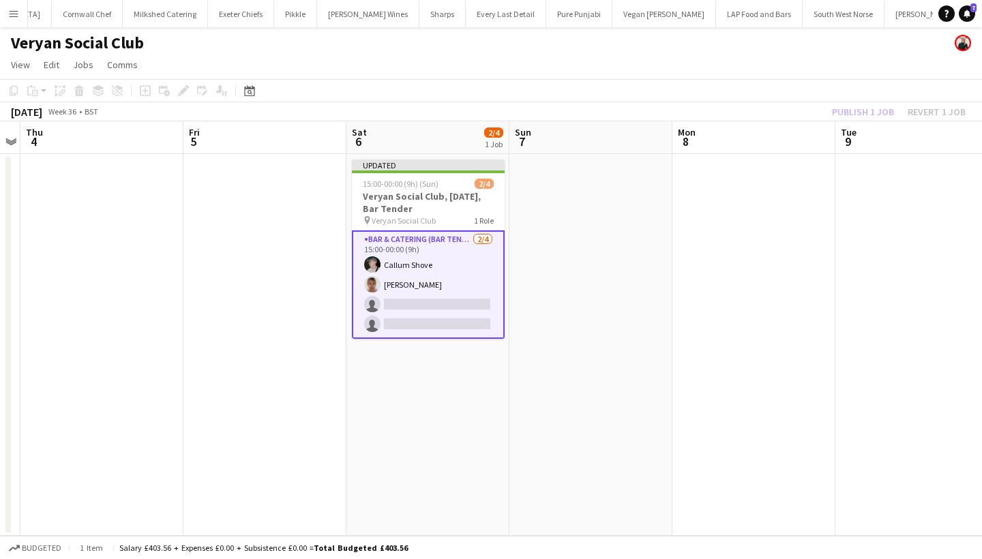
click at [859, 114] on div "Publish 1 job Revert 1 job" at bounding box center [899, 112] width 166 height 18
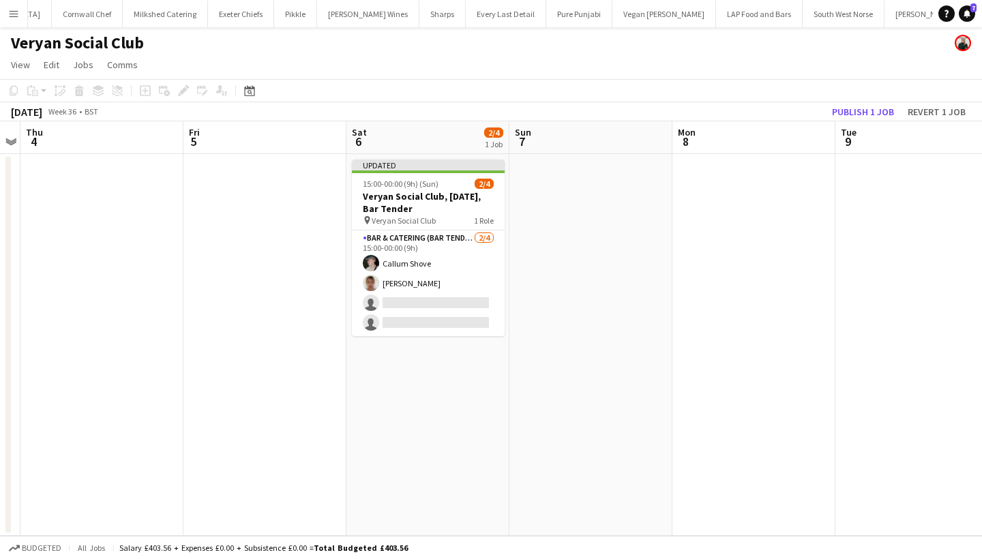
click at [859, 114] on button "Publish 1 job" at bounding box center [863, 112] width 73 height 18
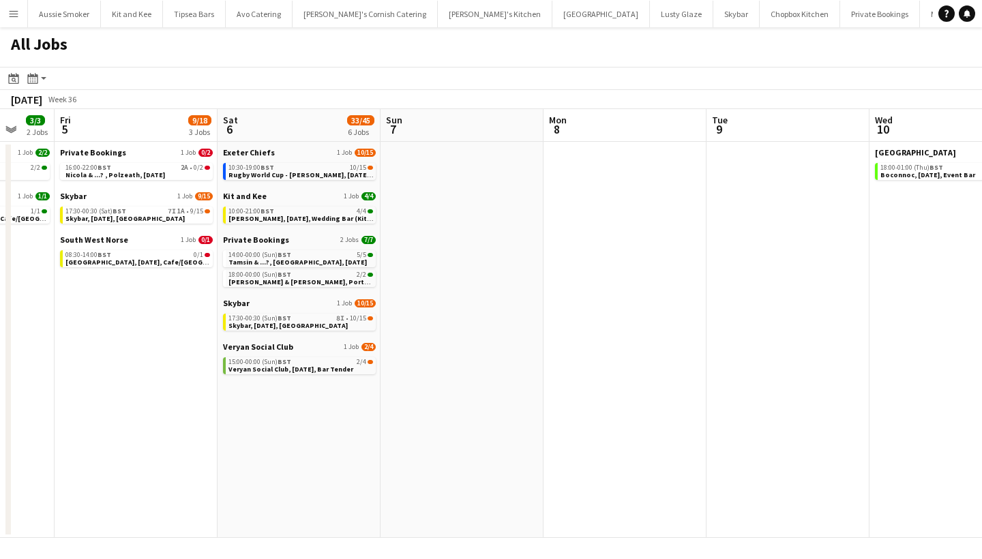
scroll to position [0, 458]
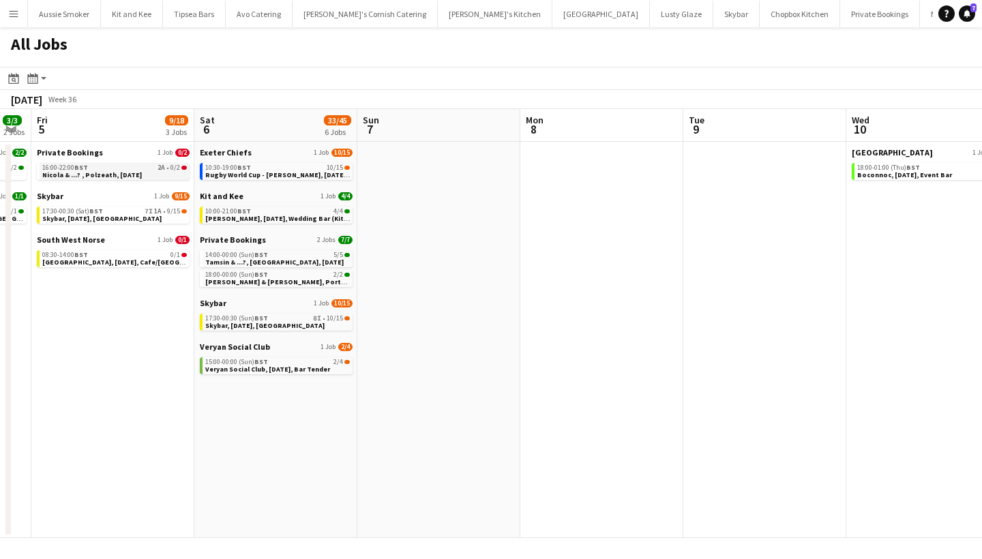
click at [143, 170] on div "16:00-22:00 BST 2A • 0/2" at bounding box center [114, 167] width 145 height 7
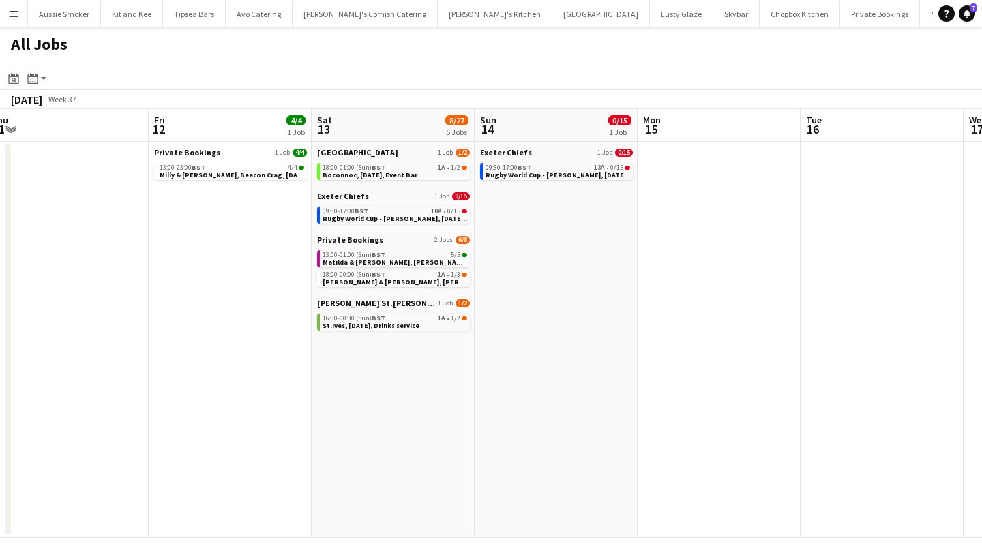
scroll to position [0, 527]
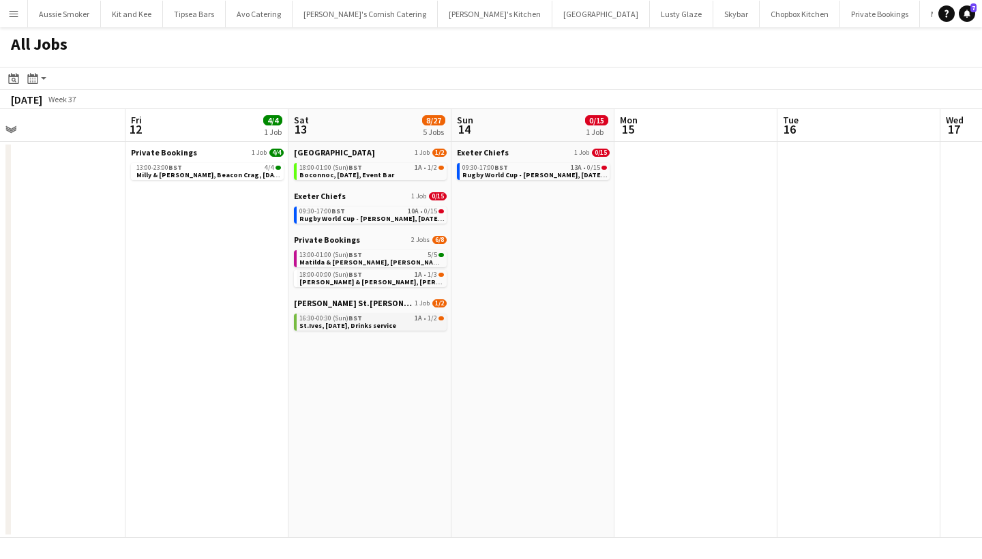
click at [380, 321] on span "St.Ives, [DATE], Drinks service" at bounding box center [347, 325] width 97 height 9
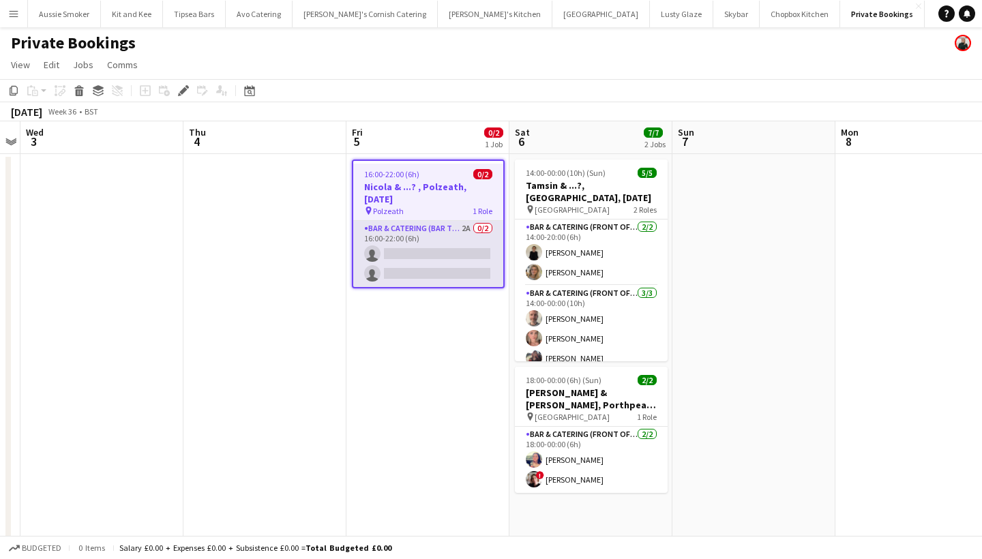
click at [396, 254] on app-card-role "Bar & Catering (Bar Tender) 2A 0/2 16:00-22:00 (6h) single-neutral-actions sing…" at bounding box center [428, 254] width 150 height 66
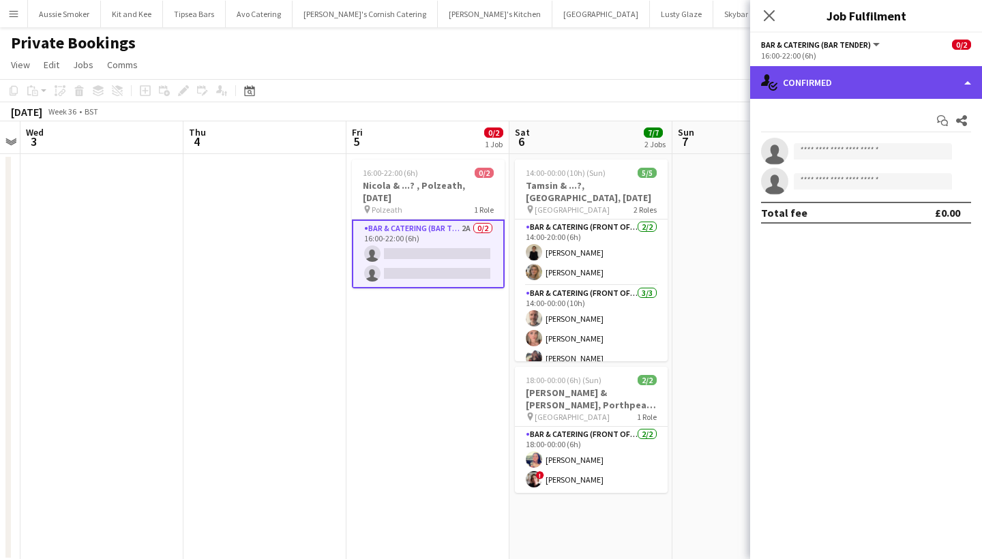
click at [819, 80] on div "single-neutral-actions-check-2 Confirmed" at bounding box center [866, 82] width 232 height 33
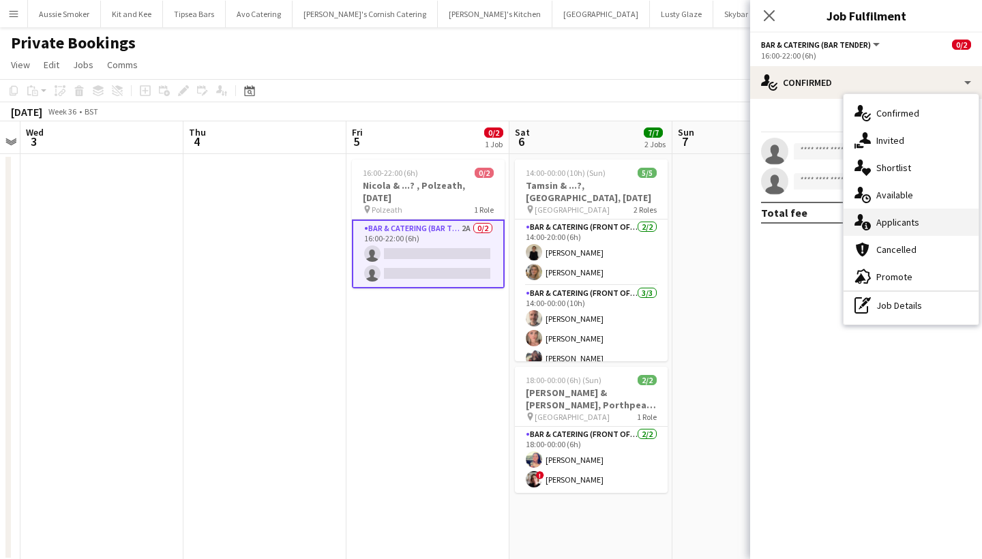
click at [876, 222] on div "single-neutral-actions-information Applicants" at bounding box center [911, 222] width 135 height 27
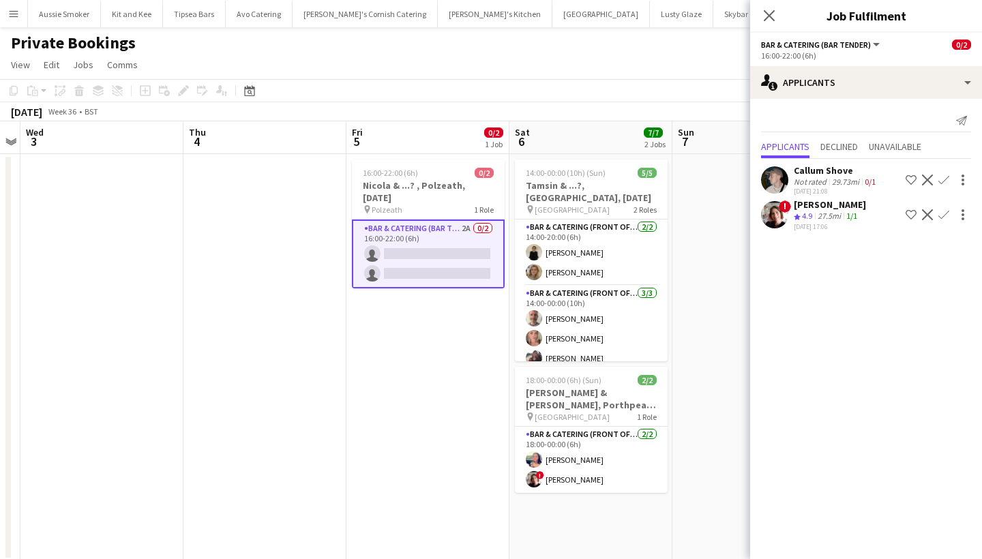
click at [944, 211] on app-icon "Confirm" at bounding box center [943, 214] width 11 height 11
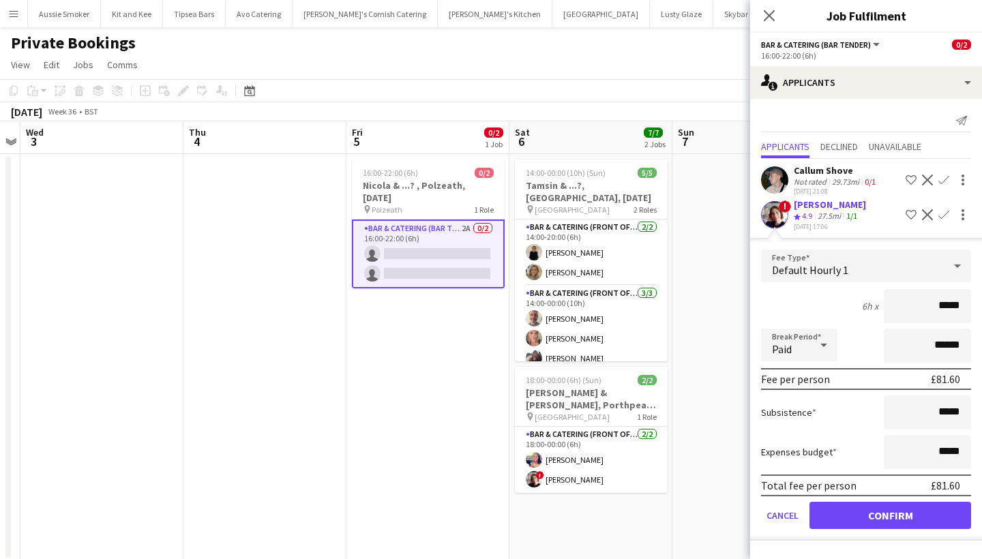
type input "******"
click at [886, 510] on button "Confirm" at bounding box center [891, 515] width 162 height 27
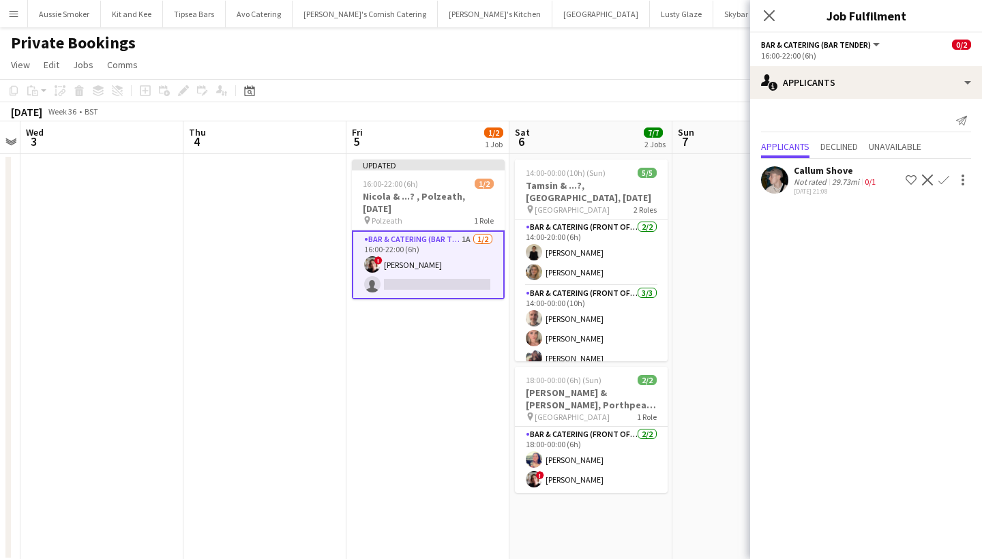
click at [946, 177] on app-icon "Confirm" at bounding box center [943, 180] width 11 height 11
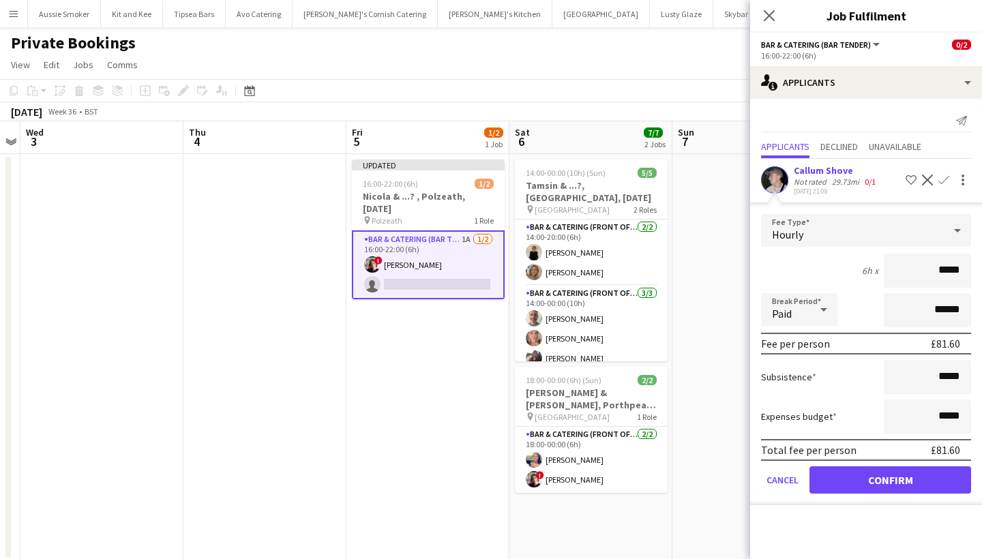
type input "******"
click at [885, 481] on button "Confirm" at bounding box center [891, 479] width 162 height 27
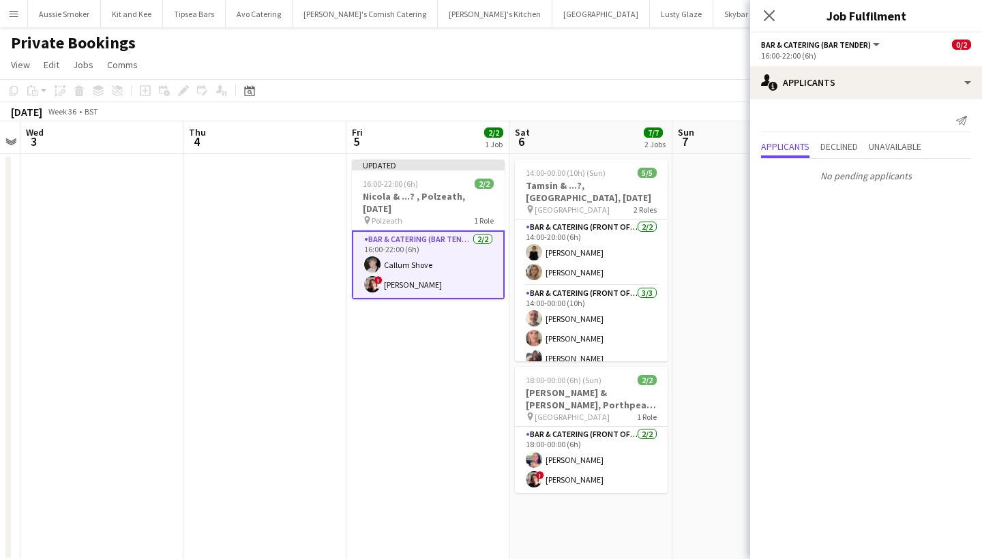
click at [774, 25] on div "Close pop-in" at bounding box center [769, 15] width 38 height 31
click at [771, 18] on icon at bounding box center [768, 15] width 13 height 13
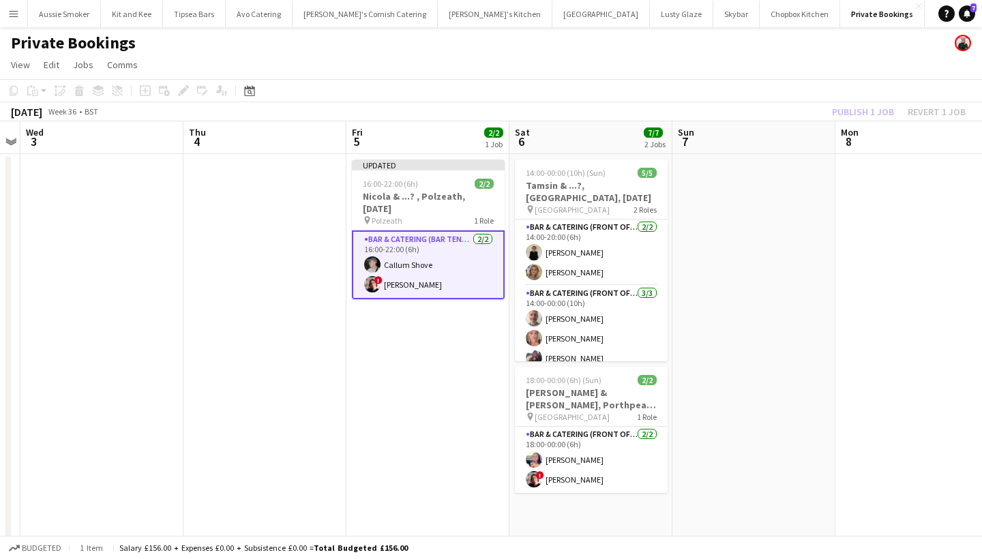
click at [859, 108] on div "Publish 1 job Revert 1 job" at bounding box center [899, 112] width 166 height 18
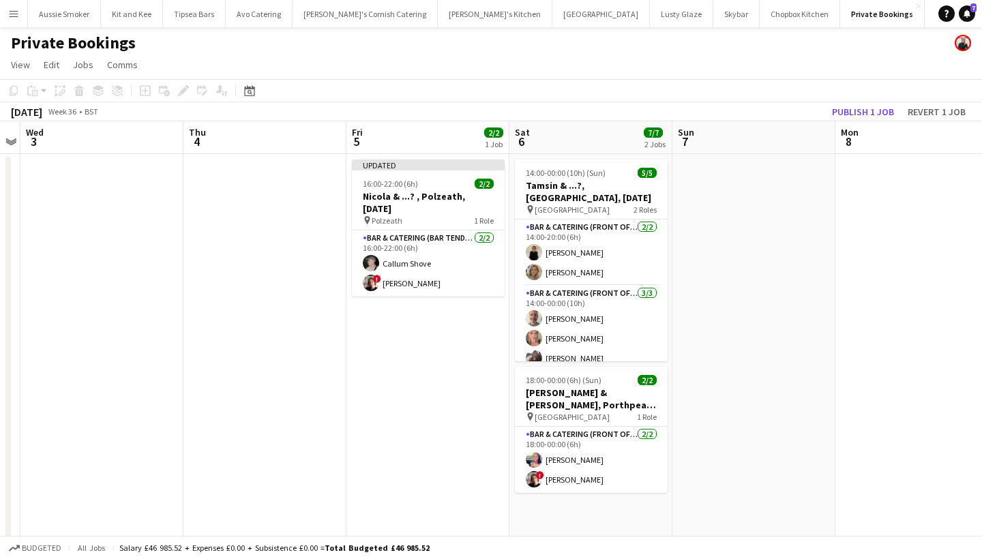
click at [859, 108] on button "Publish 1 job" at bounding box center [863, 112] width 73 height 18
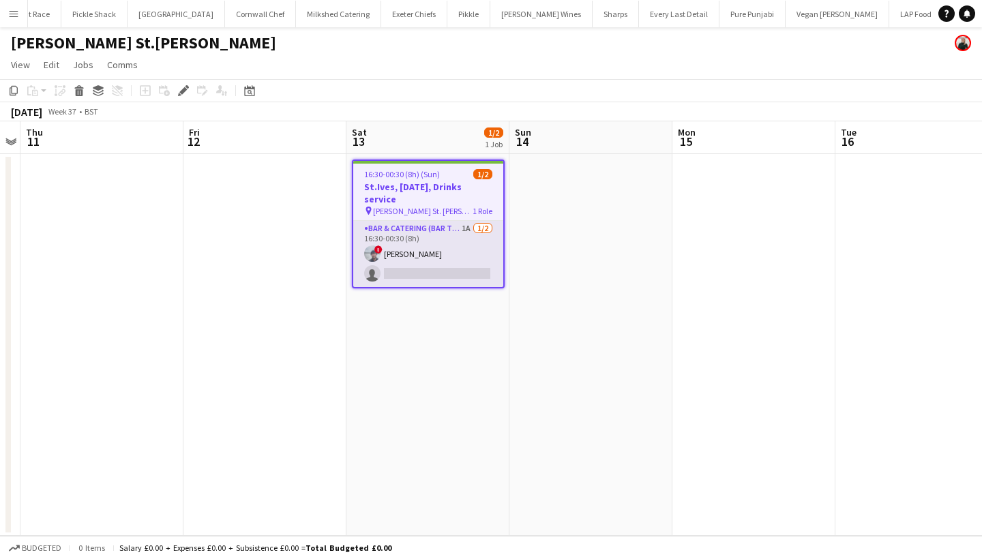
click at [456, 276] on app-card-role "Bar & Catering (Bar Tender) 1A [DATE] 16:30-00:30 (8h) ! [PERSON_NAME] single-n…" at bounding box center [428, 254] width 150 height 66
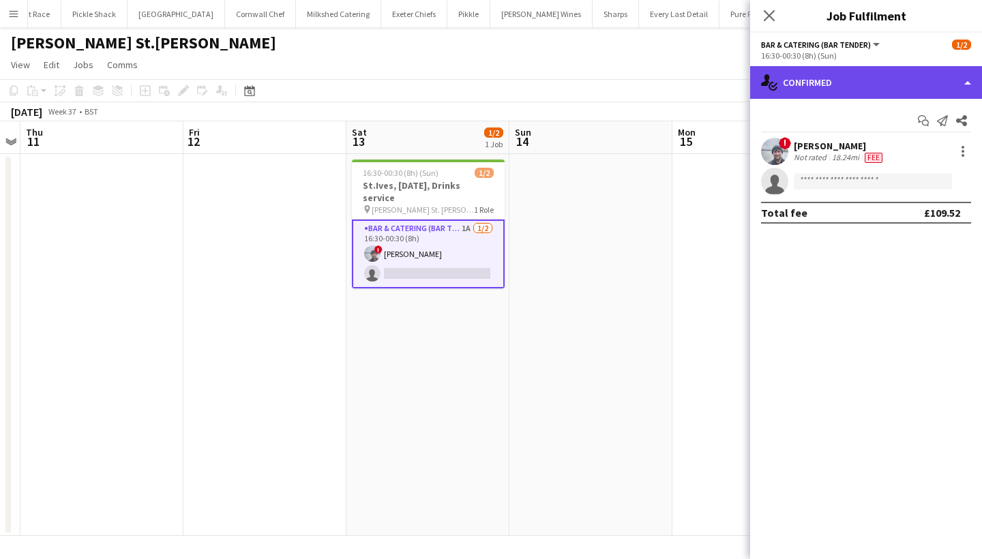
click at [889, 89] on div "single-neutral-actions-check-2 Confirmed" at bounding box center [866, 82] width 232 height 33
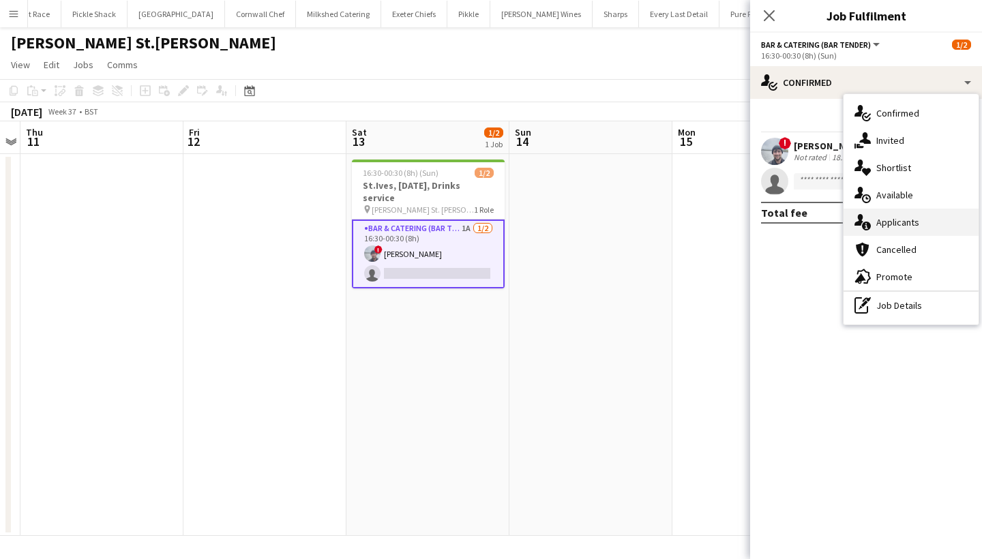
click at [899, 224] on div "single-neutral-actions-information Applicants" at bounding box center [911, 222] width 135 height 27
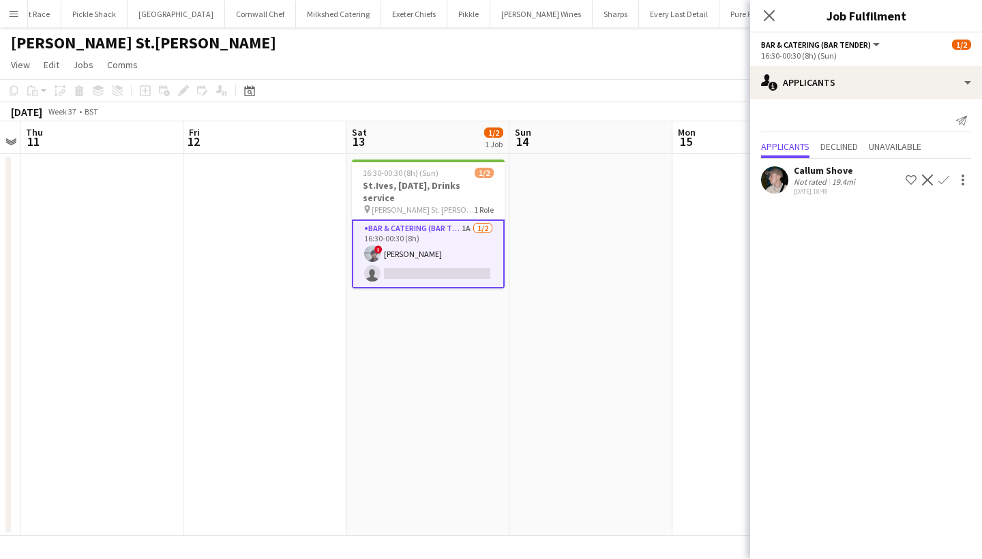
click at [943, 179] on app-icon "Confirm" at bounding box center [943, 180] width 11 height 11
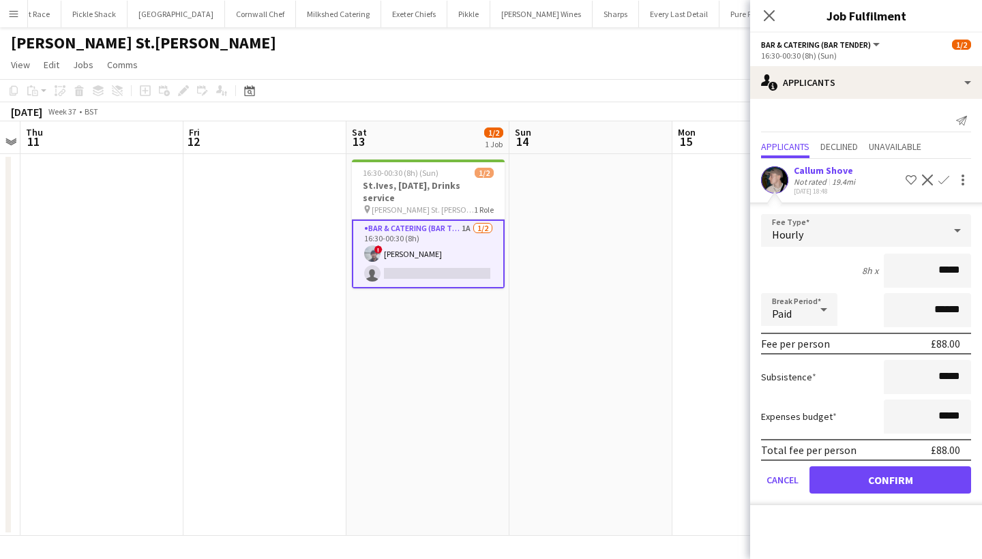
type input "******"
click at [873, 488] on button "Confirm" at bounding box center [891, 479] width 162 height 27
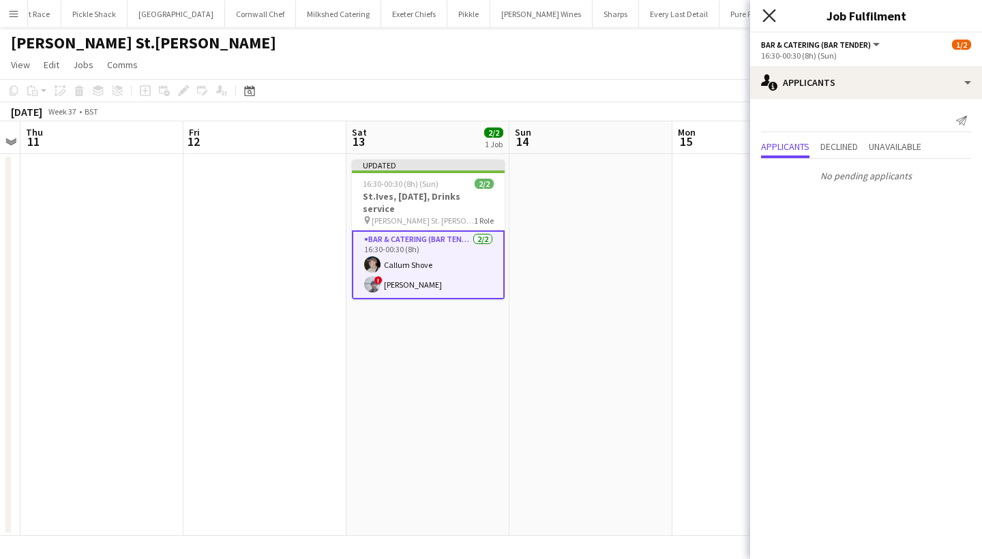
click at [765, 13] on icon "Close pop-in" at bounding box center [768, 15] width 13 height 13
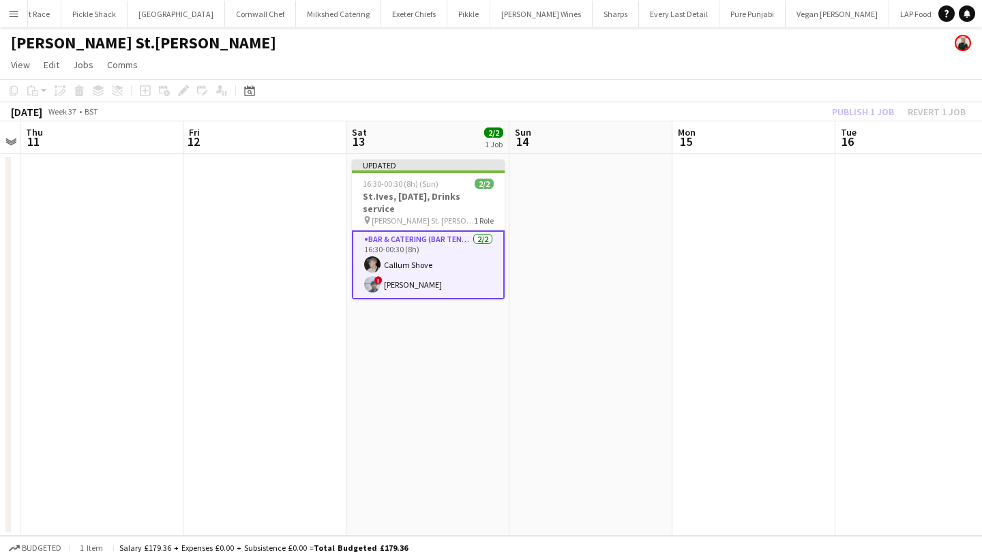
click at [853, 109] on div "Publish 1 job Revert 1 job" at bounding box center [899, 112] width 166 height 18
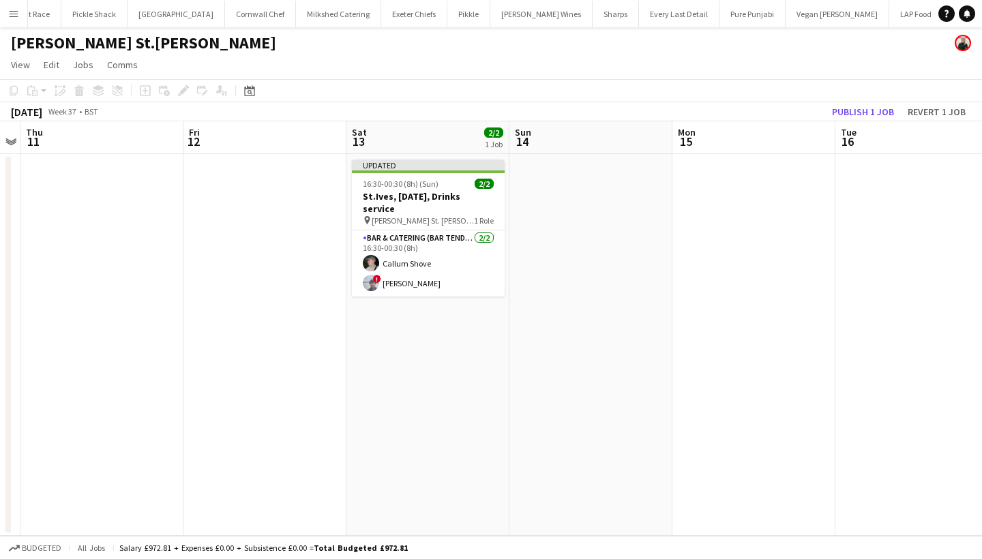
click at [853, 109] on button "Publish 1 job" at bounding box center [863, 112] width 73 height 18
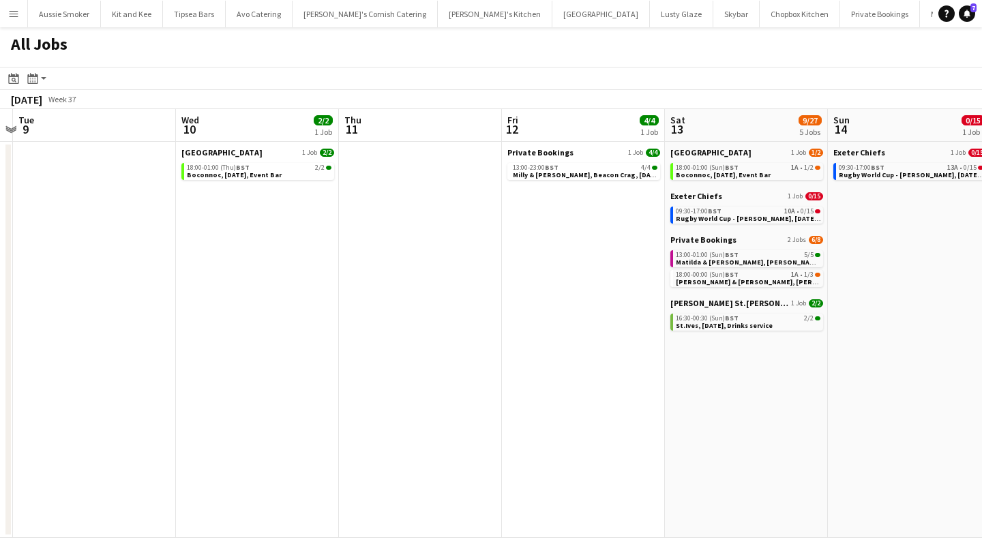
scroll to position [0, 561]
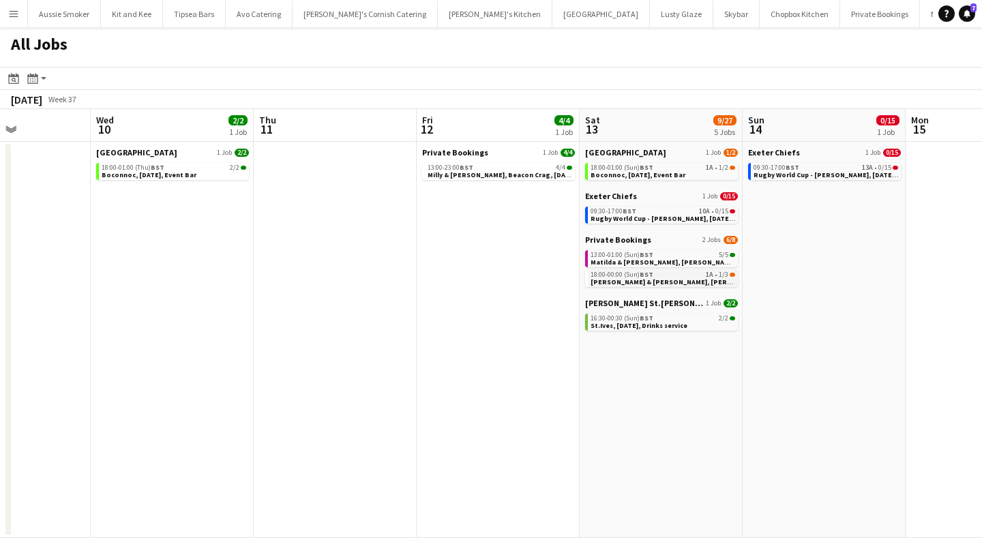
click at [691, 281] on span "[PERSON_NAME] & [PERSON_NAME], [PERSON_NAME], [DATE]" at bounding box center [691, 282] width 200 height 9
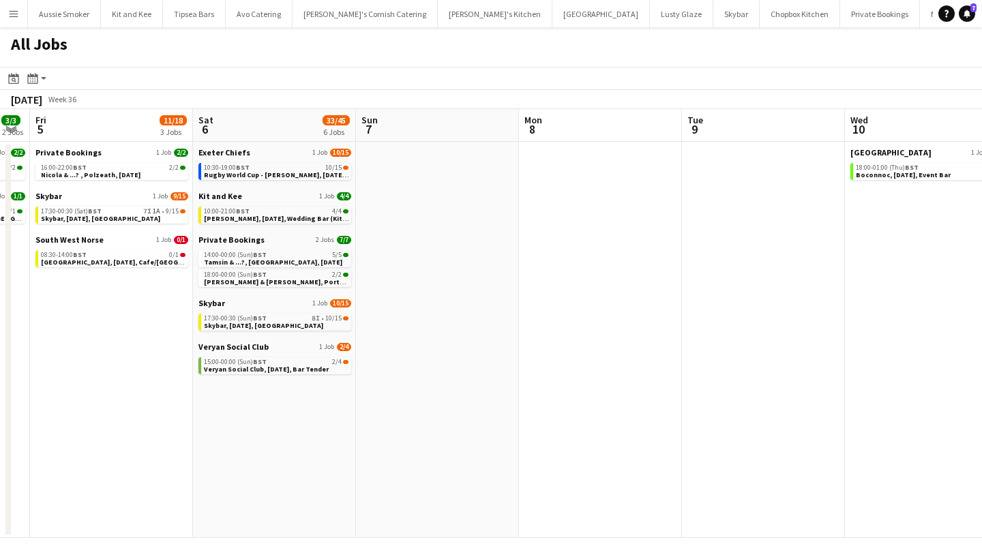
scroll to position [0, 387]
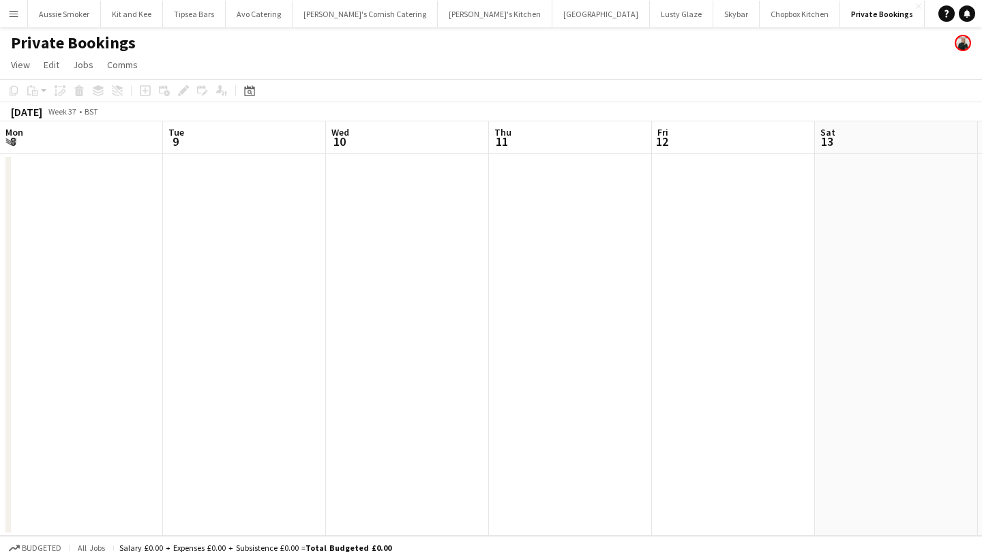
scroll to position [0, 469]
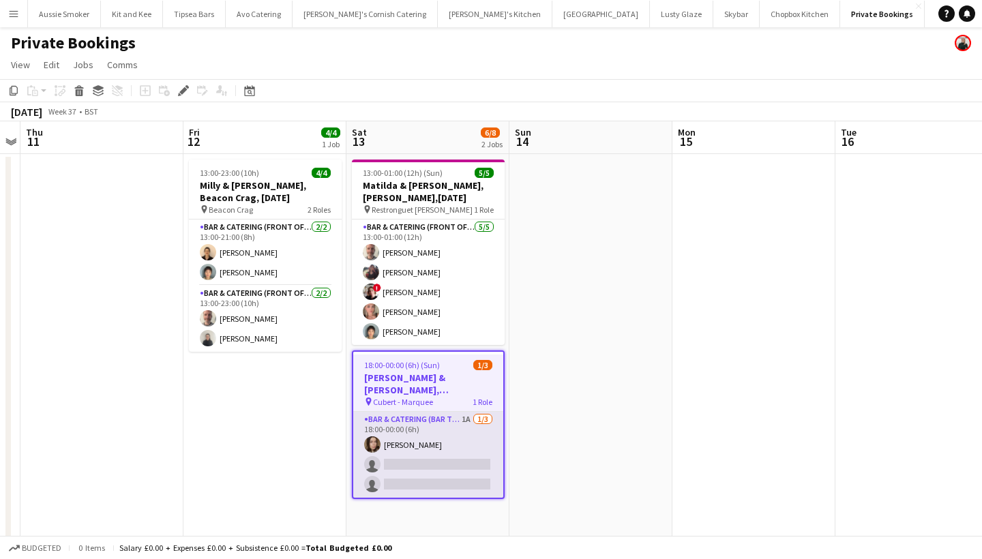
click at [469, 471] on app-card-role "Bar & Catering (Bar Tender) 1A 1/3 18:00-00:00 (6h) Ellie McCready single-neutr…" at bounding box center [428, 455] width 150 height 86
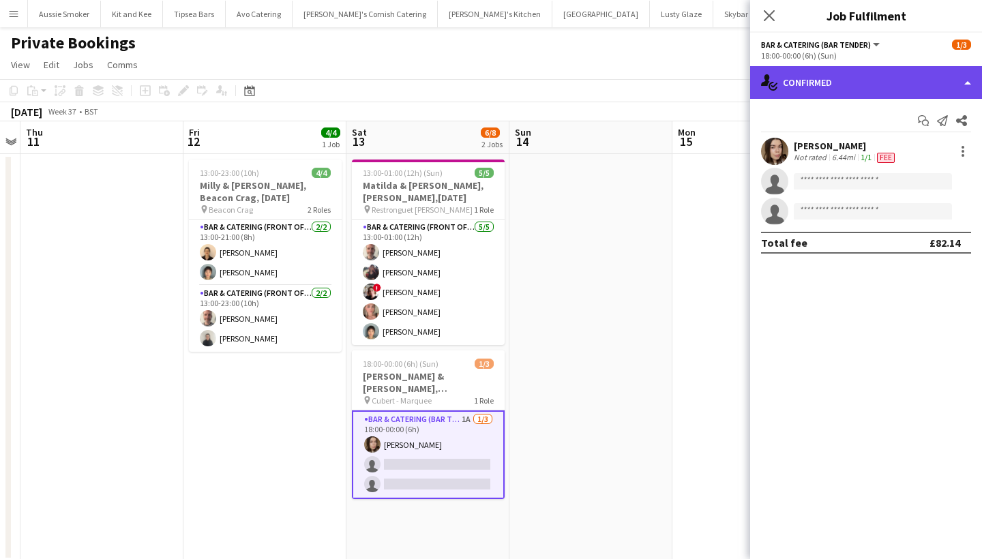
click at [805, 74] on div "single-neutral-actions-check-2 Confirmed" at bounding box center [866, 82] width 232 height 33
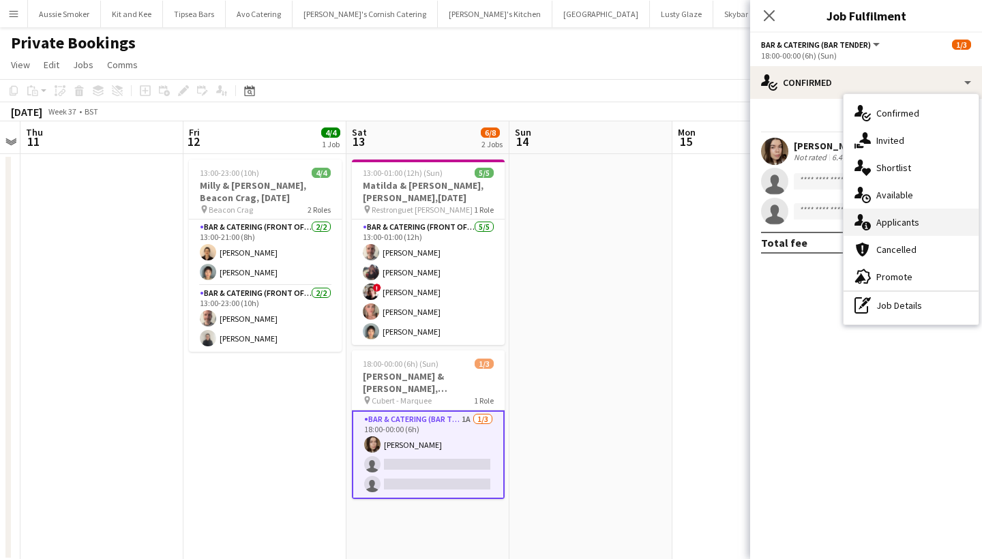
click at [893, 228] on div "single-neutral-actions-information Applicants" at bounding box center [911, 222] width 135 height 27
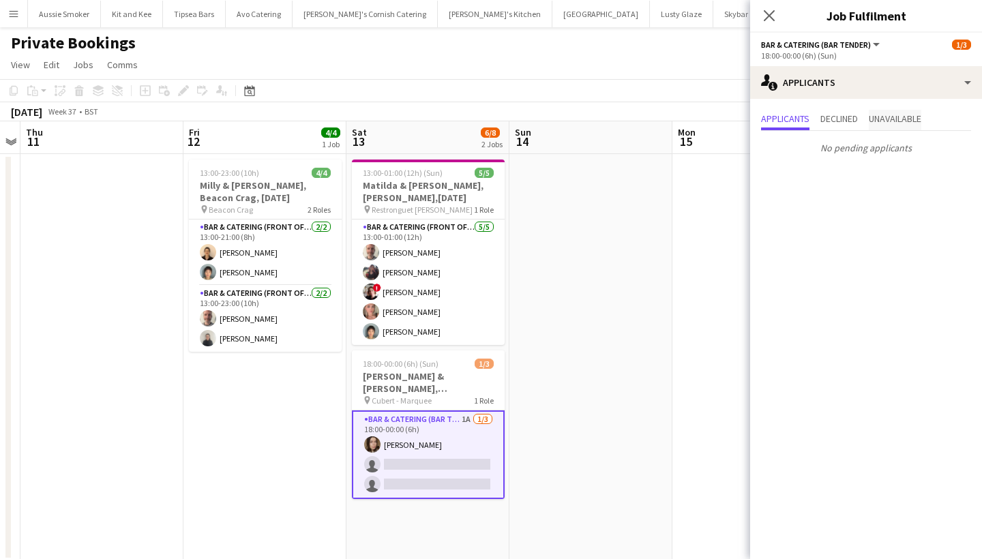
click at [901, 126] on span "Unavailable" at bounding box center [895, 120] width 53 height 20
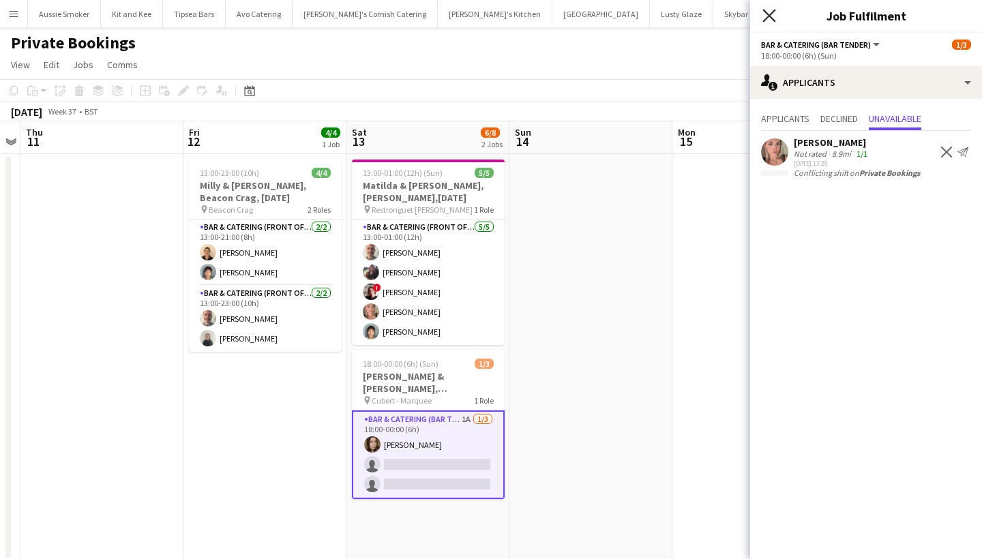
click at [769, 15] on icon at bounding box center [768, 15] width 13 height 13
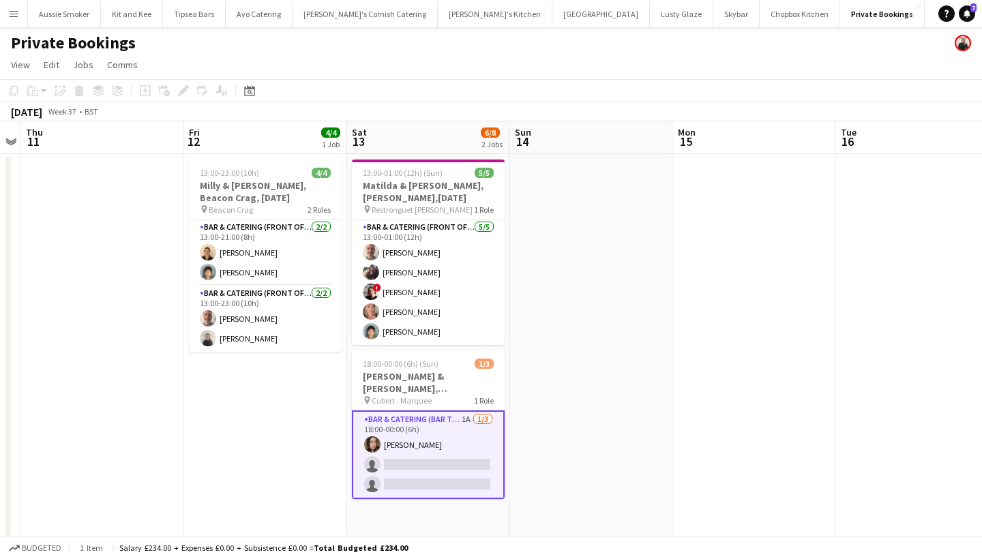
click at [435, 454] on app-card-role "Bar & Catering (Bar Tender) 1A [DATE] 18:00-00:00 (6h) [PERSON_NAME] single-neu…" at bounding box center [428, 455] width 153 height 89
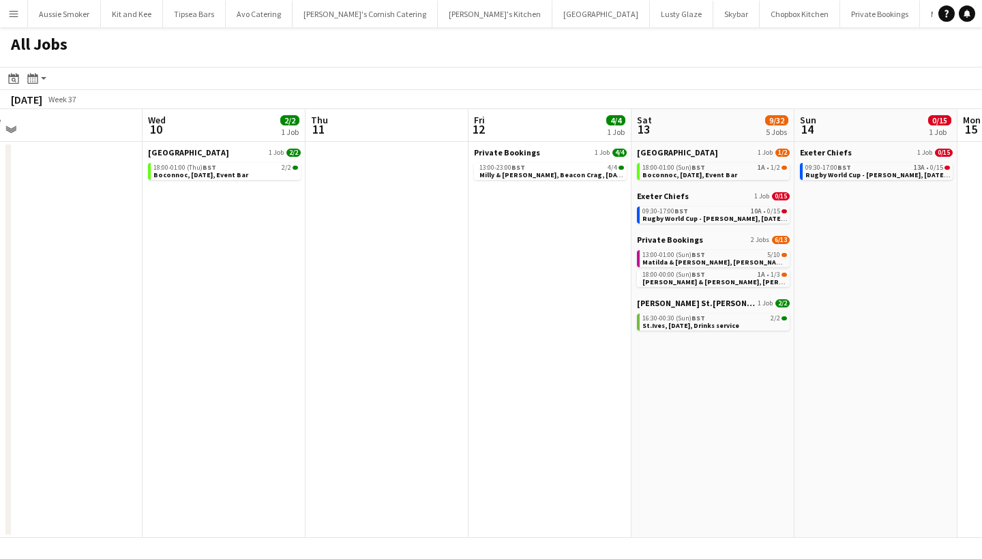
scroll to position [0, 516]
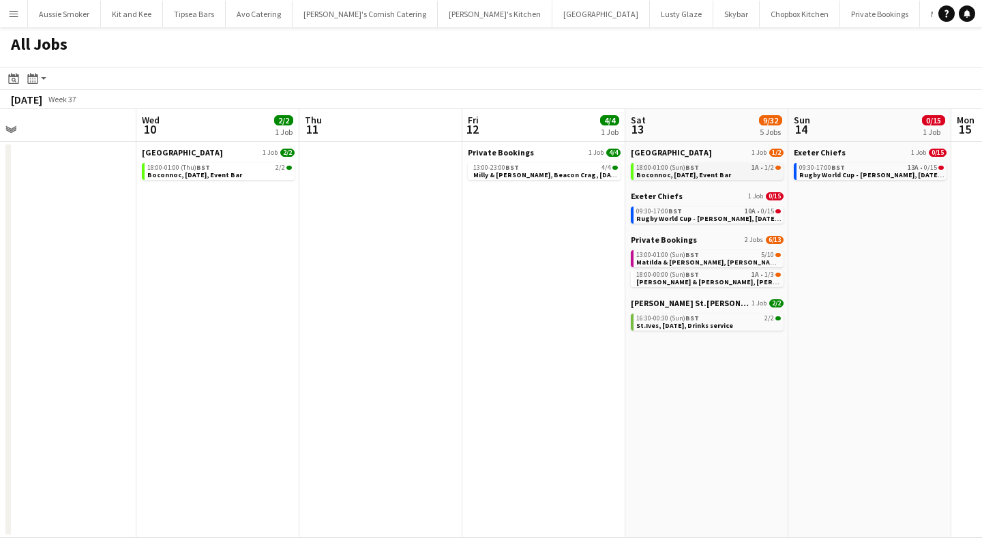
click at [728, 170] on span "Boconnoc, 13th September, Event Bar" at bounding box center [683, 174] width 95 height 9
click at [715, 282] on span "[PERSON_NAME] & [PERSON_NAME], [PERSON_NAME], [DATE]" at bounding box center [736, 282] width 200 height 9
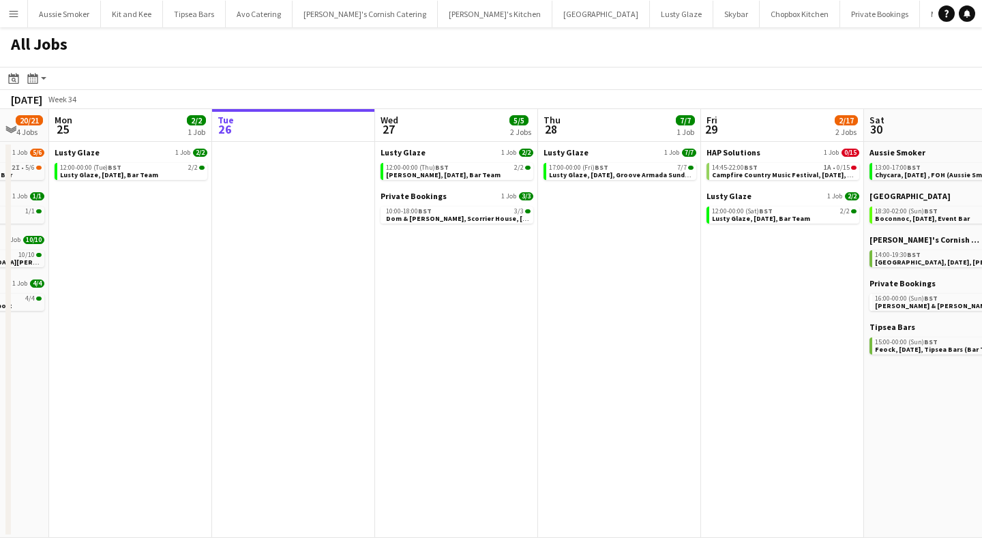
scroll to position [0, 621]
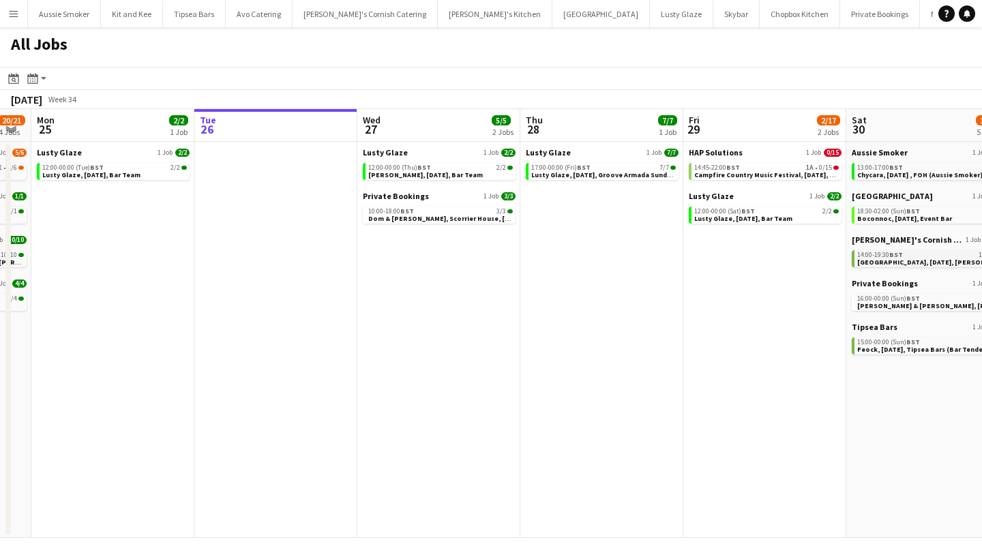
click at [915, 254] on div "14:00-19:30 BST 10/10" at bounding box center [929, 255] width 145 height 7
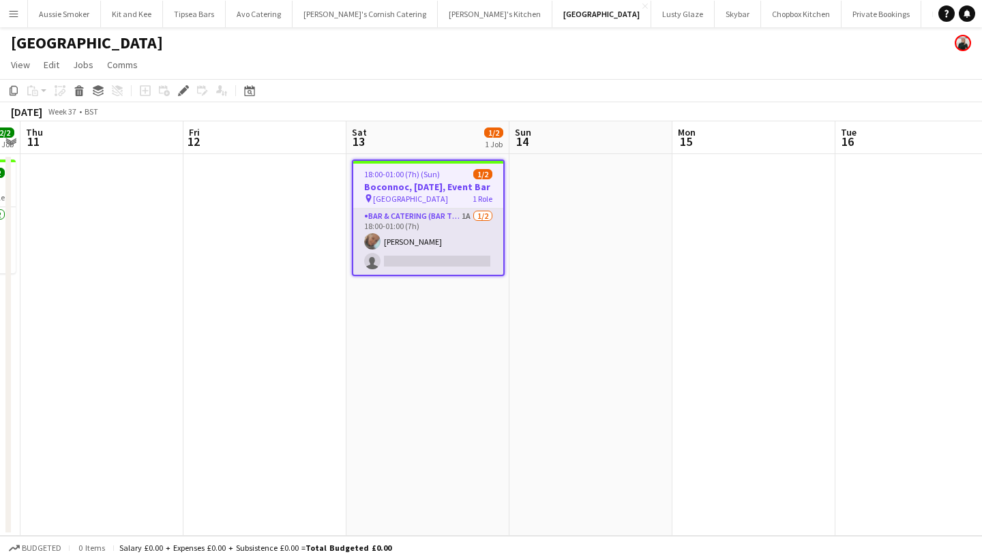
click at [457, 241] on app-card-role "Bar & Catering (Bar Tender) 1A 1/2 18:00-01:00 (7h) Lauren Fisher single-neutra…" at bounding box center [428, 242] width 150 height 66
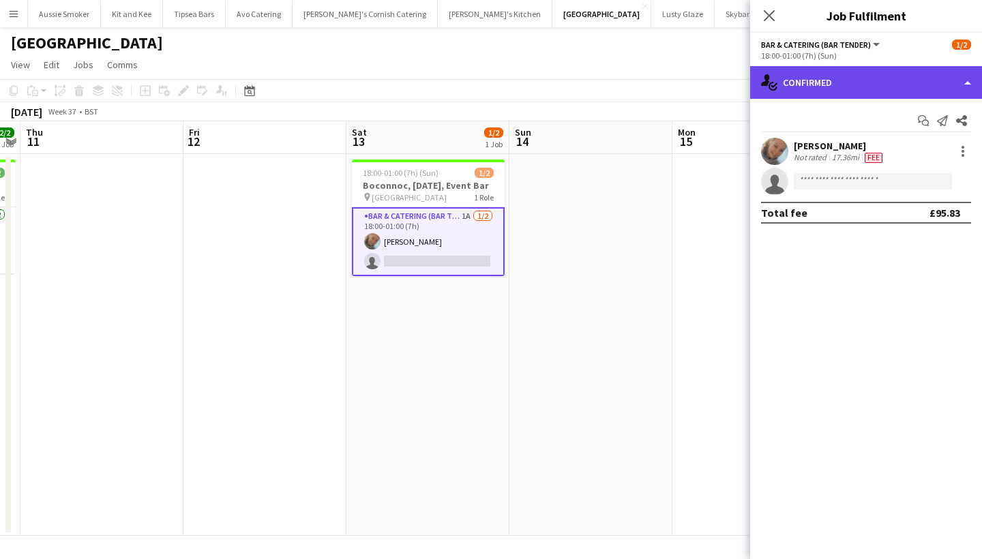
click at [889, 86] on div "single-neutral-actions-check-2 Confirmed" at bounding box center [866, 82] width 232 height 33
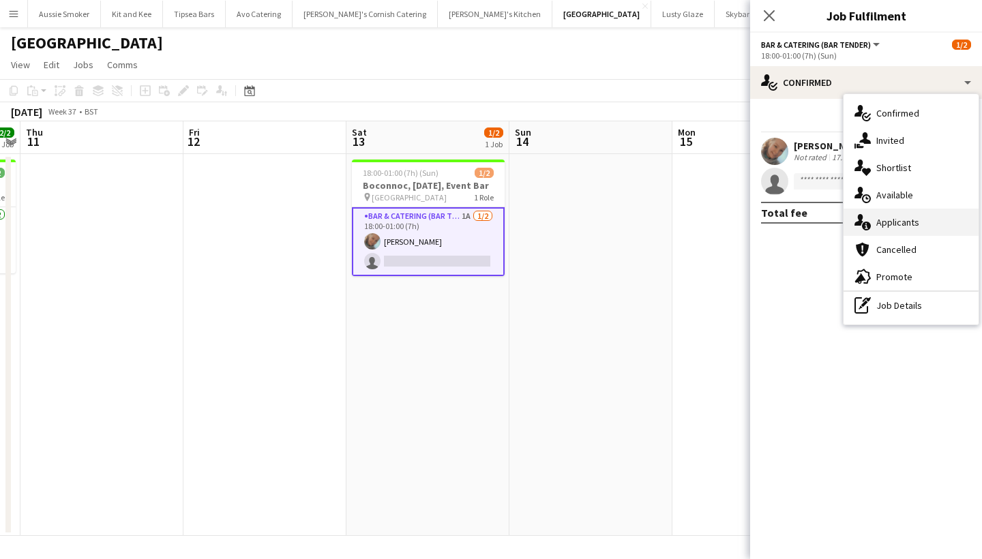
click at [903, 223] on div "single-neutral-actions-information Applicants" at bounding box center [911, 222] width 135 height 27
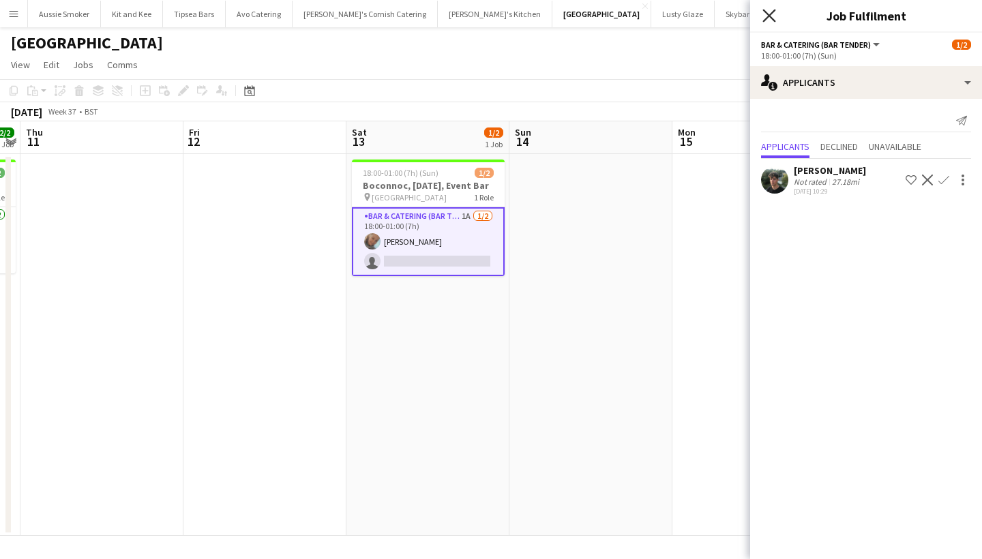
click at [773, 19] on icon at bounding box center [768, 15] width 13 height 13
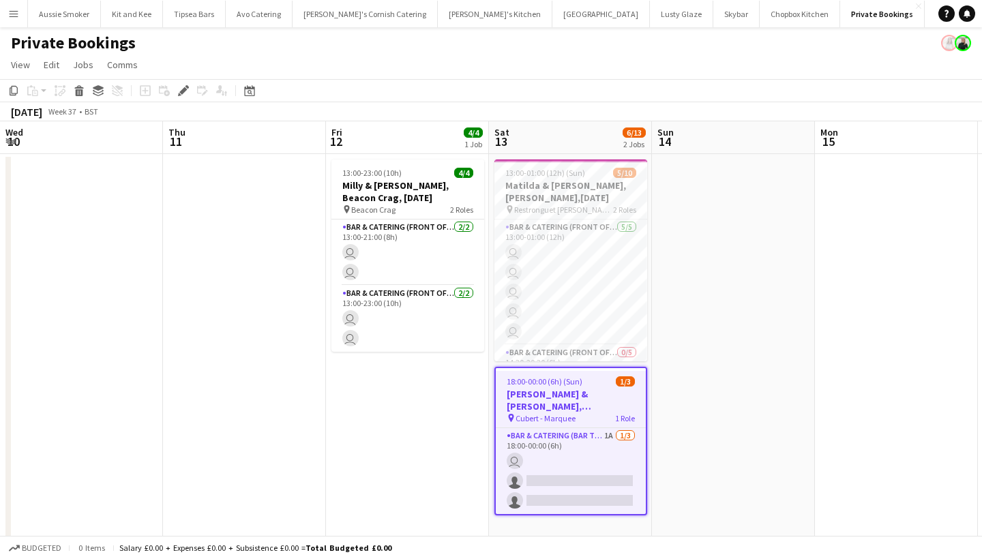
scroll to position [0, 469]
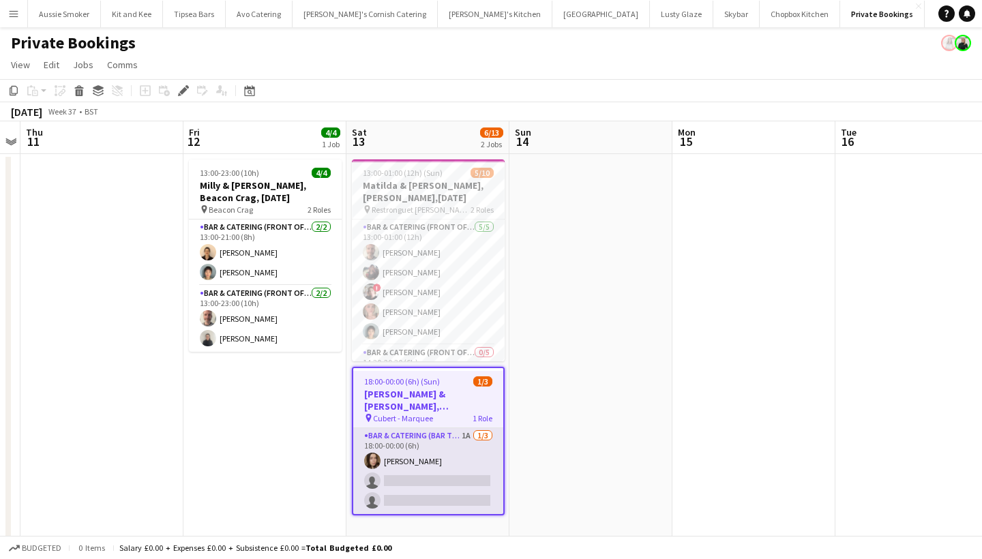
click at [443, 473] on app-card-role "Bar & Catering (Bar Tender) 1A [DATE] 18:00-00:00 (6h) [PERSON_NAME] single-neu…" at bounding box center [428, 471] width 150 height 86
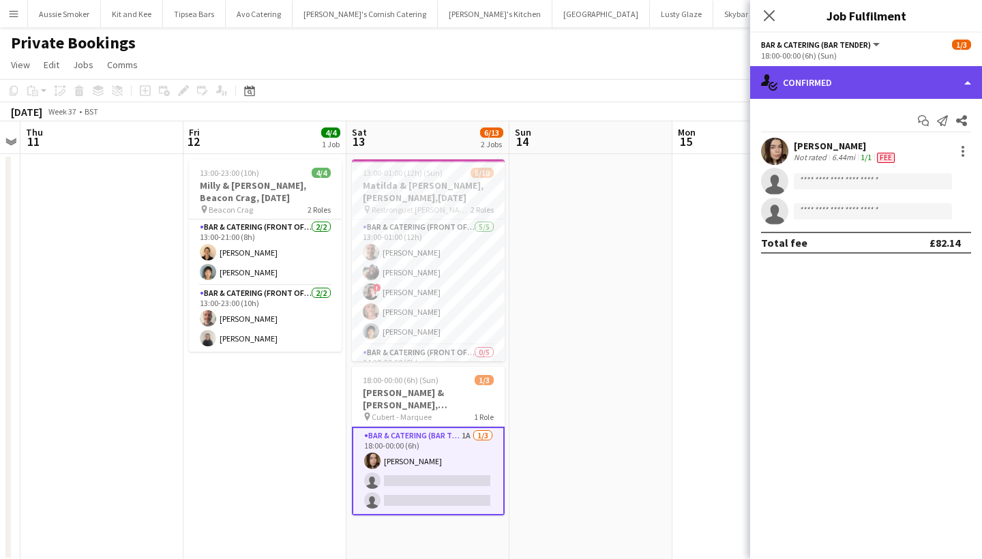
click at [835, 86] on div "single-neutral-actions-check-2 Confirmed" at bounding box center [866, 82] width 232 height 33
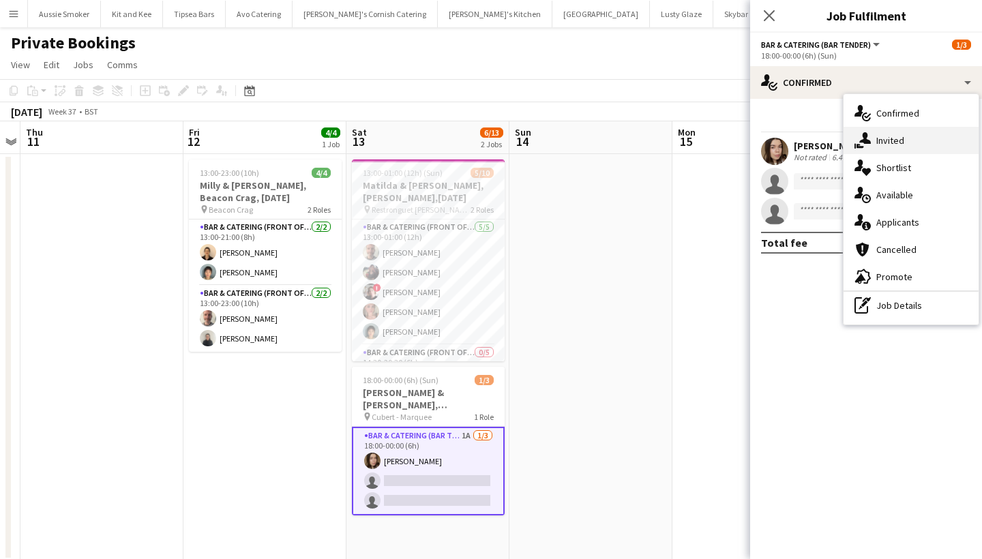
click at [884, 140] on div "single-neutral-actions-share-1 Invited" at bounding box center [911, 140] width 135 height 27
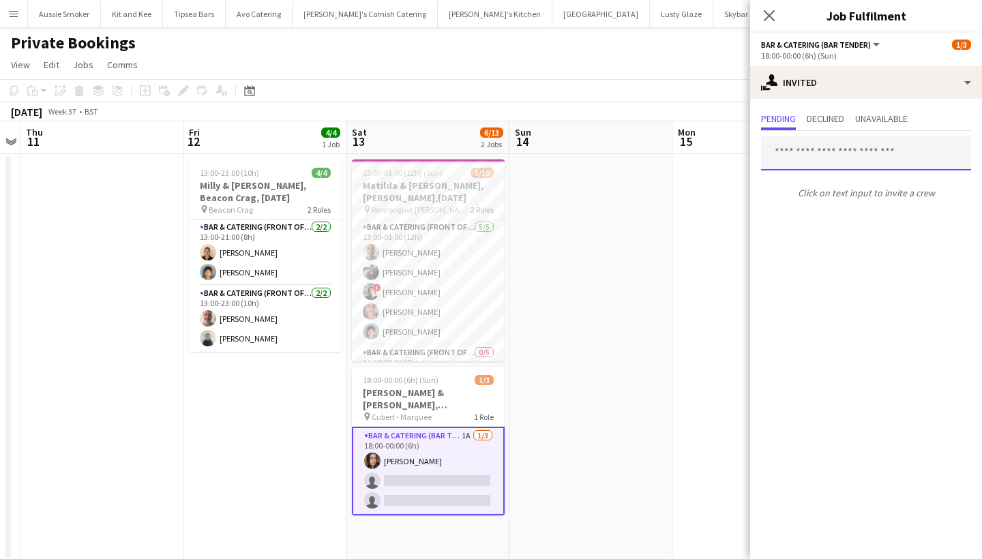
click at [863, 160] on input "text" at bounding box center [866, 153] width 210 height 34
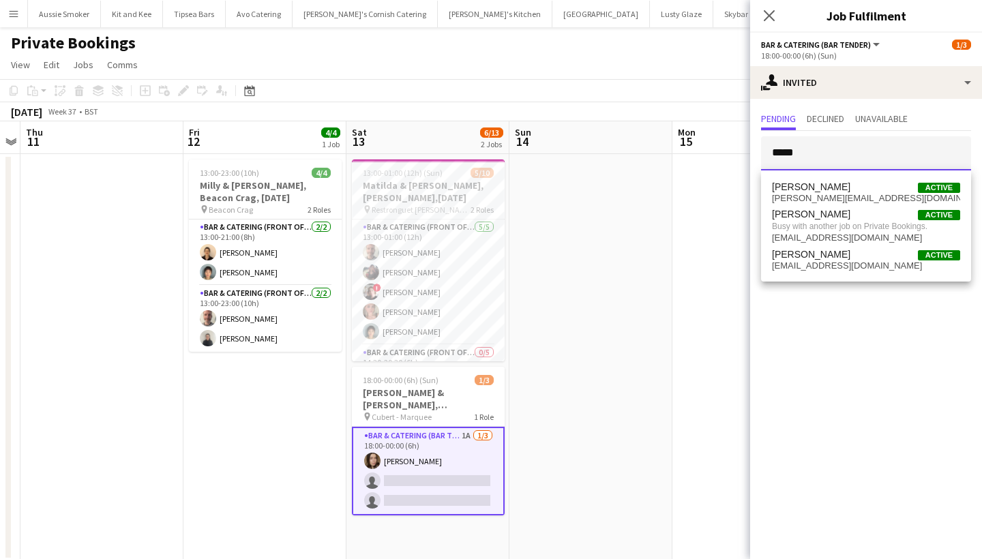
type input "*****"
drag, startPoint x: 863, startPoint y: 162, endPoint x: 861, endPoint y: 250, distance: 88.0
click at [861, 250] on span "[PERSON_NAME] Active" at bounding box center [866, 255] width 188 height 12
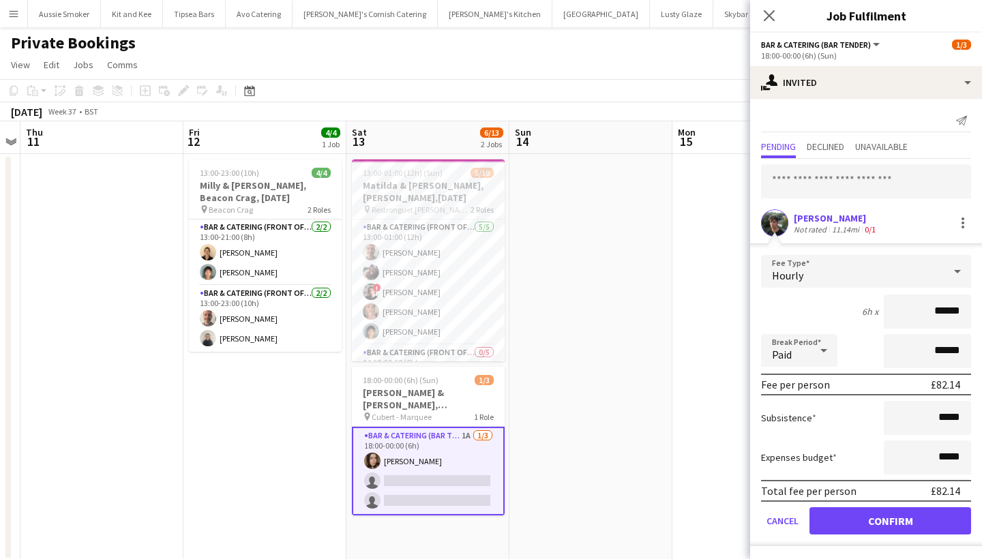
type input "******"
click at [910, 533] on button "Confirm" at bounding box center [891, 520] width 162 height 27
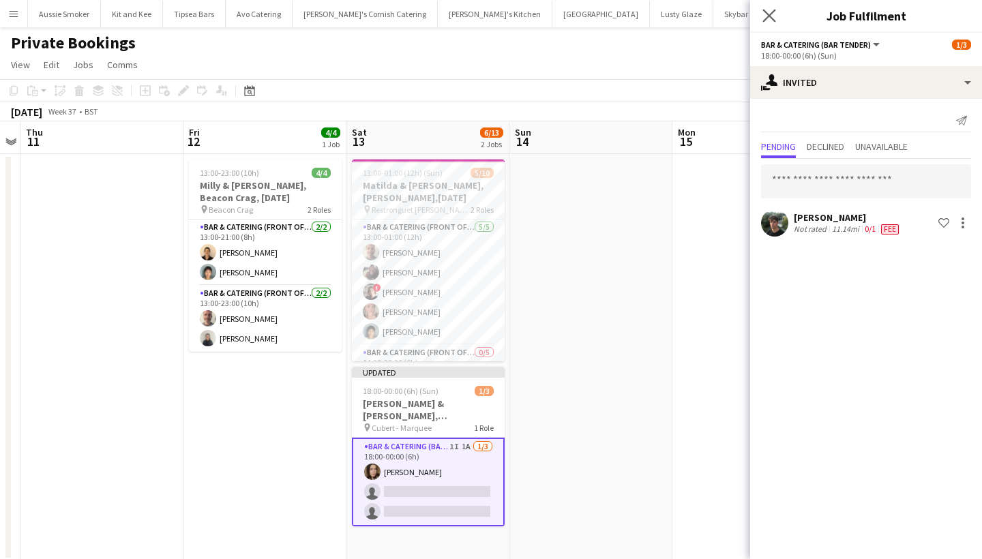
click at [769, 8] on app-icon "Close pop-in" at bounding box center [770, 16] width 20 height 20
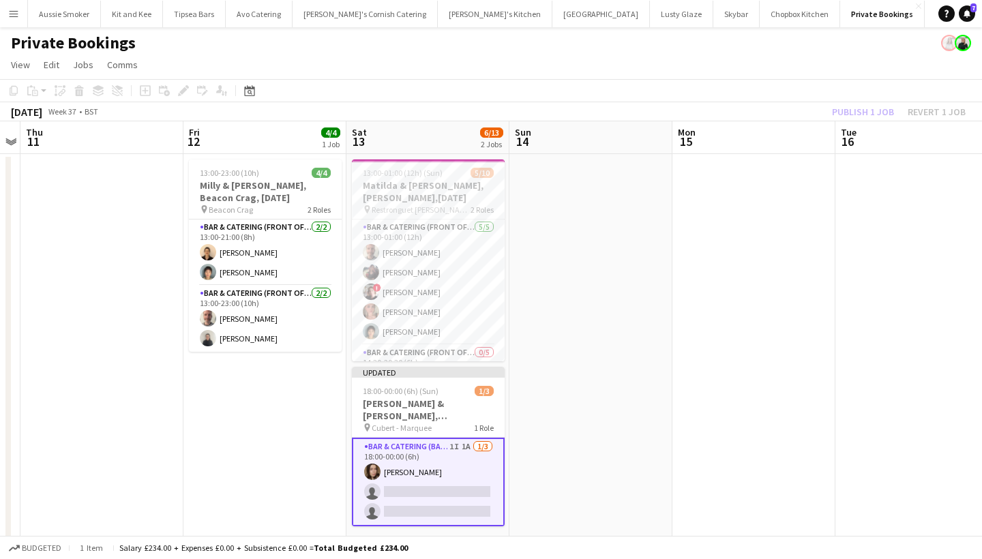
click at [855, 110] on div "Publish 1 job Revert 1 job" at bounding box center [899, 112] width 166 height 18
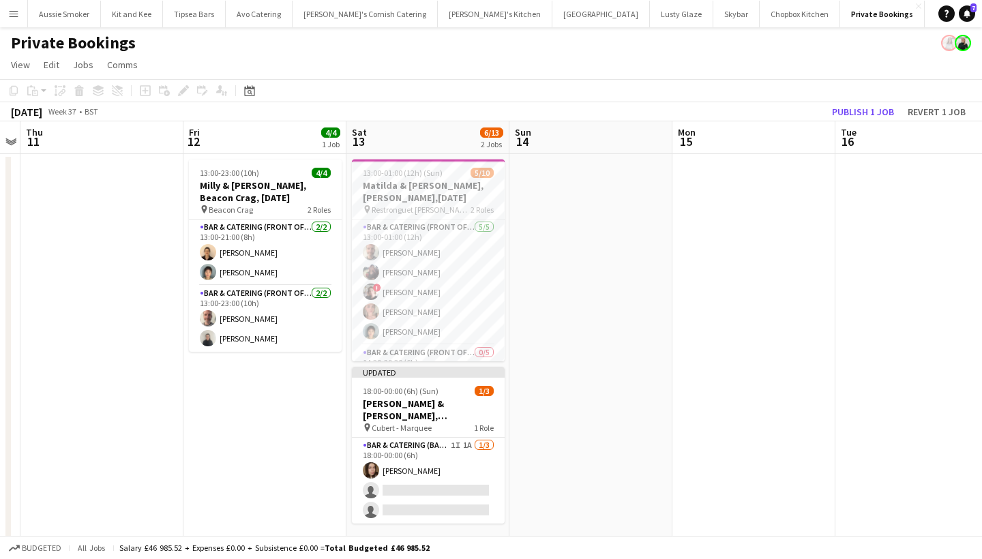
click at [855, 110] on button "Publish 1 job" at bounding box center [863, 112] width 73 height 18
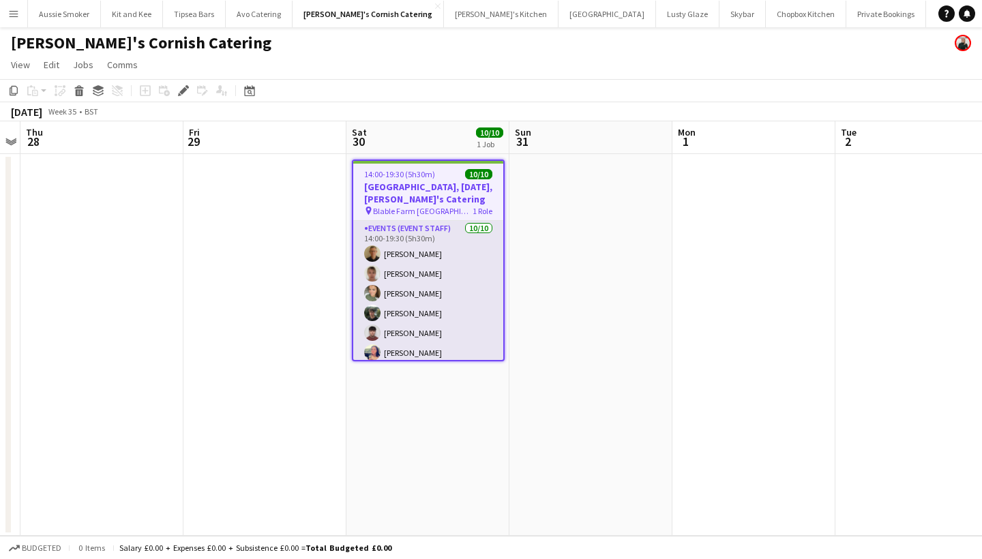
click at [475, 336] on app-card-role "Events (Event Staff) [DATE] 14:00-19:30 (5h30m) [PERSON_NAME] [PERSON_NAME] [PE…" at bounding box center [428, 333] width 150 height 224
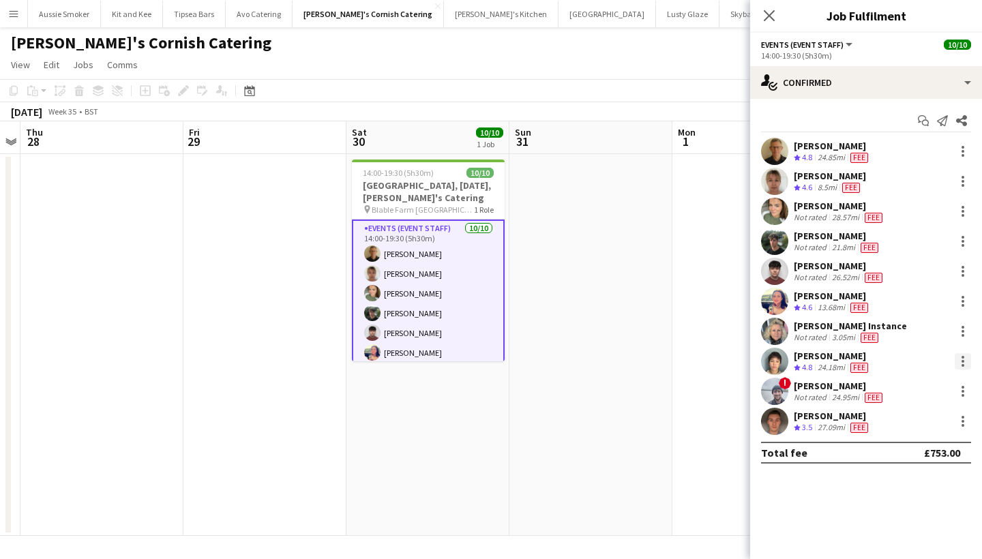
click at [962, 359] on div at bounding box center [963, 361] width 16 height 16
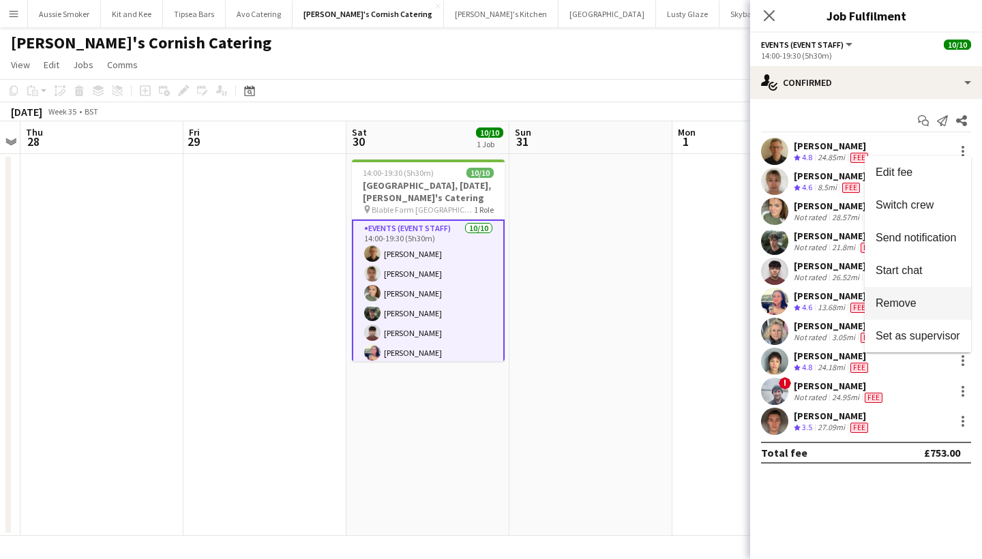
click at [902, 313] on button "Remove" at bounding box center [918, 303] width 106 height 33
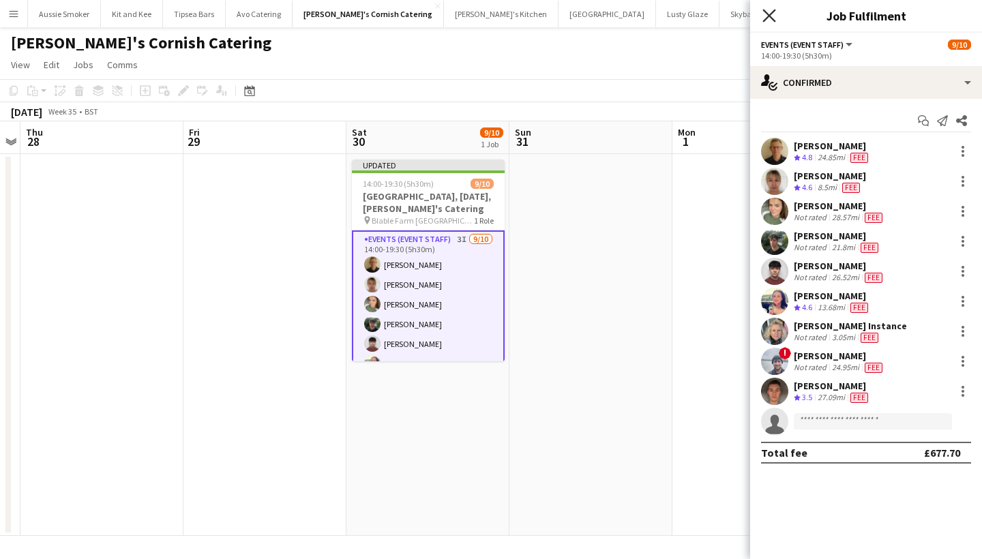
click at [765, 14] on icon "Close pop-in" at bounding box center [768, 15] width 13 height 13
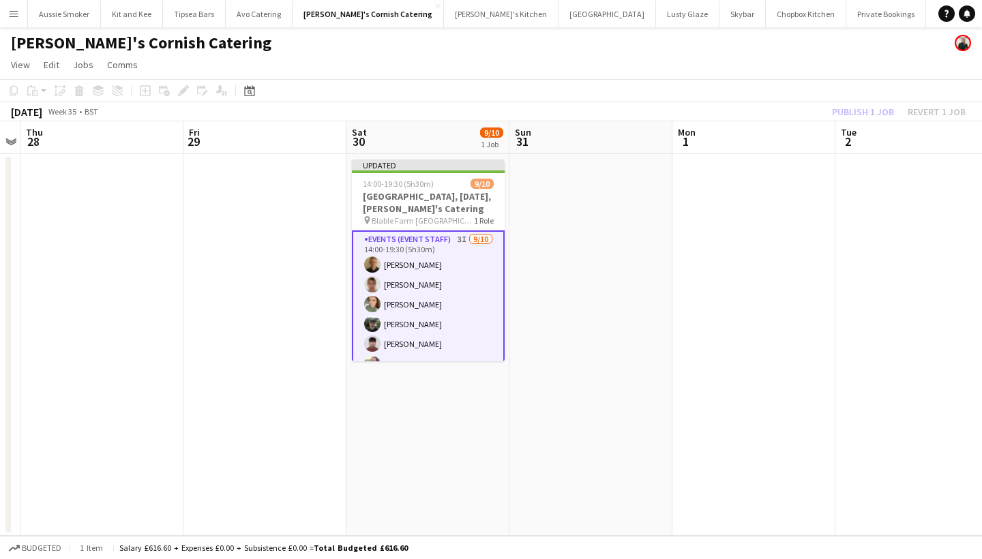
click at [862, 108] on div "Publish 1 job Revert 1 job" at bounding box center [899, 112] width 166 height 18
click at [862, 108] on button "Publish 1 job" at bounding box center [863, 112] width 73 height 18
